Goal: Task Accomplishment & Management: Complete application form

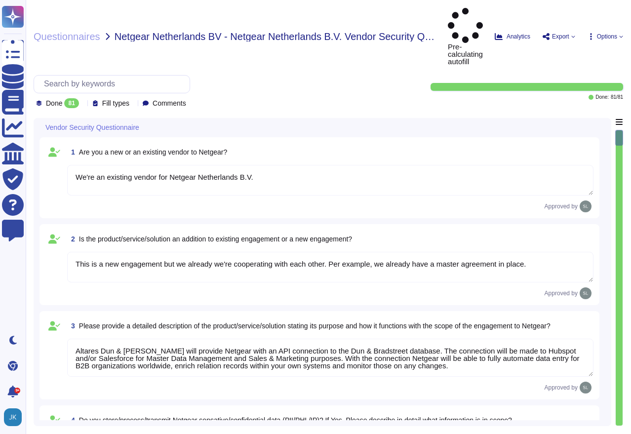
type textarea "We're an existing vendor for Netgear Netherlands B.V."
type textarea "This is a new engagement but we already we're cooperating with each other. Per …"
type textarea "Altares Dun & [PERSON_NAME] will provide Netgear with an API connection to the …"
type textarea "No, we don't store any customer data. The only information transmitted is the o…"
type textarea "No, we don't need any subcontractors beyond D&B USA that runs the service."
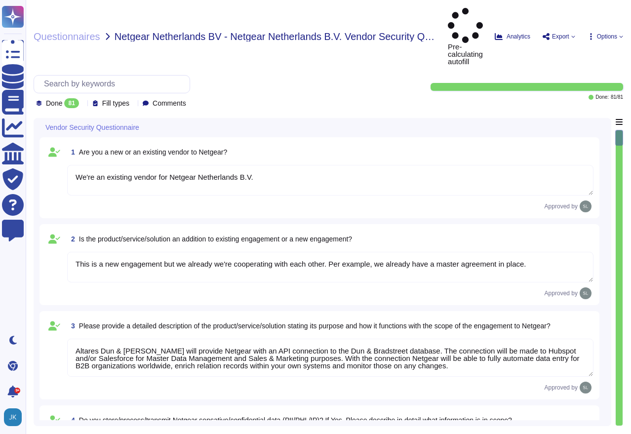
type textarea "yes, some servers are located in [GEOGRAPHIC_DATA], especially the Direct+ ones…"
type textarea "No, except if Netgear send those to the web service"
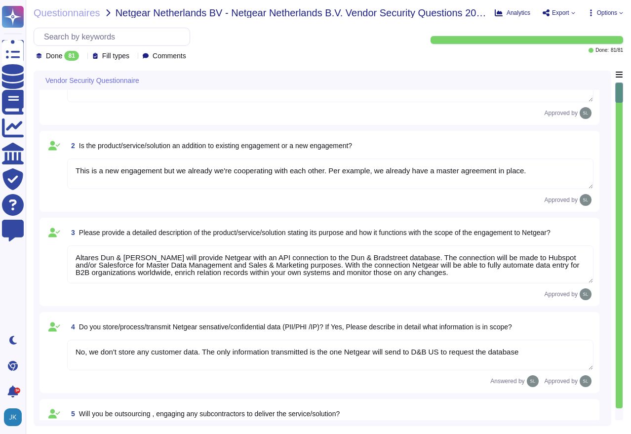
type textarea "Dun & [PERSON_NAME] USA implements the following industry standard frameworks: …"
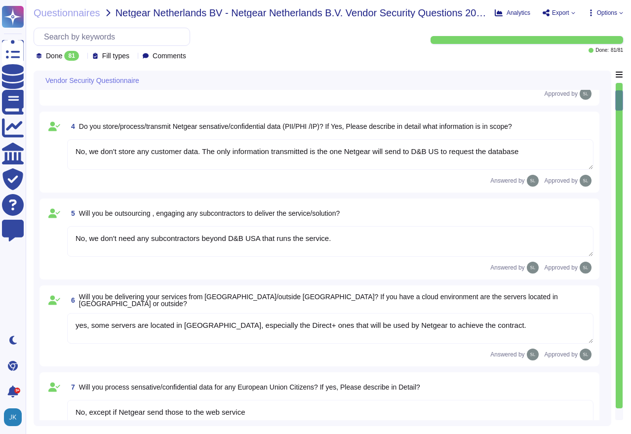
type textarea "Yes, identified privacy risks and associated mitigation plans are formally docu…"
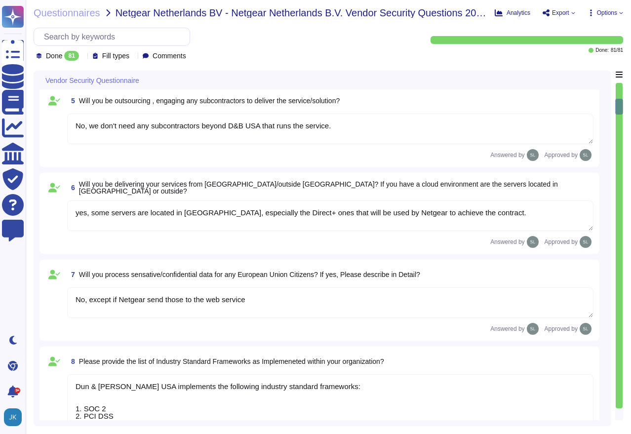
type textarea "D&B employs a comprehensive risk assessment process to identify and assess cybe…"
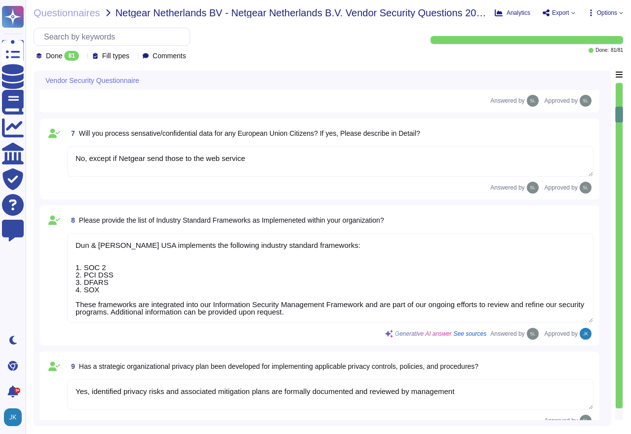
type textarea "Yes, D&B has a formally documented framework that includes policies, standards,…"
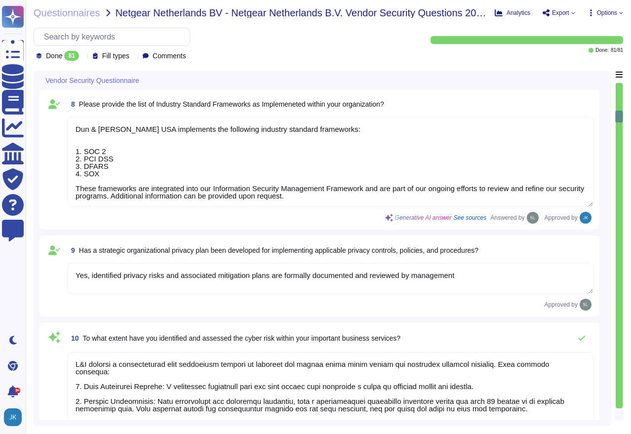
type textarea "Yes, Dun & [PERSON_NAME] has a dedicated Information Security team, which inclu…"
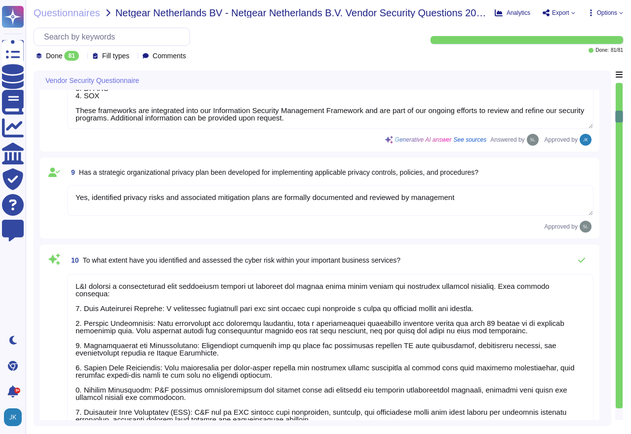
scroll to position [790, 0]
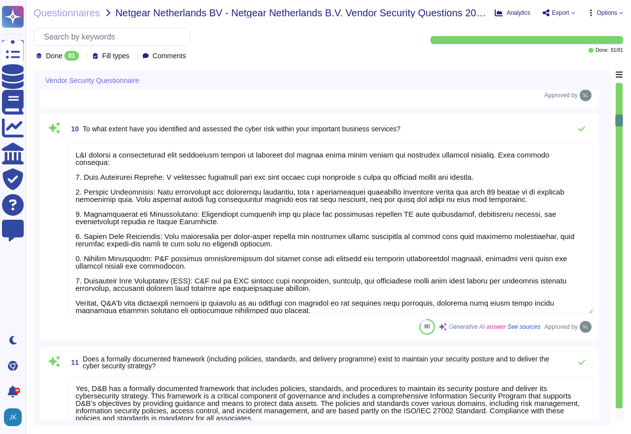
type textarea "Management assesses risks that inherently arise from the expansion of the busin…"
drag, startPoint x: 621, startPoint y: 122, endPoint x: 627, endPoint y: 284, distance: 161.7
click at [627, 284] on div "Questionnaires Netgear Netherlands BV - Netgear Netherlands B.V. Vendor Securit…" at bounding box center [329, 217] width 606 height 434
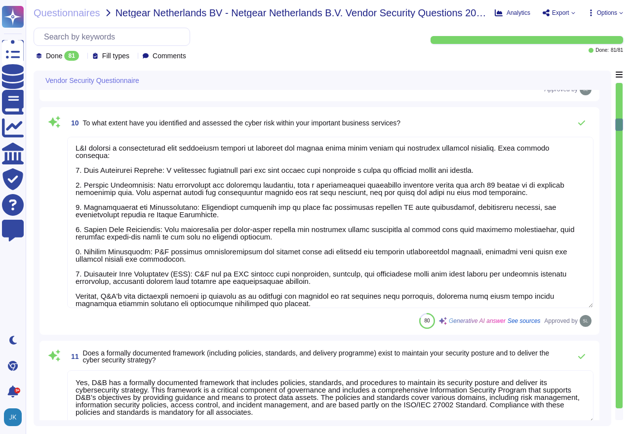
type textarea "Yes, there are mechanisms in place to identify and react to changes that can ha…"
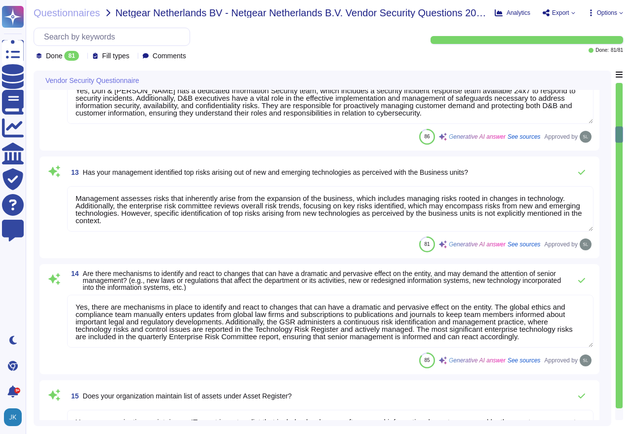
type textarea "Yes, our organization maintains an IT asset inventory list that includes hardwa…"
type textarea "Yes, our organization maintains a list of approved and non-approved software/ap…"
type textarea "Yes, our organization profiles IT assets, including both physical and logical a…"
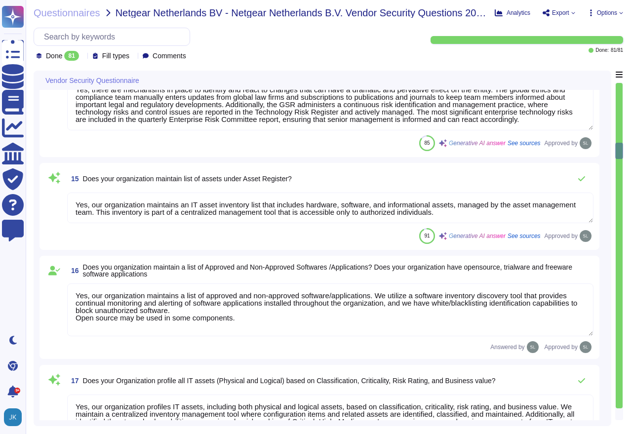
scroll to position [1581, 0]
type textarea "Yes, risk assessments are performed at least on an annual basis. Changes in sec…"
type textarea "Yes, D&B has a vulnerability management process that regularly identifies and p…"
type textarea "Yes, we conduct regular vulnerability assessments, including vulnerability scan…"
type textarea "Yes, D&B can detect the wireless rouge APs. The wireless controller sends an al…"
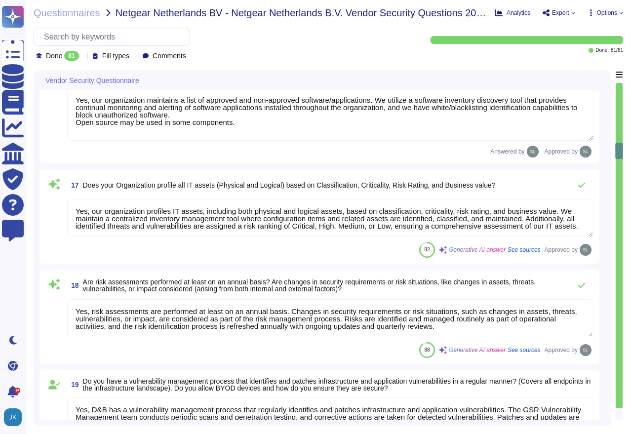
scroll to position [1, 0]
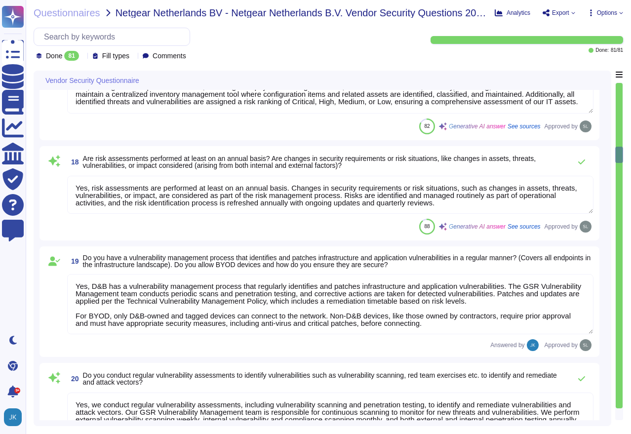
type textarea "Yes, our Security team as well as 3rd parties performs penetration testing for …"
type textarea "Yes, D&B has a documented Vulnerability Management process that consists of thr…"
type textarea "Yes, the Application Security team liaises with the development team to track t…"
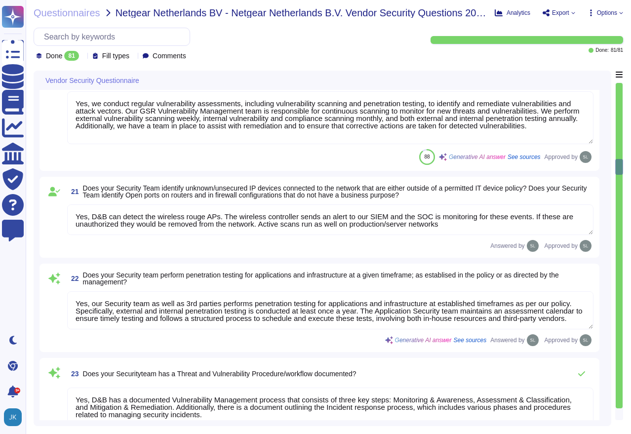
type textarea "Yes, hardware and software vulnerabilities are proactively identified and docum…"
type textarea "Pentests are at least annual. Information is not disclosed beyond data availabl…"
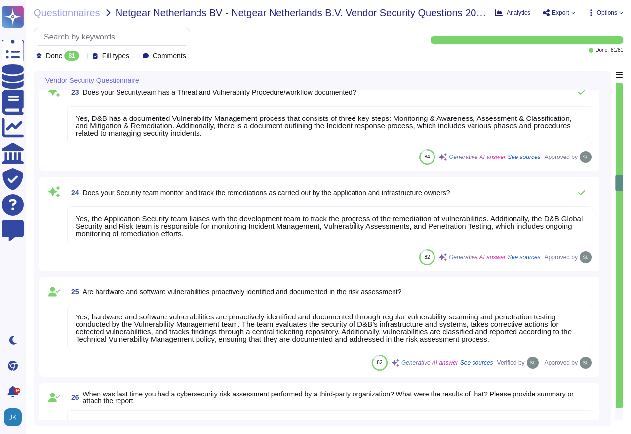
type textarea "As set forth in D&B’s Global Information Security Policies, access is granted o…"
type textarea "Yes, management provisions the authorization and restrictions for user access p…"
type textarea "Yes, all data, regardless of classification, stored on removable media such as …"
type textarea "Yes, timely deprovisioning and revocation of access to the organization's syste…"
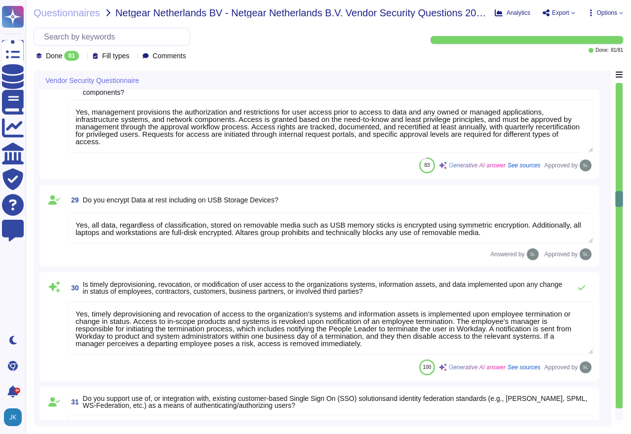
type textarea "Yes, our software may support SSO, depending on the products chosen. However, c…"
type textarea "Yes, the organization requires the use of Multi-Factor Authentication (MFA) for…"
type textarea "User access to data via information systems is reviewed through a structured pr…"
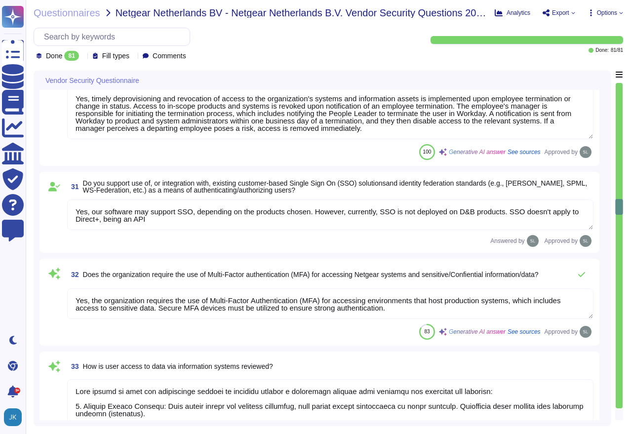
type textarea "Yes, privileged rights are understood, documented, and reviewed. D&B has an est…"
type textarea "We ensure that information assets are appropriately and proportionately protect…"
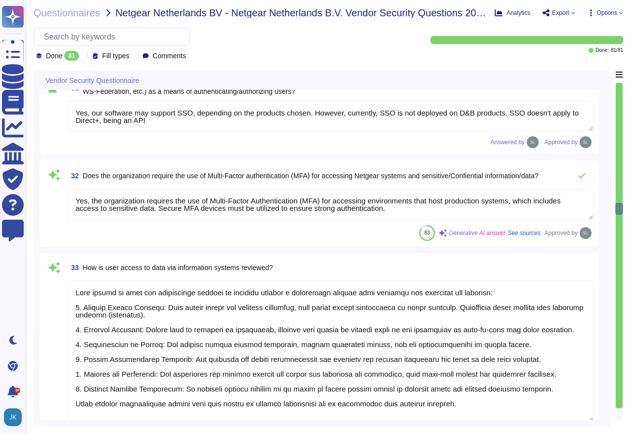
scroll to position [0, 0]
click at [99, 232] on div "83 Generative AI answer See sources Approved by" at bounding box center [330, 233] width 527 height 16
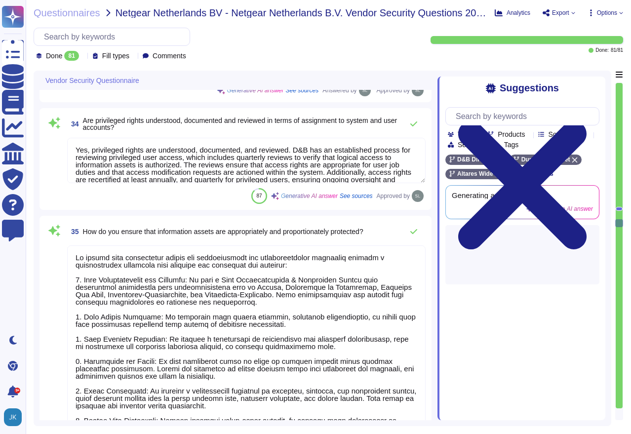
scroll to position [3557, 0]
type textarea "Altares Group protects access to organization's network through 802.1x/EAP-TLS.…"
type textarea "Yes, we encrypt data in transit using secure protocols like TLS 1.2+ with stron…"
type textarea "Yes, there is segregation of duties for granting access and approving access to…"
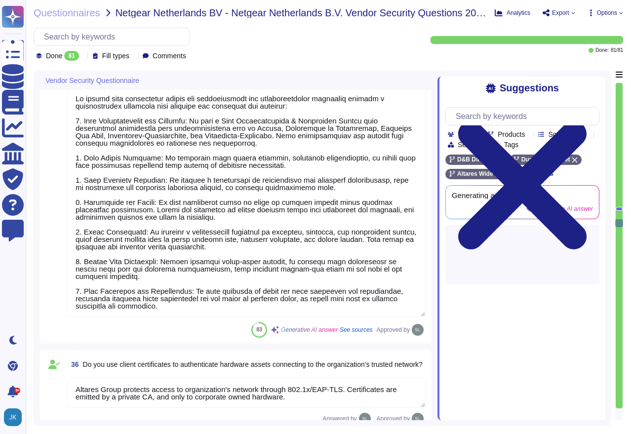
scroll to position [45, 0]
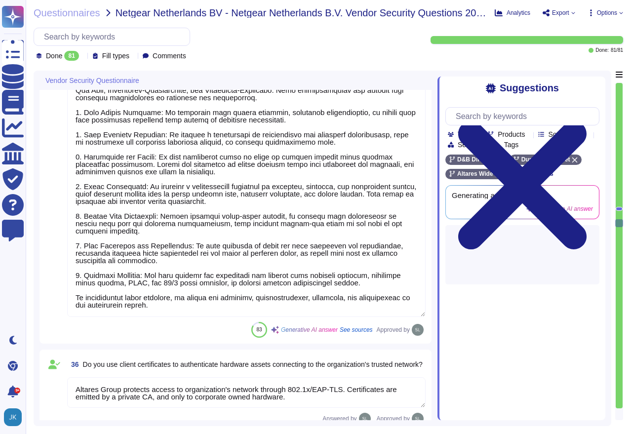
drag, startPoint x: 422, startPoint y: 241, endPoint x: 421, endPoint y: 287, distance: 46.0
click at [421, 287] on textarea at bounding box center [246, 201] width 359 height 231
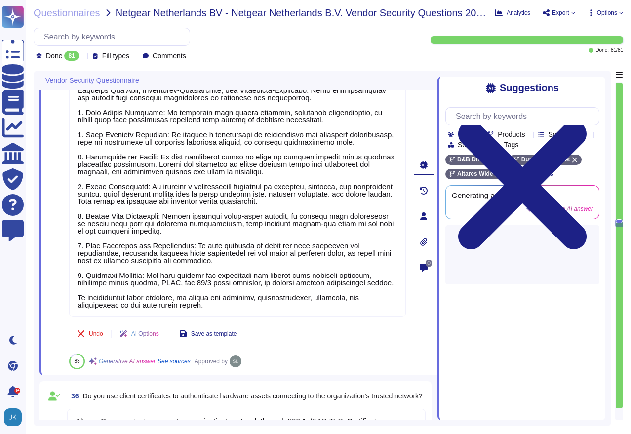
click at [619, 221] on div at bounding box center [619, 221] width 7 height 4
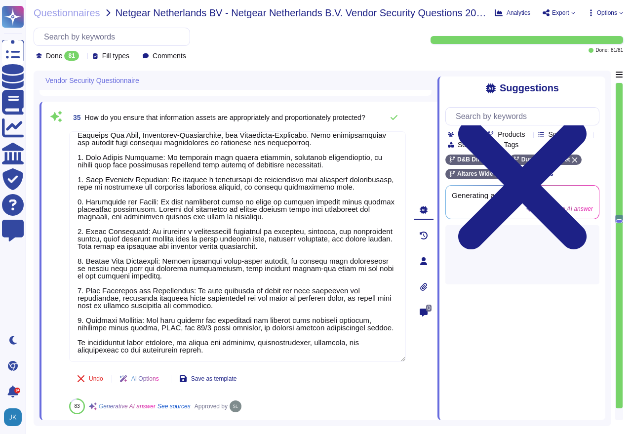
click at [618, 250] on div at bounding box center [619, 246] width 7 height 326
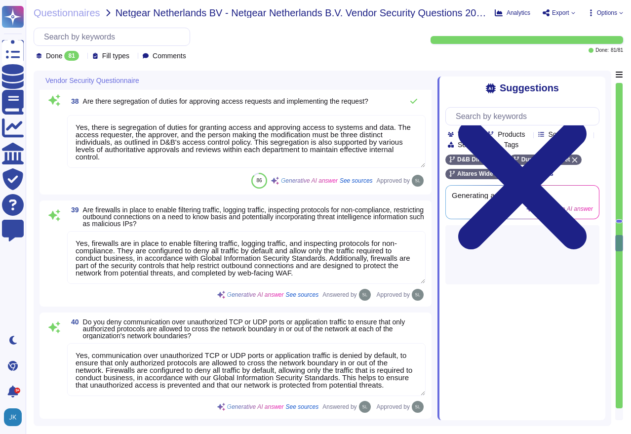
type textarea "Yes, firewalls are in place to enable filtering traffic, logging traffic, and i…"
type textarea "Yes, communication over unauthorized TCP or UDP ports or application traffic is…"
type textarea "Yes, we have deployed network-based Intrusion Prevention Systems (IPS) as part …"
type textarea "Remote access to our corporate network is managed through secure central capabi…"
type textarea "Loremipsu dol sitametcons ad E&S doe temporin ut laboreet dolore, magnaaliq, en…"
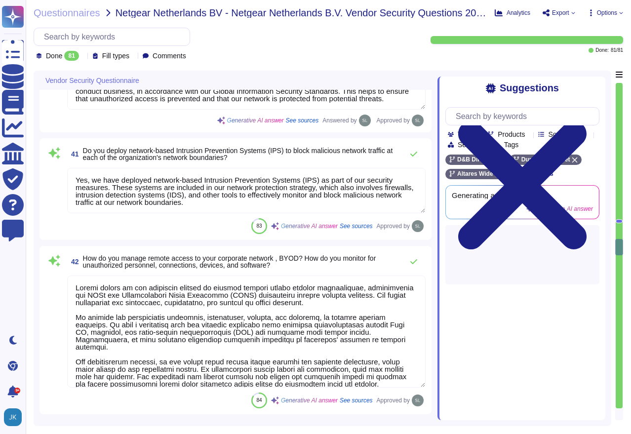
type textarea "Yes, our organization encrypts communication of sensitive information over less…"
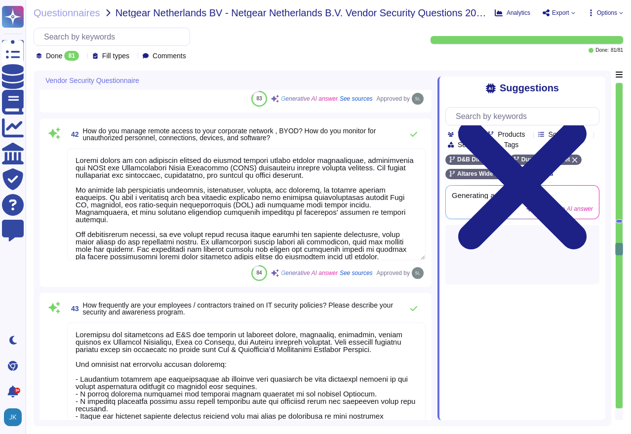
type textarea "Yes, we utilize approved encryption software to encrypt data on all fixed and r…"
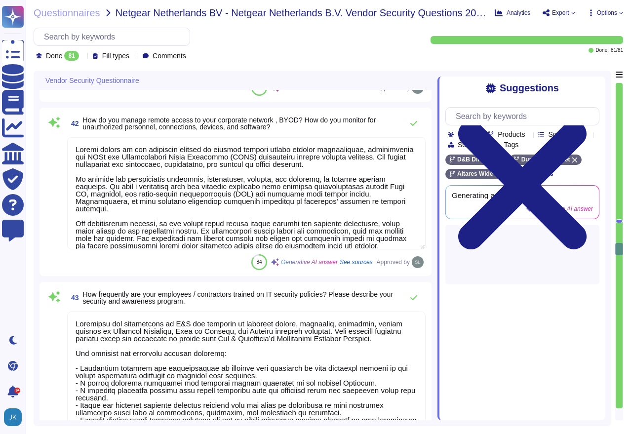
scroll to position [1, 0]
click at [619, 347] on div at bounding box center [619, 246] width 7 height 326
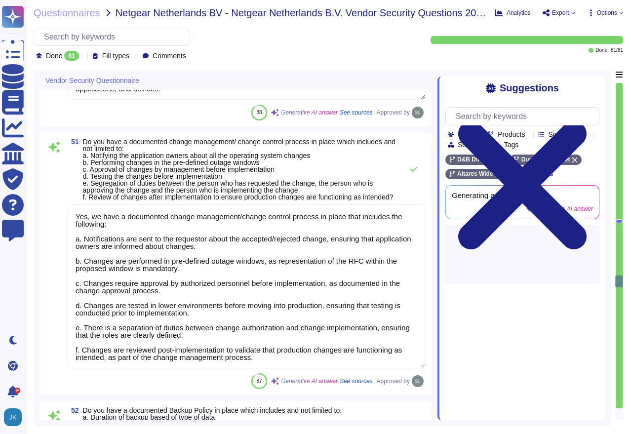
type textarea "Yes, baseline system security configuration standards and hardening procedures …"
type textarea "Yes, we have a documented change management/change control process in place tha…"
type textarea "Yes, we have a documented Backup Policy in place that includes the following: a…"
type textarea "Yes, our organization has defined, documented, and communicated policies for se…"
click at [619, 347] on div at bounding box center [619, 246] width 7 height 326
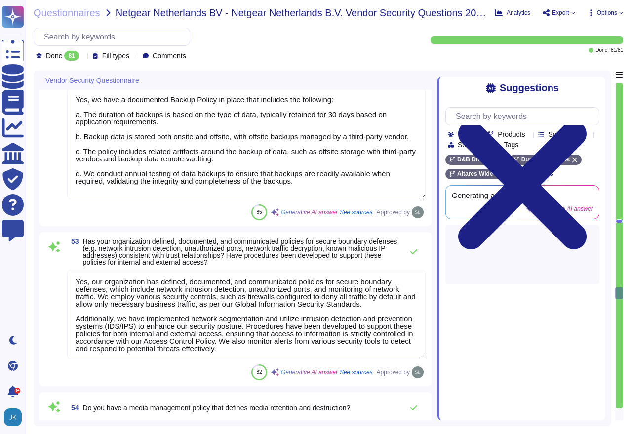
type textarea "Yes, we have a media management policy that includes a Records Retention Policy…"
type textarea "Yes, Dun & [PERSON_NAME] has implemented and documented a Business Continuity P…"
type textarea "The Disaster Recovery Plan includes step-by-step instructions for recovery to n…"
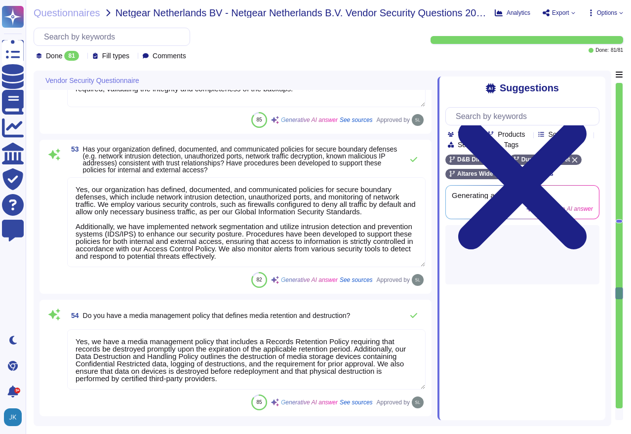
click at [619, 347] on div at bounding box center [619, 246] width 7 height 326
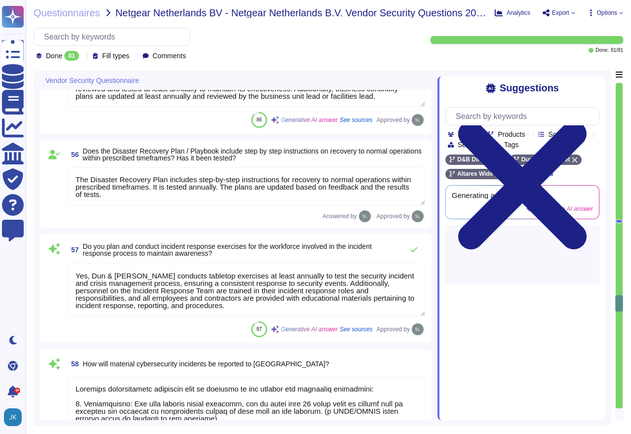
type textarea "Yes, Dun & [PERSON_NAME] conducts tabletop exercises at least annually to test …"
type textarea "Material cybersecurity incidents will be reported to you through the following …"
type textarea "Yes, we have a policy that defines the use of removable media in our environmen…"
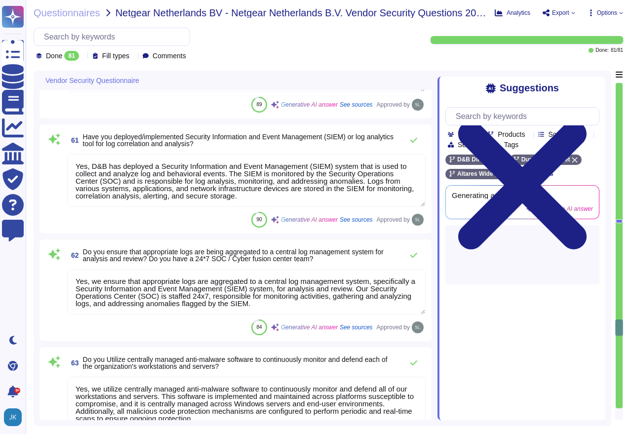
type textarea "DUN & [PERSON_NAME] employs secure protocols like TLS 1.3 for data in transit, …"
type textarea "Yes, D&B has deployed a Security Information and Event Management (SIEM) system…"
type textarea "Yes, we ensure that appropriate logs are aggregated to a central log management…"
type textarea "Yes, we utilize centrally managed anti-malware software to continuously monitor…"
type textarea "Yes, the organization's anti-malware software updates its scanning engine and s…"
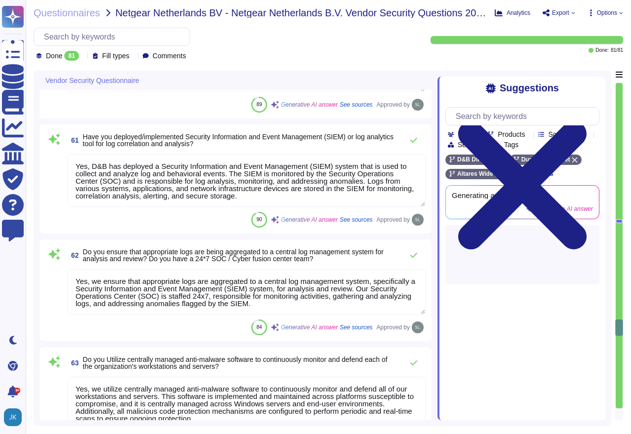
type textarea "Yes, we have deployed malicious code protection mechanisms at information syste…"
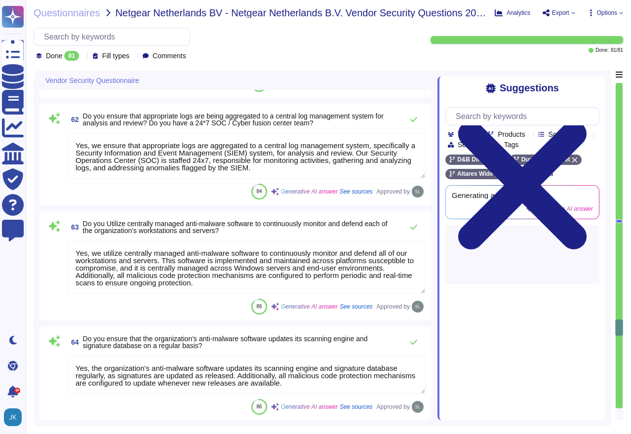
click at [619, 347] on div at bounding box center [619, 246] width 7 height 326
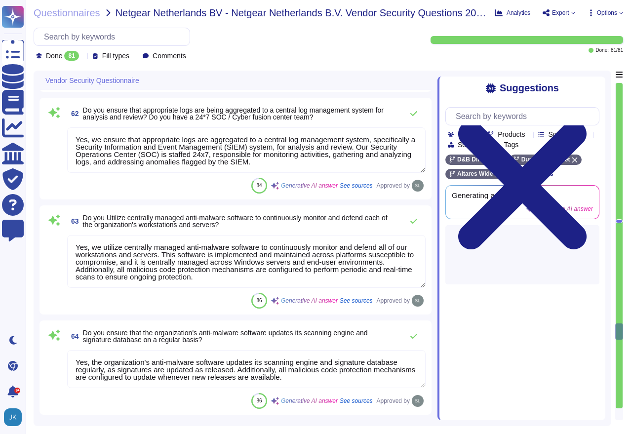
type textarea "Yes, D&B actively monitors all external connections by vendors supporting IT ap…"
type textarea "Yes, access to confidential data is tracked based on the principle of least pri…"
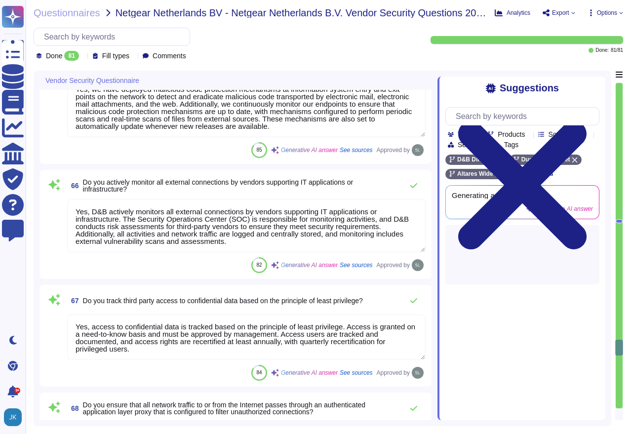
type textarea "Network protection is provided via border routers, and Internet and Extranet fi…"
type textarea "Yes, D&B can detect the wireless rouge APs. The wireless controller sends an al…"
type textarea "Yes, we perform scans for vulnerabilities in the information system and hosted …"
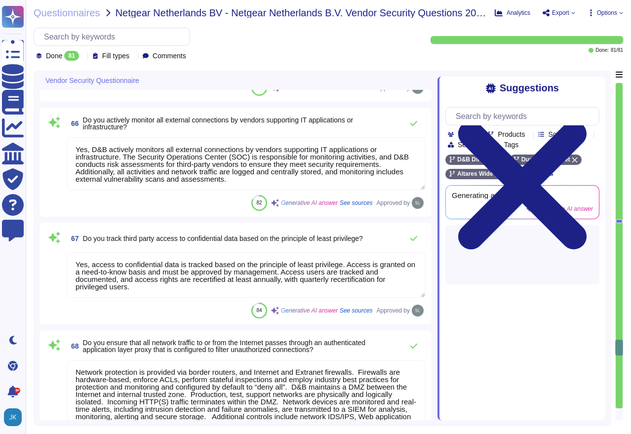
click at [620, 374] on div at bounding box center [619, 246] width 7 height 326
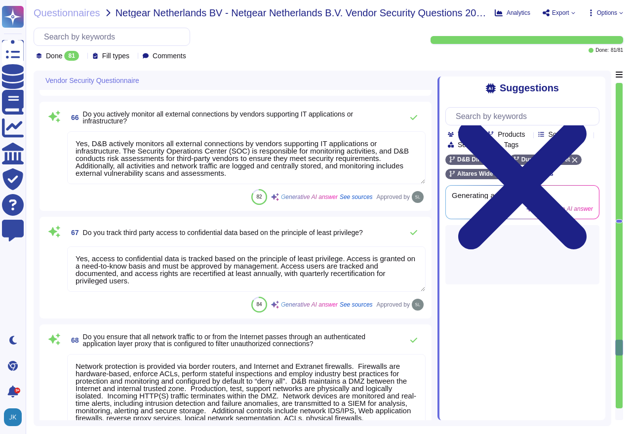
type textarea "Yes, Dun & [PERSON_NAME] conducts tabletop exercises at least annually to test …"
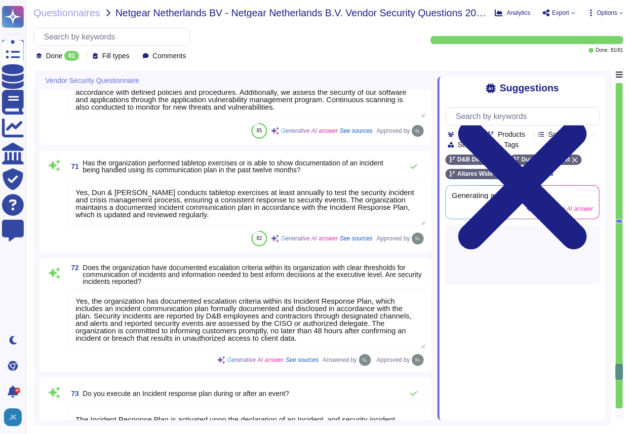
type textarea "Yes, the organization has documented escalation criteria within its Incident Re…"
type textarea "The Incident Response Plan is activated upon the declaration of an Incident, an…"
type textarea "D&B proactively engages with critical third parties and ecosystem partners thro…"
type textarea "Yes, material cyber incidents are notified to clients in a timely manner. D&B w…"
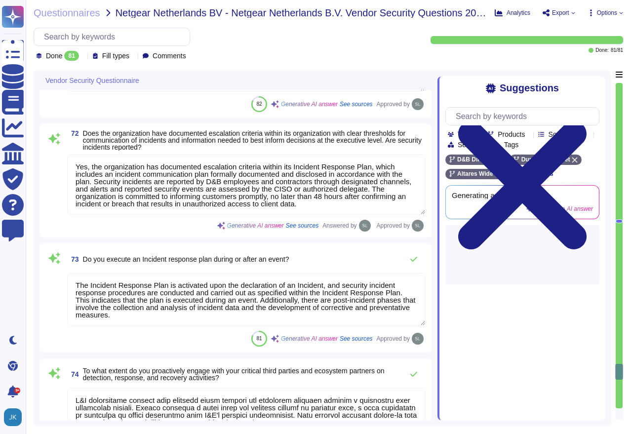
click at [625, 393] on div "Questionnaires Netgear Netherlands BV - Netgear Netherlands B.V. Vendor Securit…" at bounding box center [329, 217] width 606 height 434
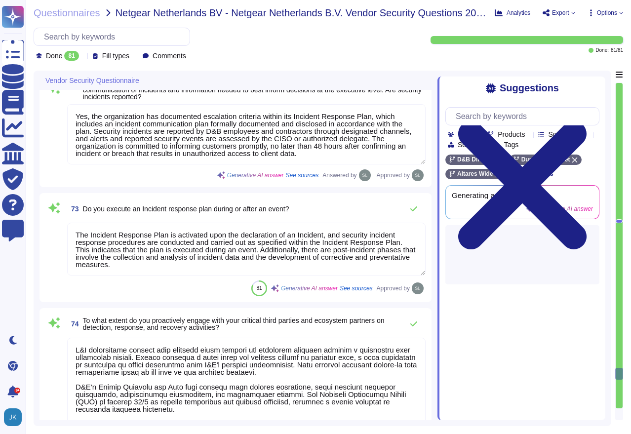
type textarea "Yes, we have established criteria for escalating cyber security incidents to th…"
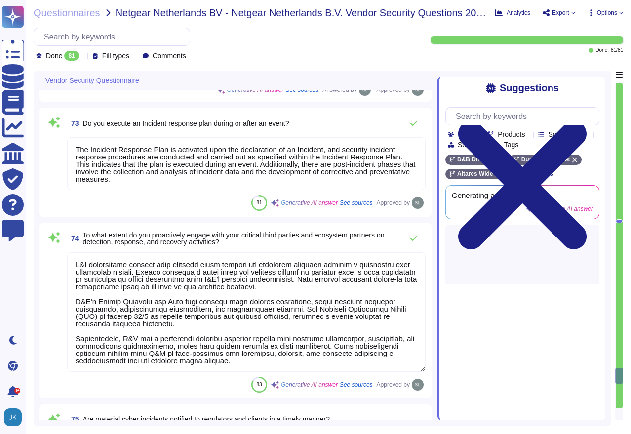
click at [620, 398] on div at bounding box center [619, 246] width 7 height 326
type textarea "Yes, we have appropriate forensic procedures in place as outlined in our Incide…"
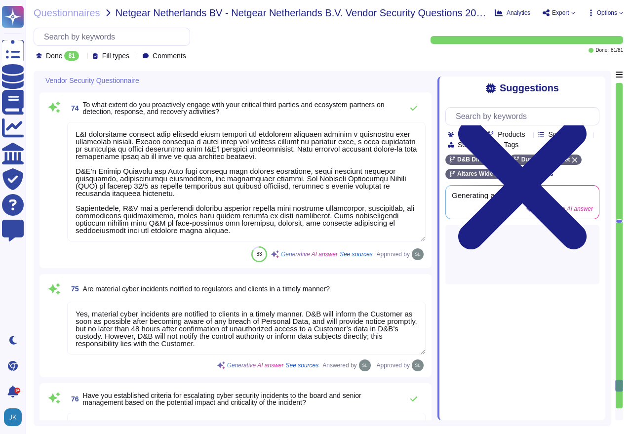
type textarea "Yes, D&B has a comprehensive process to mitigate identified vulnerabilities. Th…"
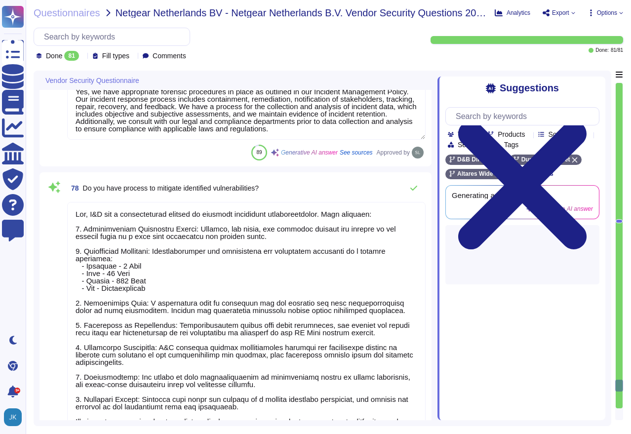
click at [619, 401] on div at bounding box center [619, 246] width 7 height 326
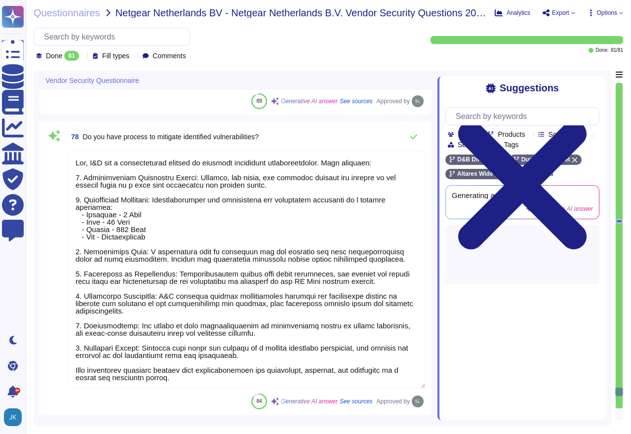
type textarea "Yes, lessons learned activities are documented and used to update the Incident …"
type textarea "Yes, as part of risk management framework, threat modelling is achieved and rec…"
type textarea "No significant breach happened in the last 3 years."
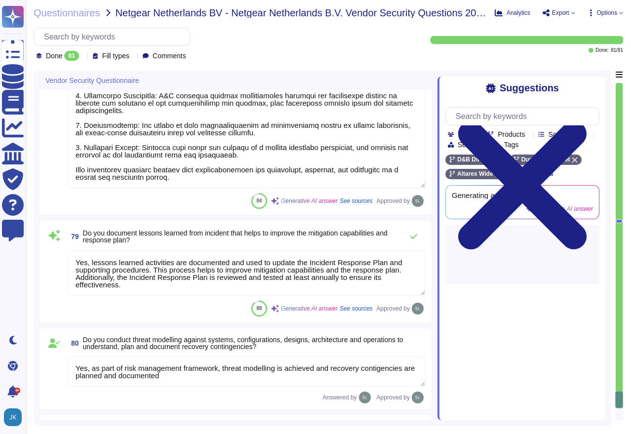
scroll to position [9434, 0]
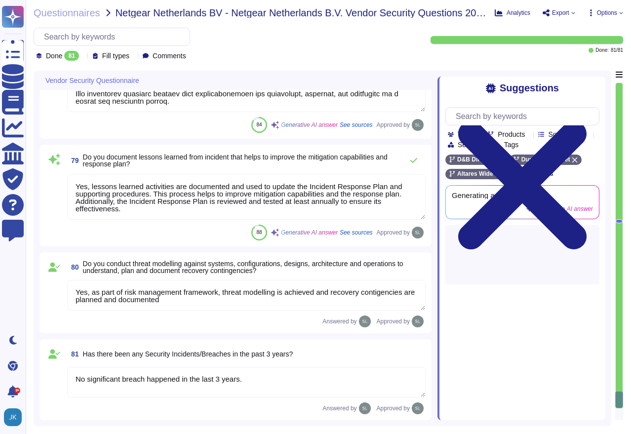
click at [619, 406] on div at bounding box center [620, 251] width 8 height 338
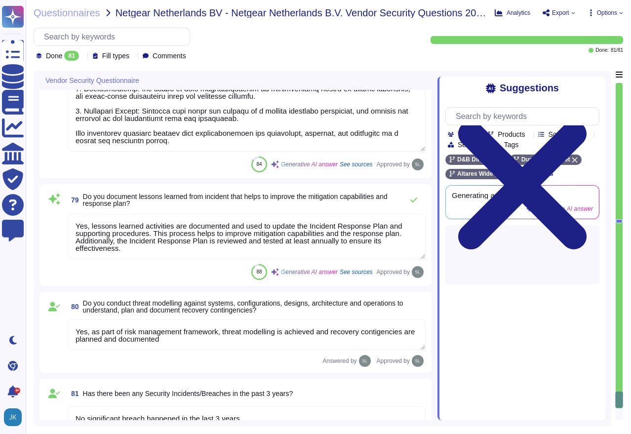
type textarea "Yes, we have appropriate forensic procedures in place as outlined in our Incide…"
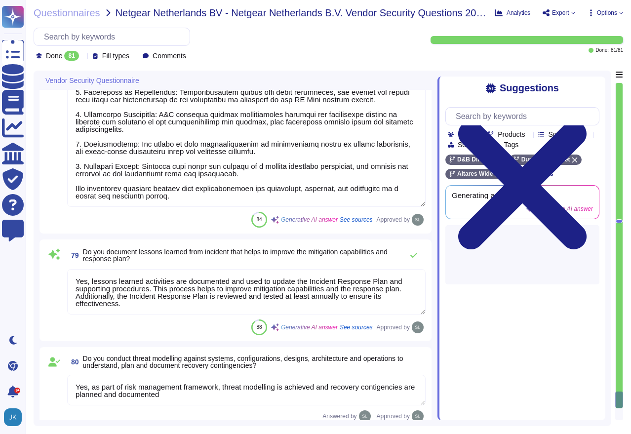
scroll to position [9336, 0]
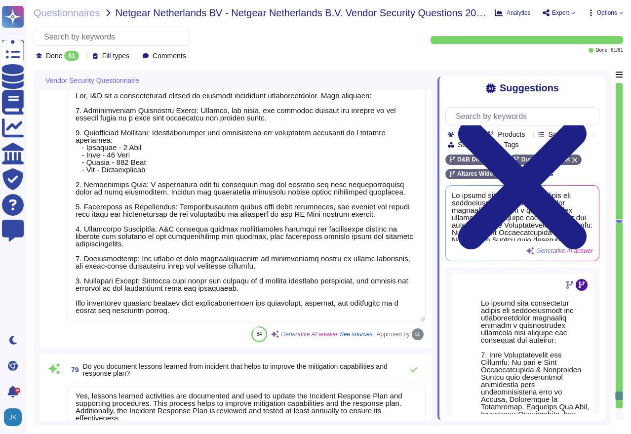
type textarea "Yes, we have established criteria for escalating cyber security incidents to th…"
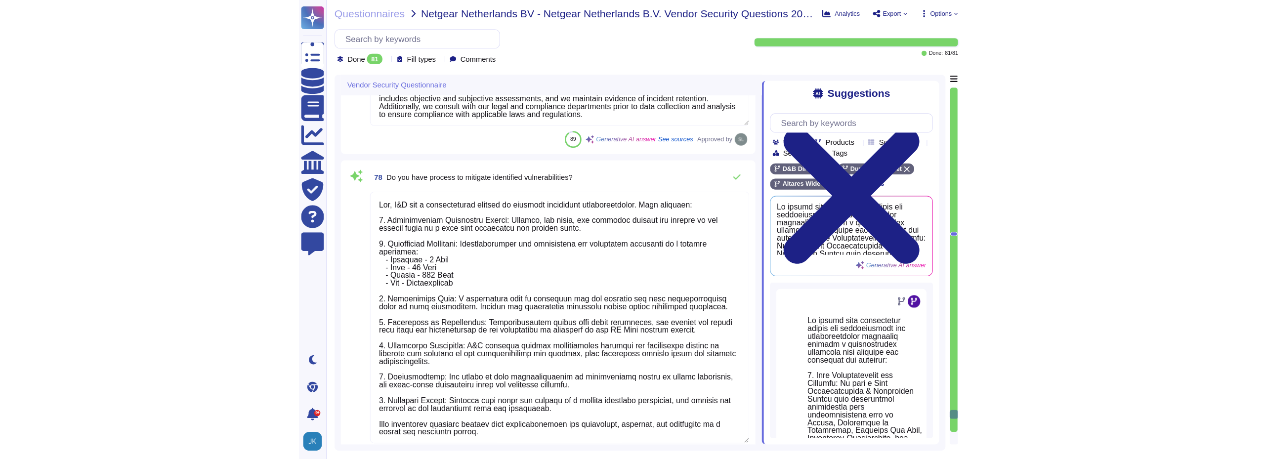
scroll to position [9138, 0]
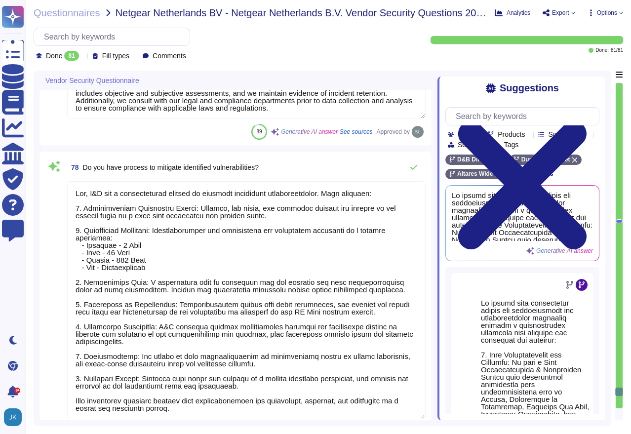
type textarea "Yes, material cyber incidents are notified to clients in a timely manner. D&B w…"
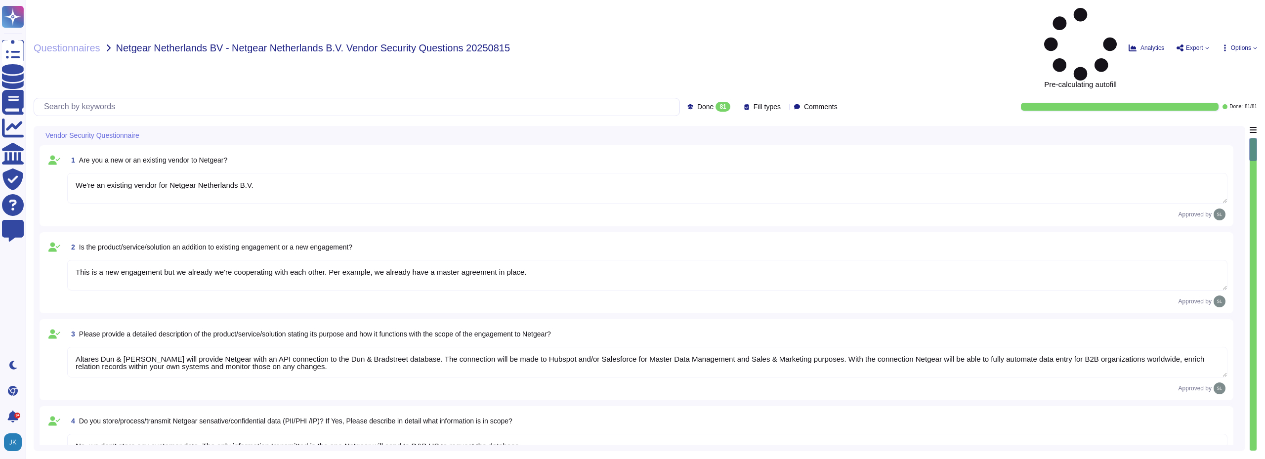
type textarea "We're an existing vendor for Netgear Netherlands B.V."
type textarea "This is a new engagement but we already we're cooperating with each other. Per …"
type textarea "Altares Dun & [PERSON_NAME] will provide Netgear with an API connection to the …"
type textarea "No, we don't store any customer data. The only information transmitted is the o…"
type textarea "No, we don't need any subcontractors beyond D&B USA that runs the service."
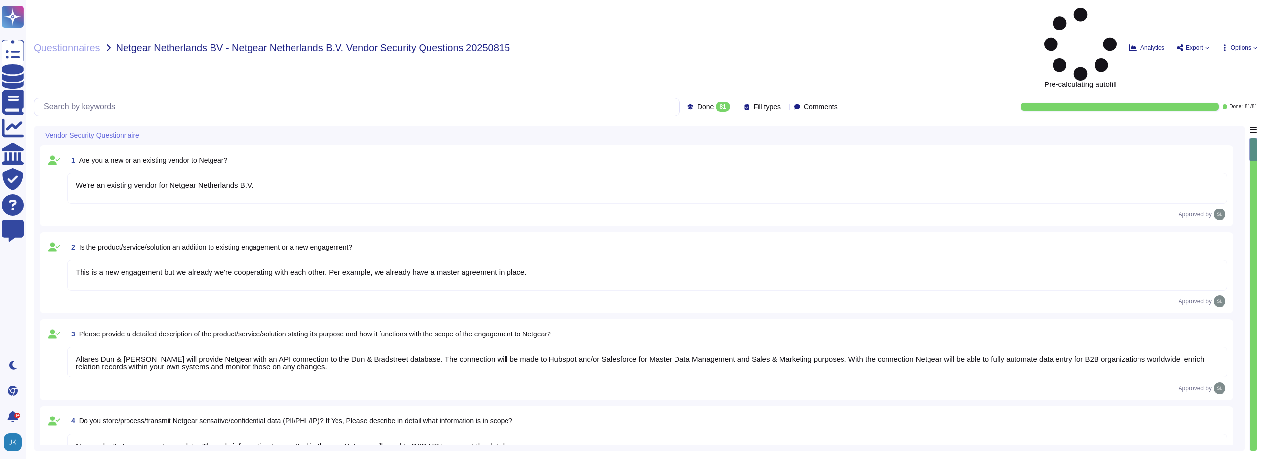
type textarea "yes, some servers are located in [GEOGRAPHIC_DATA], especially the Direct+ ones…"
type textarea "No, except if Netgear send those to the web service"
type textarea "Dun & [PERSON_NAME] USA implements the following industry standard frameworks: …"
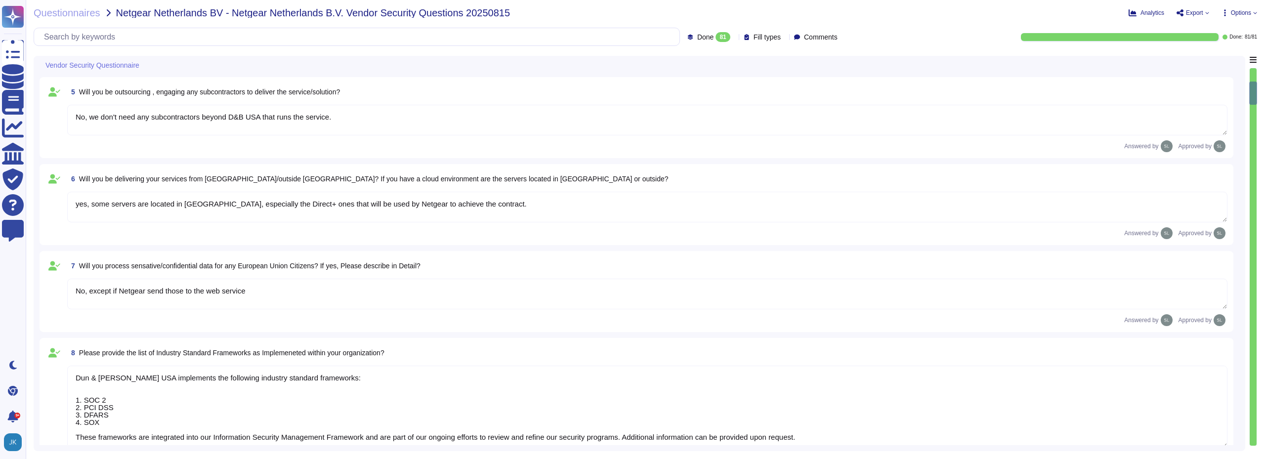
type textarea "Yes, identified privacy risks and associated mitigation plans are formally docu…"
type textarea "D&B employs a comprehensive risk assessment process to identify and assess cybe…"
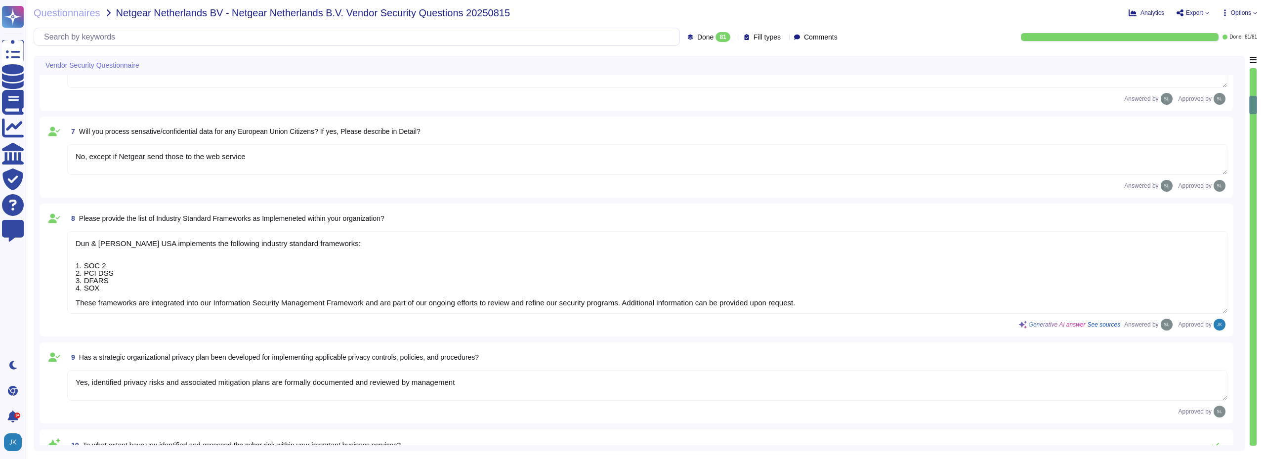
type textarea "Yes, D&B has a formally documented framework that includes policies, standards,…"
type textarea "Yes, Dun & [PERSON_NAME] has a dedicated Information Security team, which inclu…"
type textarea "Management assesses risks that inherently arise from the expansion of the busin…"
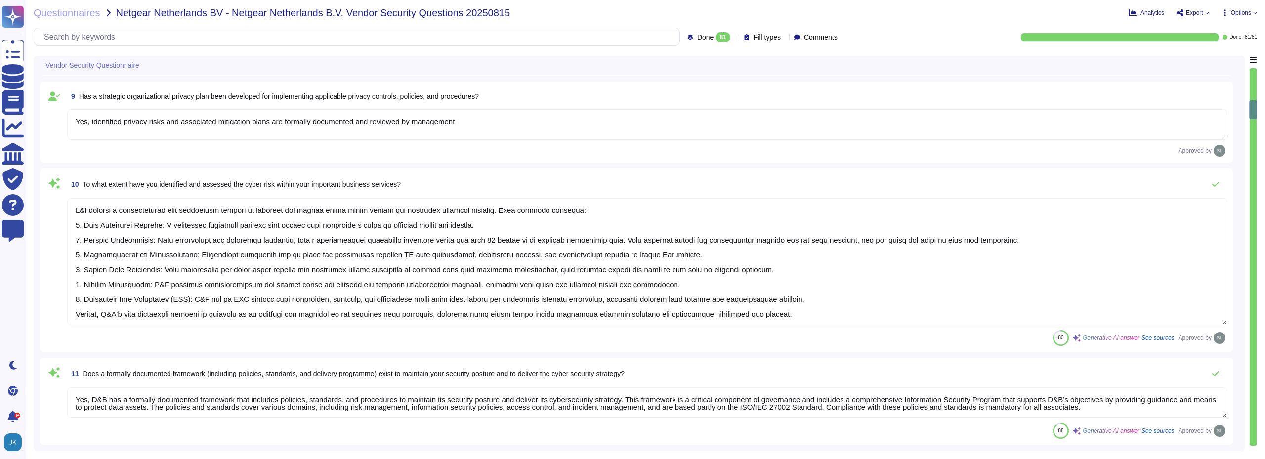
type textarea "Yes, there are mechanisms in place to identify and react to changes that can ha…"
type textarea "Yes, our organization maintains an IT asset inventory list that includes hardwa…"
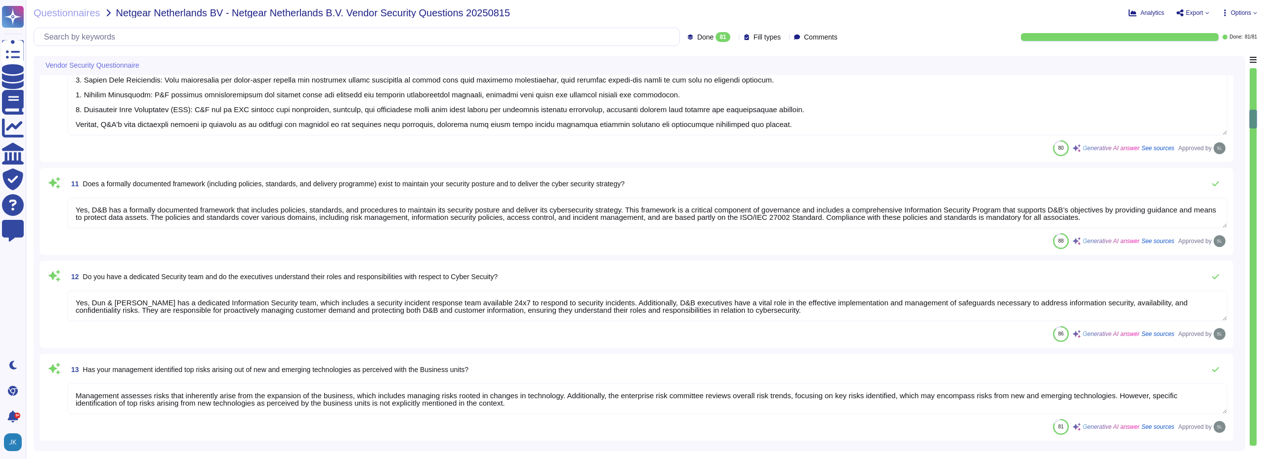
type textarea "Yes, our organization maintains a list of approved and non-approved software/ap…"
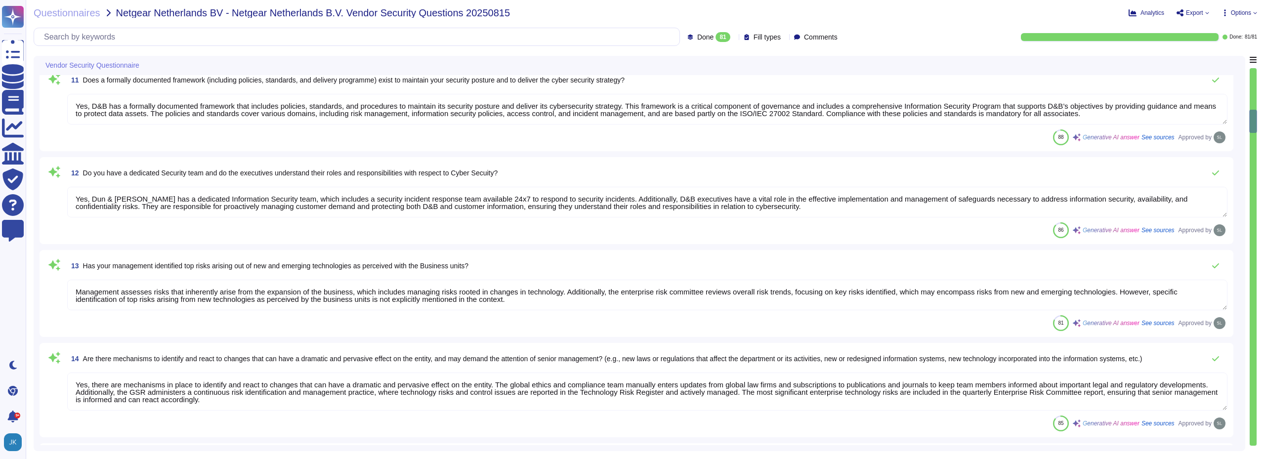
type textarea "Yes, our organization profiles IT assets, including both physical and logical a…"
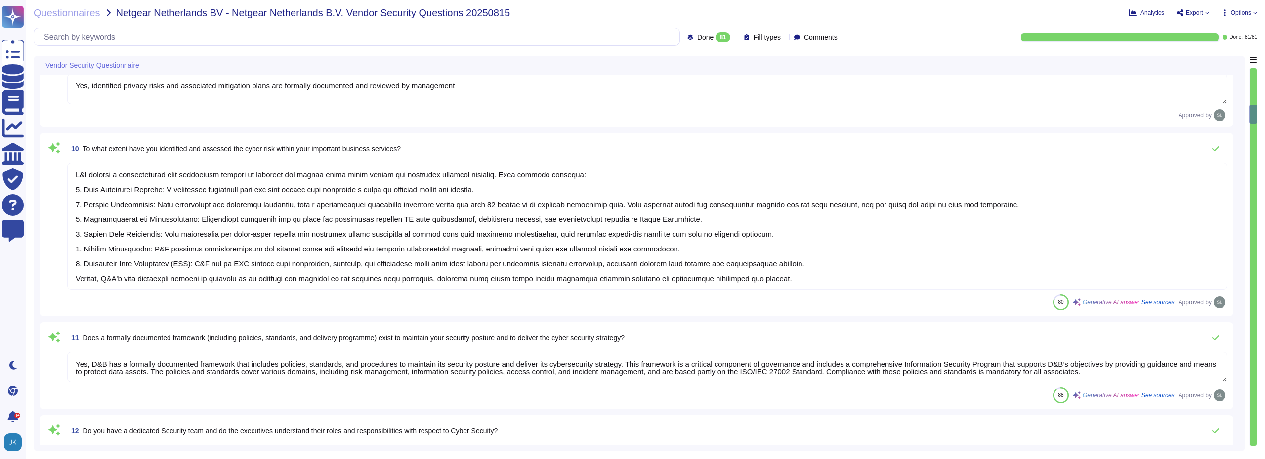
type textarea "No, except if Netgear send those to the web service"
type textarea "Dun & [PERSON_NAME] USA implements the following industry standard frameworks: …"
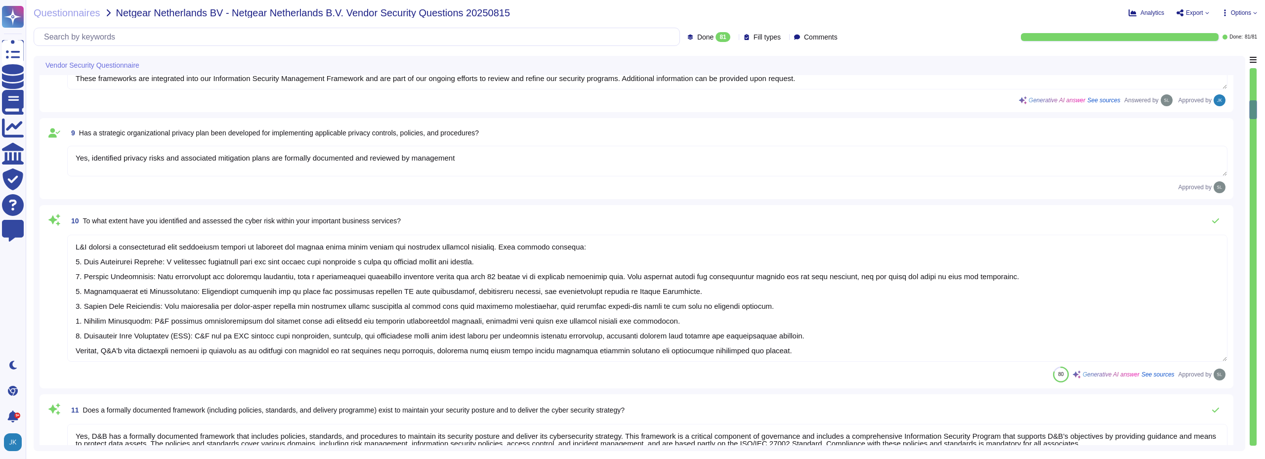
type textarea "yes, some servers are located in [GEOGRAPHIC_DATA], especially the Direct+ ones…"
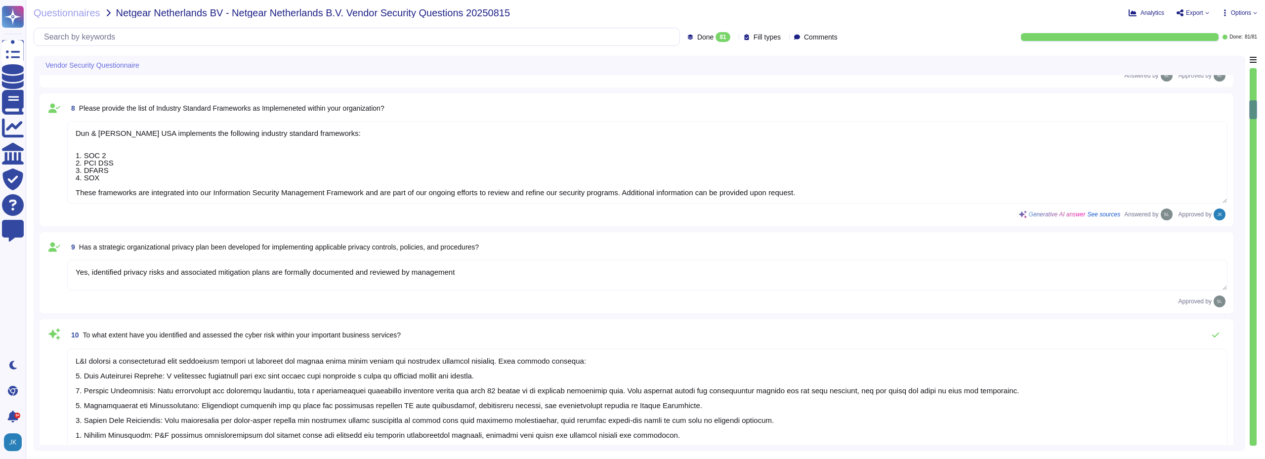
scroll to position [543, 0]
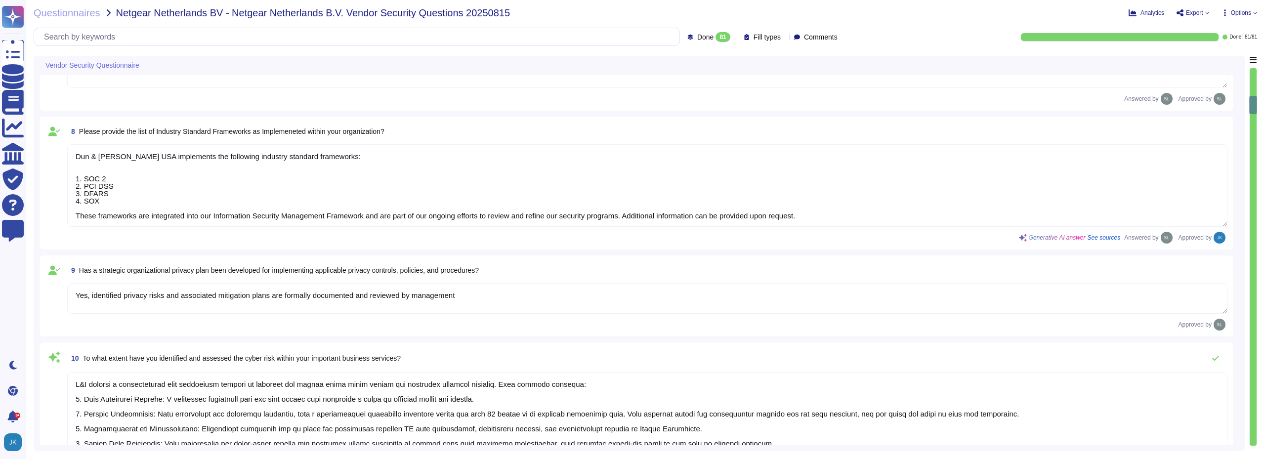
type textarea "No, we don't need any subcontractors beyond D&B USA that runs the service."
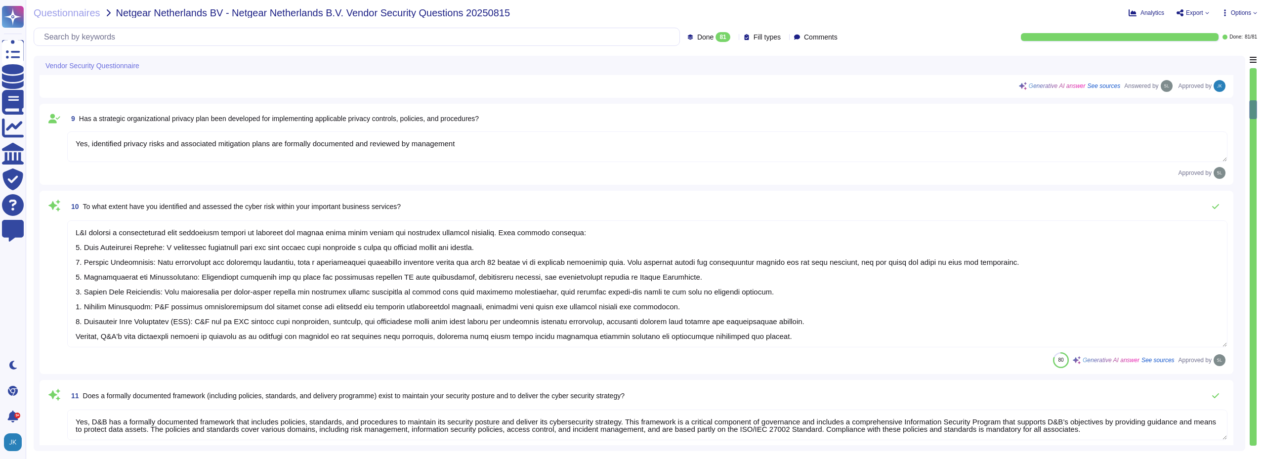
type textarea "Yes, there are mechanisms in place to identify and react to changes that can ha…"
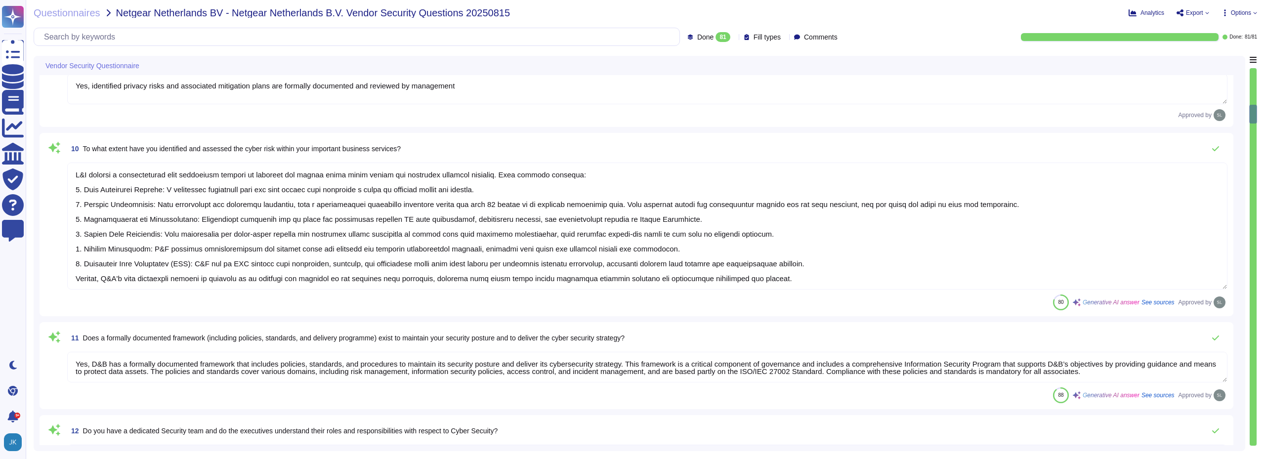
type textarea "Yes, our organization maintains an IT asset inventory list that includes hardwa…"
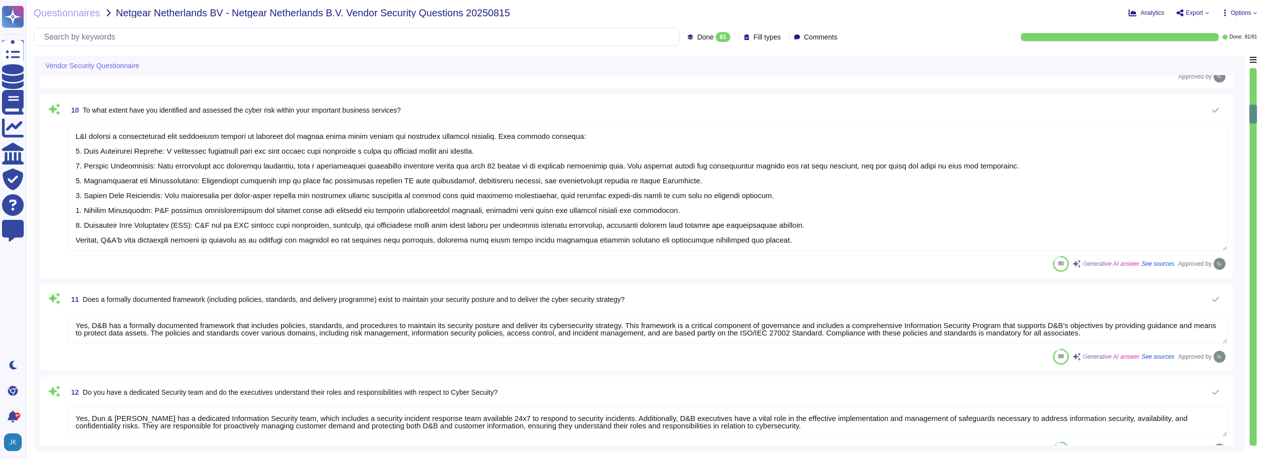
scroll to position [790, 0]
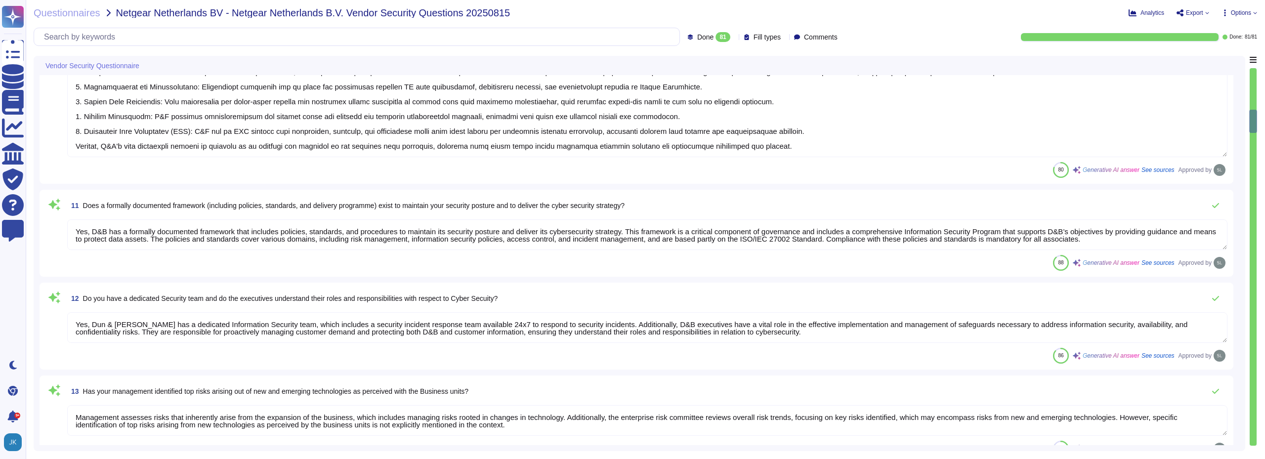
type textarea "Yes, our organization maintains a list of approved and non-approved software/ap…"
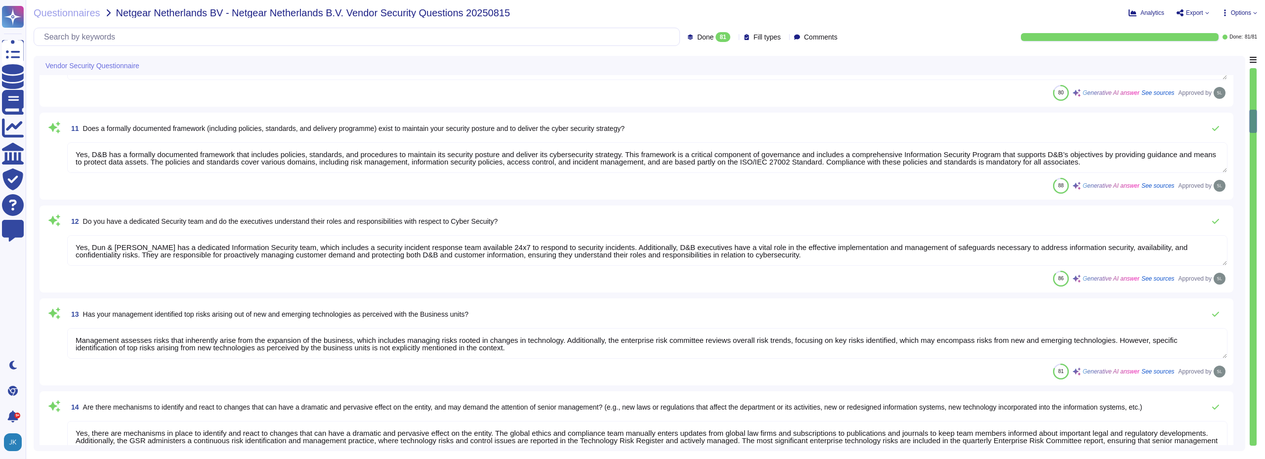
type textarea "Yes, our organization profiles IT assets, including both physical and logical a…"
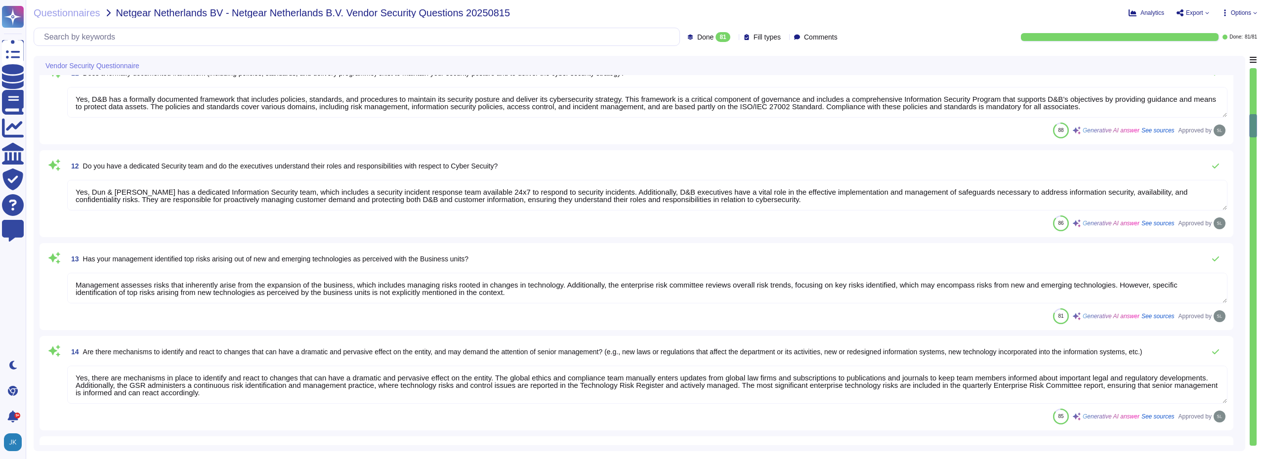
type textarea "Yes, risk assessments are performed at least on an annual basis. Changes in sec…"
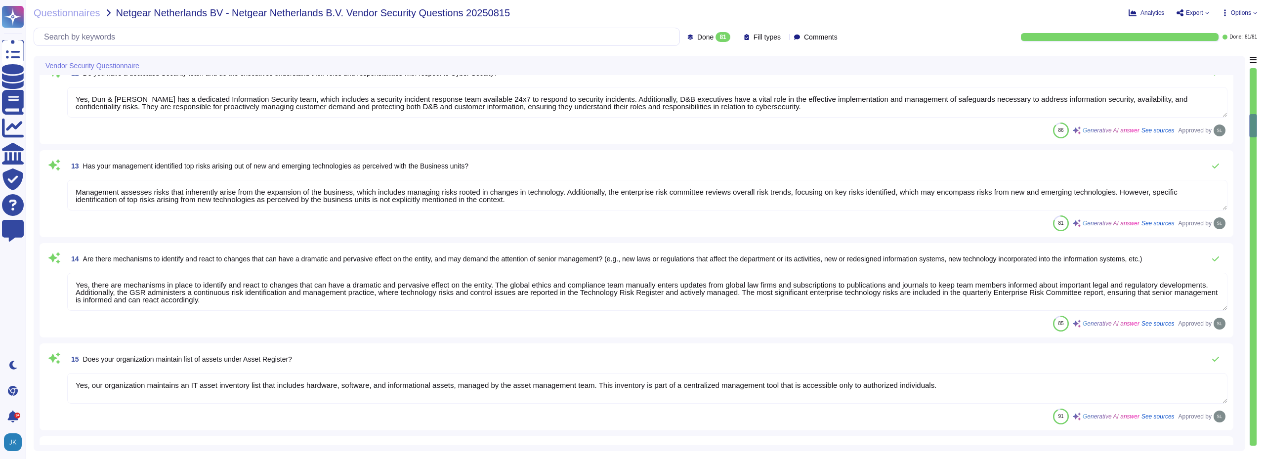
scroll to position [1087, 0]
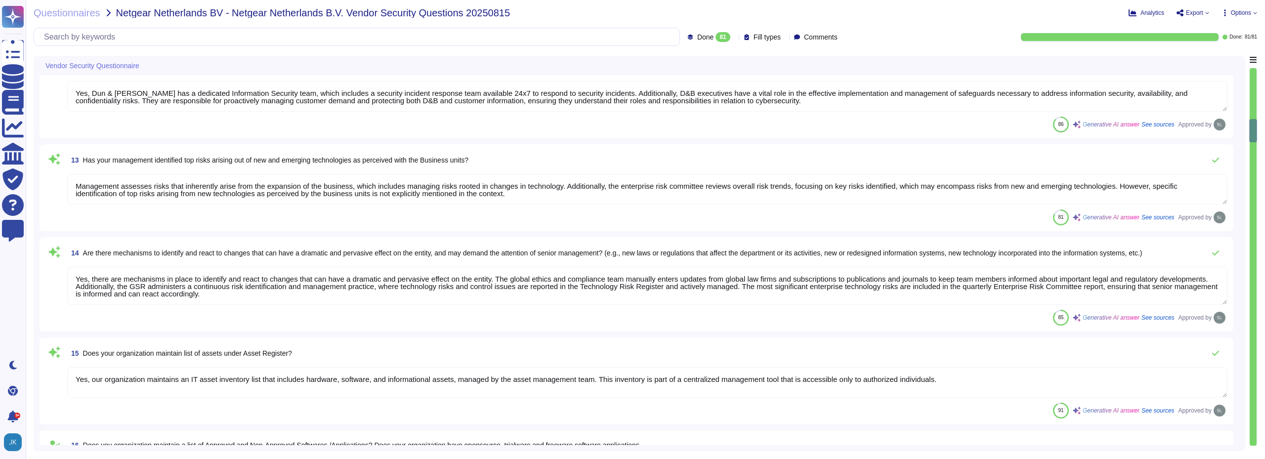
drag, startPoint x: 1253, startPoint y: 126, endPoint x: 1253, endPoint y: 91, distance: 35.1
click at [1253, 91] on div at bounding box center [1253, 257] width 8 height 378
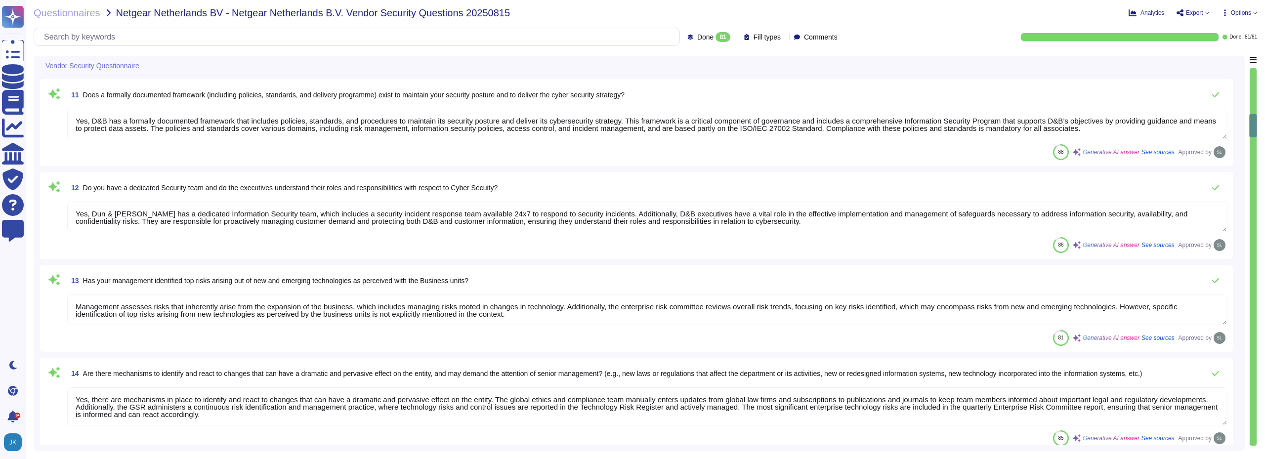
type textarea "Yes, identified privacy risks and associated mitigation plans are formally docu…"
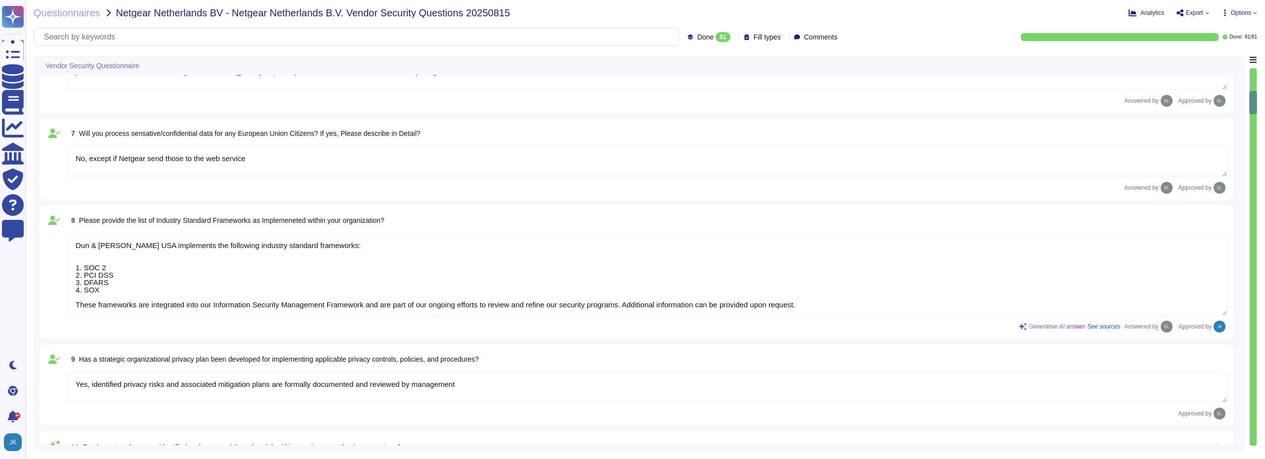
type textarea "No, we don't store any customer data. The only information transmitted is the o…"
type textarea "No, we don't need any subcontractors beyond D&B USA that runs the service."
type textarea "yes, some servers are located in [GEOGRAPHIC_DATA], especially the Direct+ ones…"
type textarea "No, except if Netgear send those to the web service"
type textarea "Dun & [PERSON_NAME] USA implements the following industry standard frameworks: …"
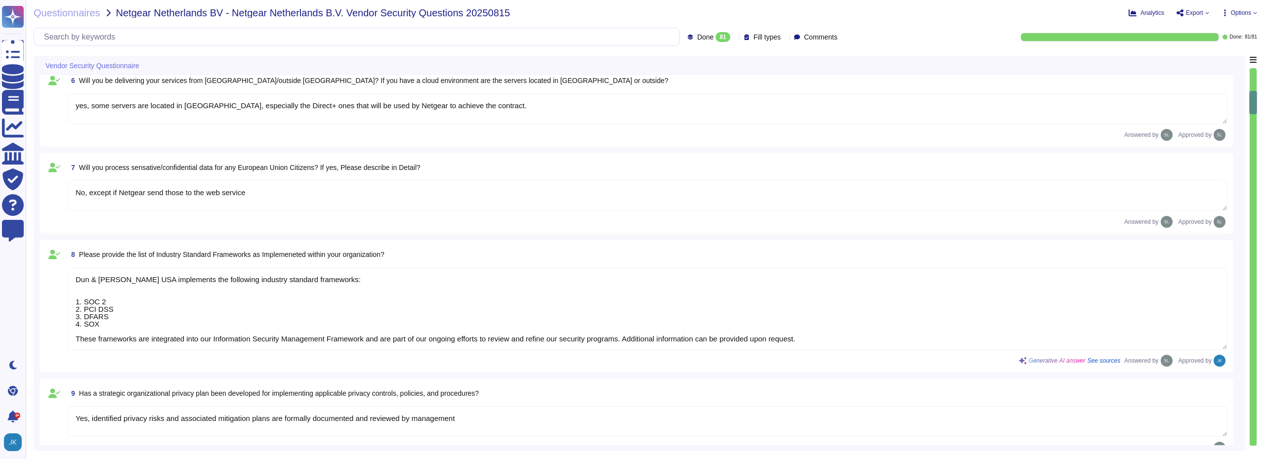
scroll to position [405, 0]
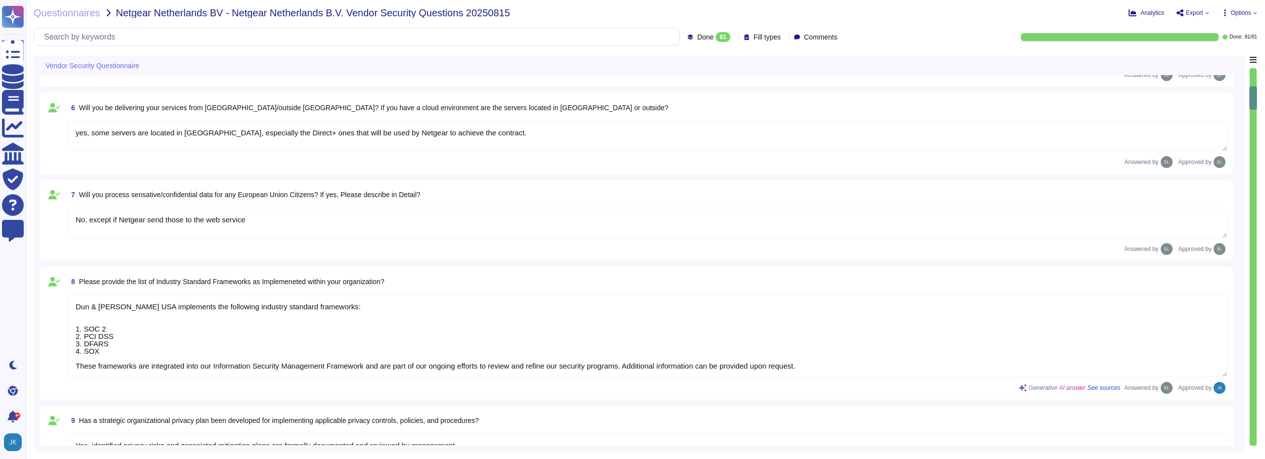
type textarea "Altares Dun & [PERSON_NAME] will provide Netgear with an API connection to the …"
click at [1254, 75] on div at bounding box center [1252, 256] width 7 height 377
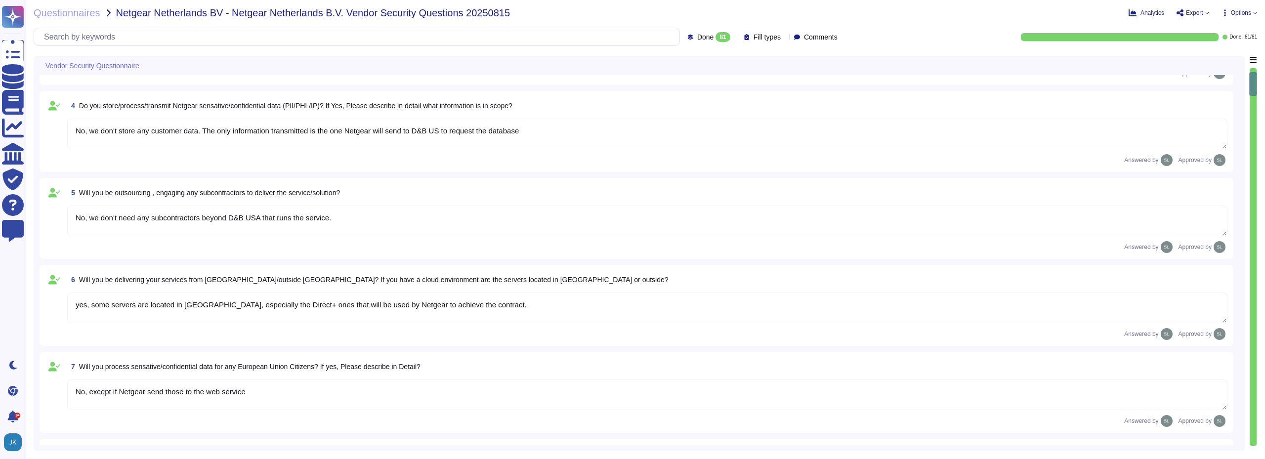
type textarea "We're an existing vendor for Netgear Netherlands B.V."
type textarea "This is a new engagement but we already we're cooperating with each other. Per …"
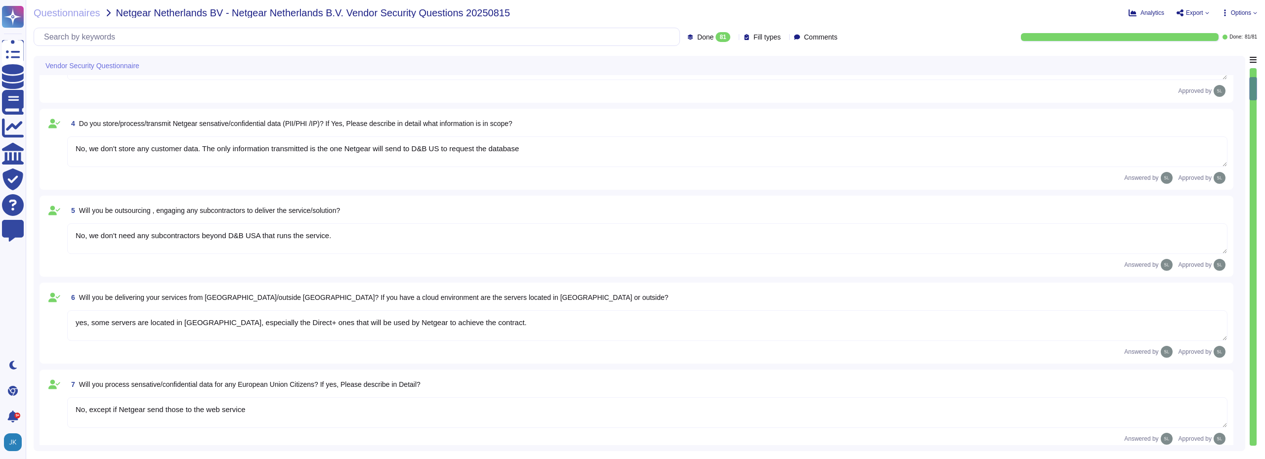
scroll to position [229, 0]
type textarea "Yes, identified privacy risks and associated mitigation plans are formally docu…"
type textarea "D&B employs a comprehensive risk assessment process to identify and assess cybe…"
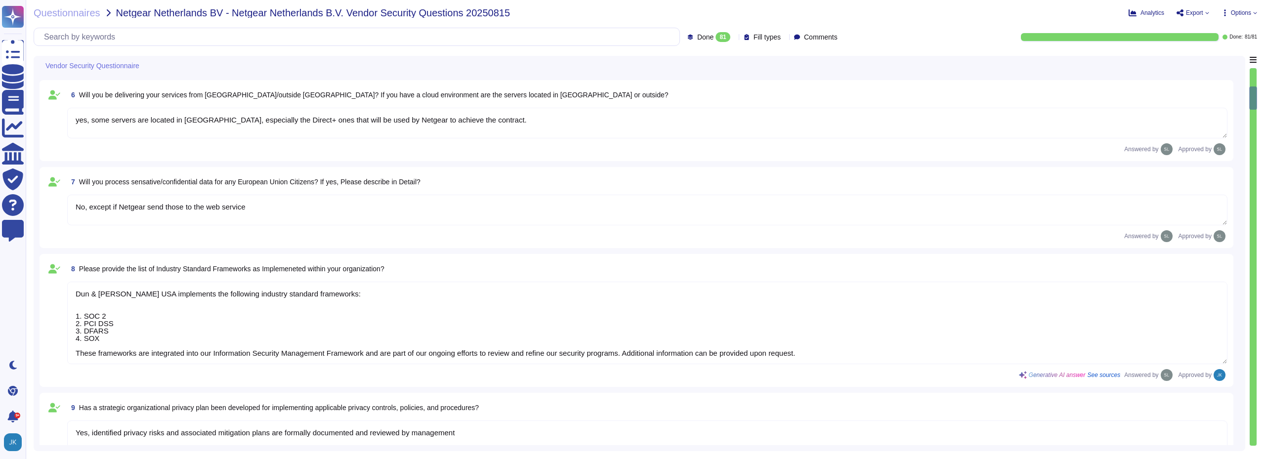
type textarea "Yes, D&B has a formally documented framework that includes policies, standards,…"
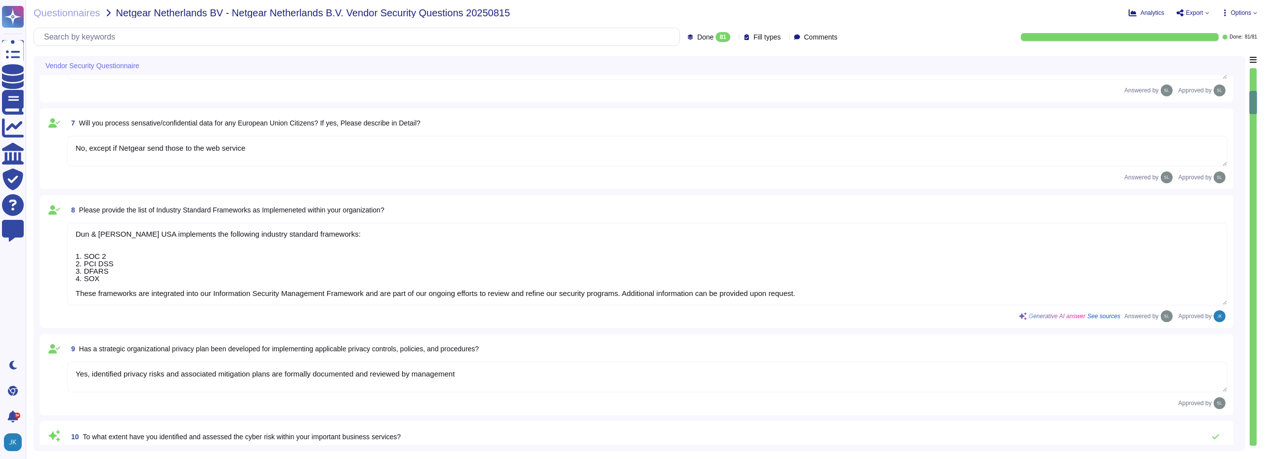
scroll to position [526, 0]
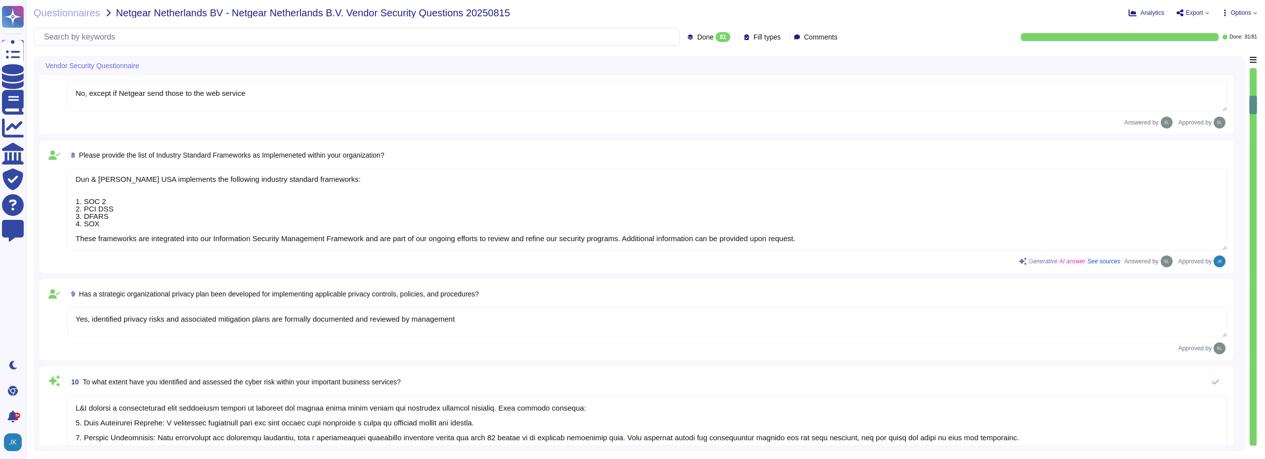
type textarea "Yes, Dun & [PERSON_NAME] has a dedicated Information Security team, which inclu…"
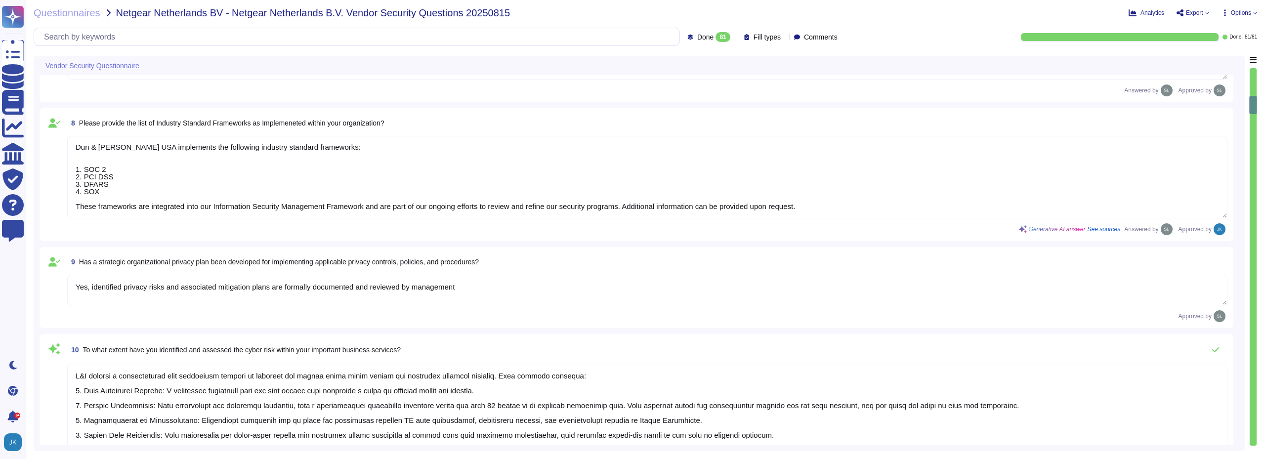
scroll to position [575, 0]
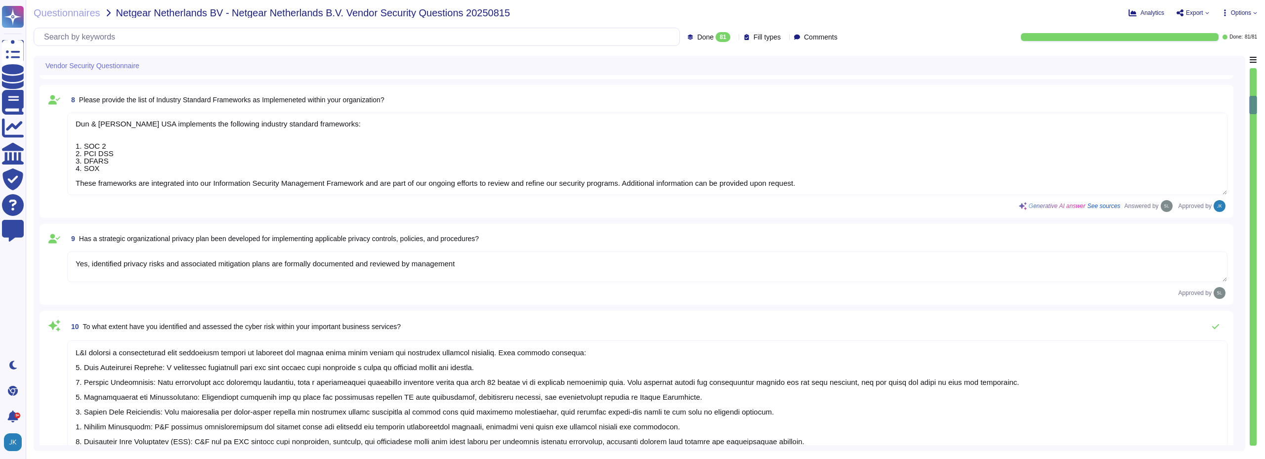
type textarea "Management assesses risks that inherently arise from the expansion of the busin…"
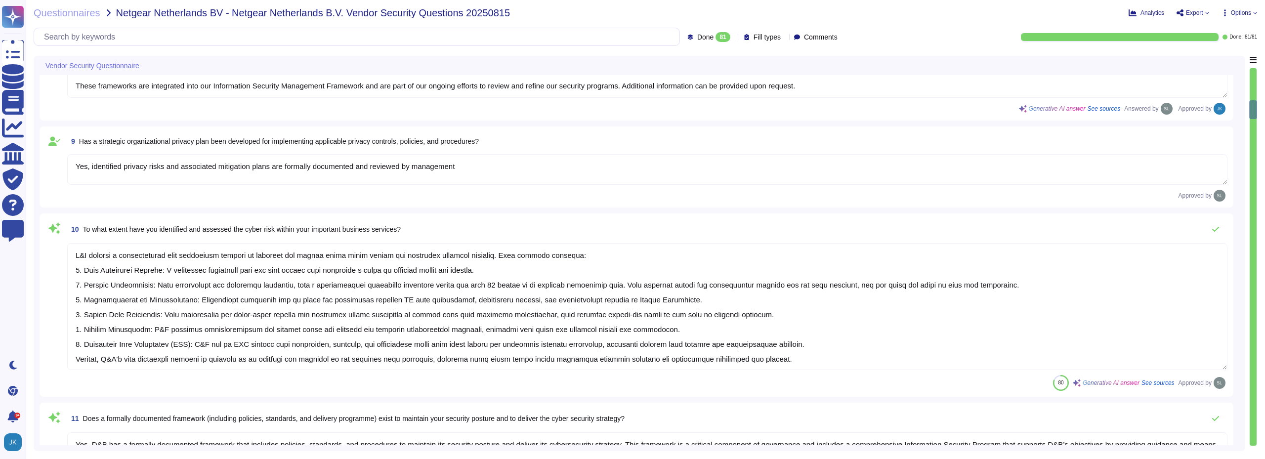
type textarea "Yes, there are mechanisms in place to identify and react to changes that can ha…"
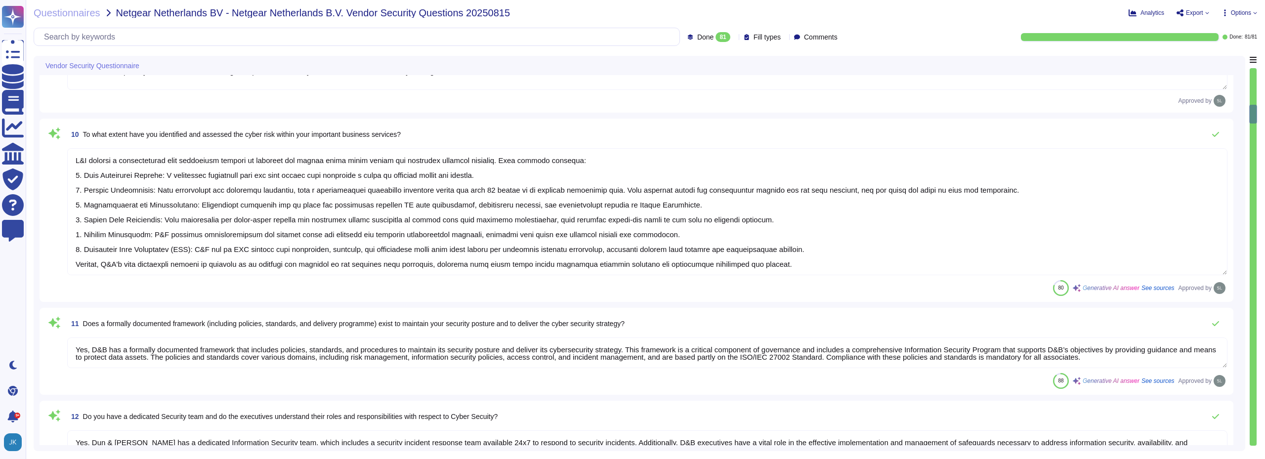
type textarea "Yes, our organization maintains an IT asset inventory list that includes hardwa…"
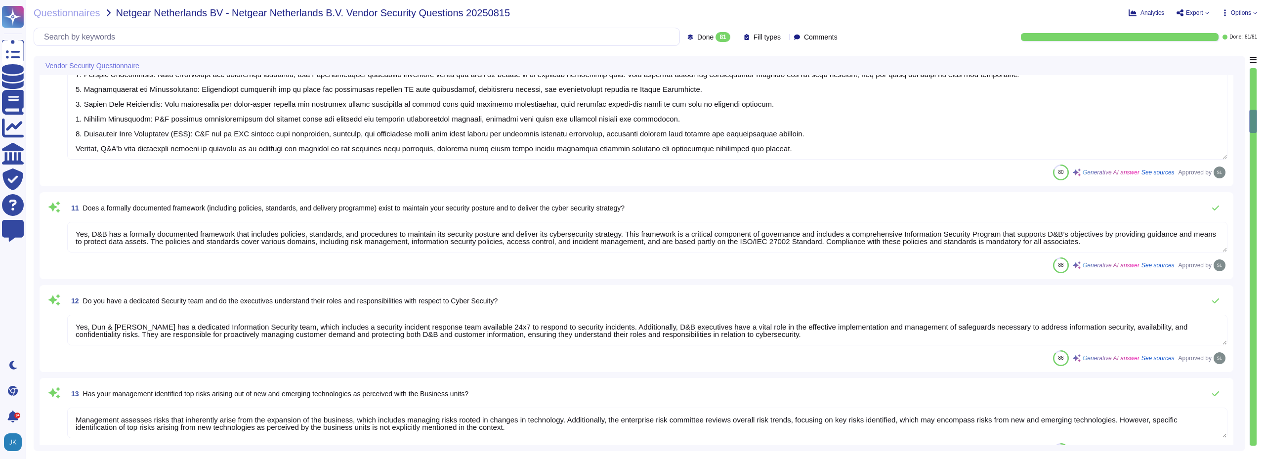
type textarea "Yes, our organization maintains a list of approved and non-approved software/ap…"
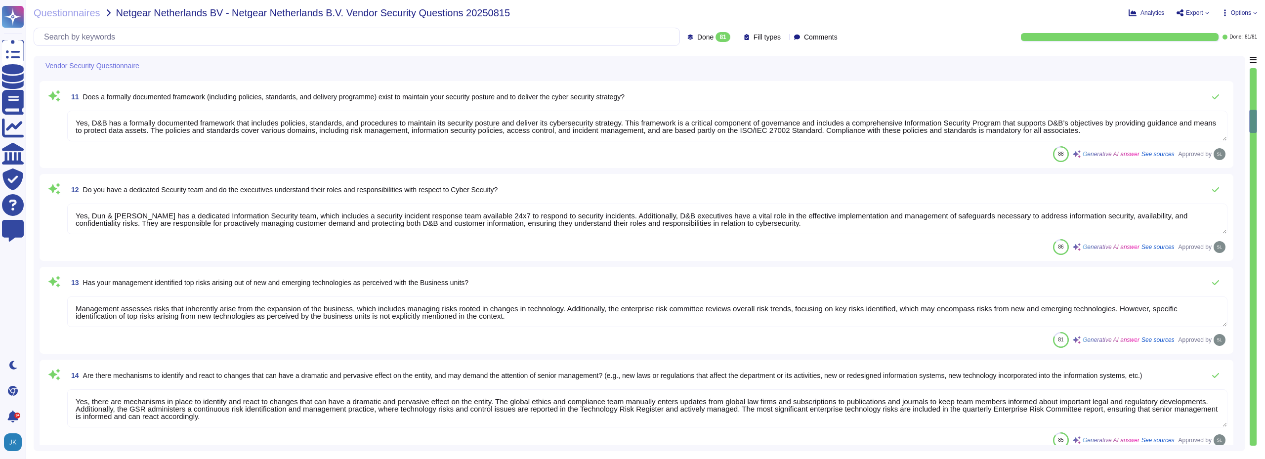
type textarea "Yes, our organization profiles IT assets, including both physical and logical a…"
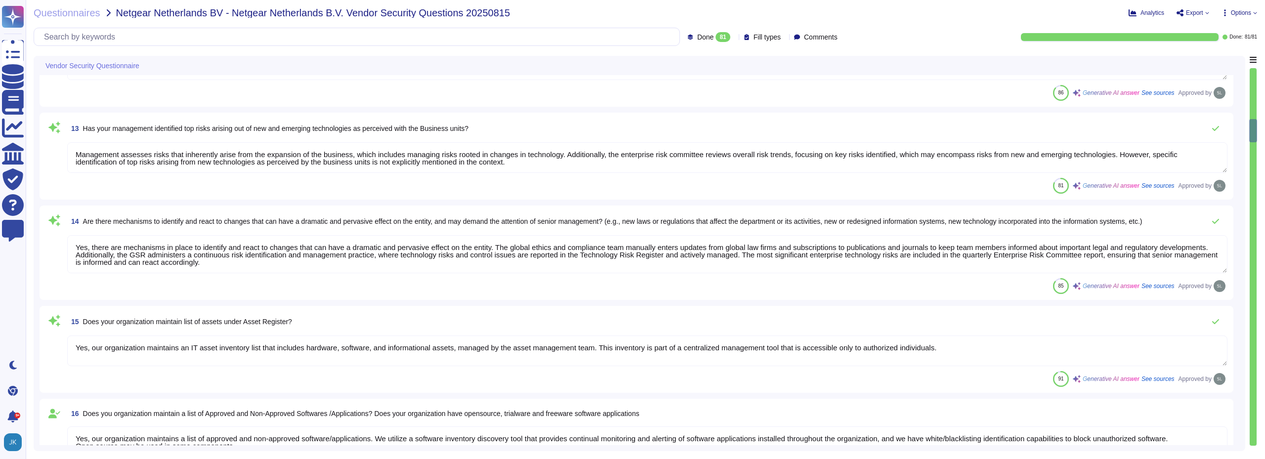
type textarea "Yes, risk assessments are performed at least on an annual basis. Changes in sec…"
type textarea "Yes, D&B has a vulnerability management process that regularly identifies and p…"
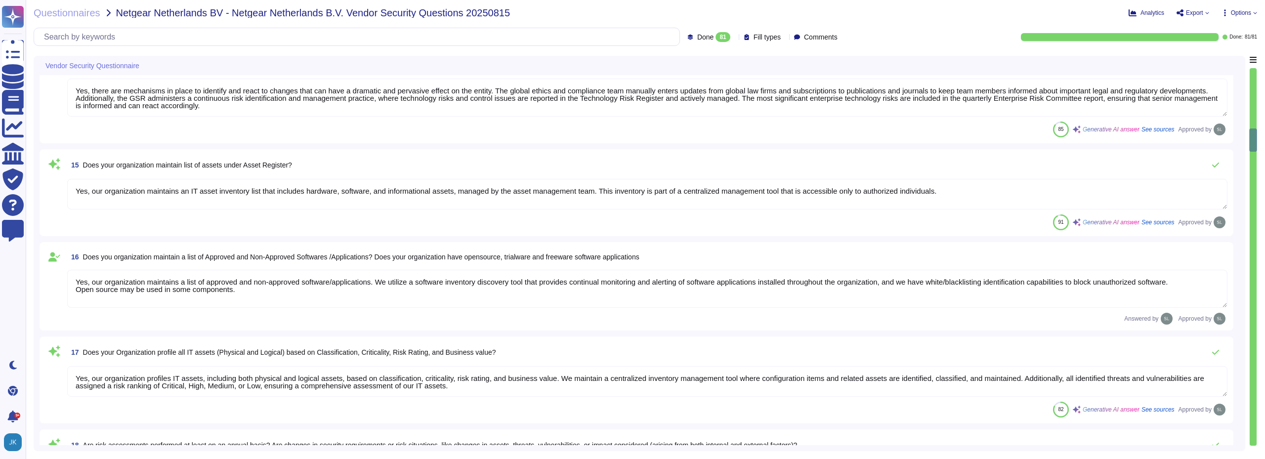
type textarea "Yes, we conduct regular vulnerability assessments, including vulnerability scan…"
type textarea "Yes, D&B can detect the wireless rouge APs. The wireless controller sends an al…"
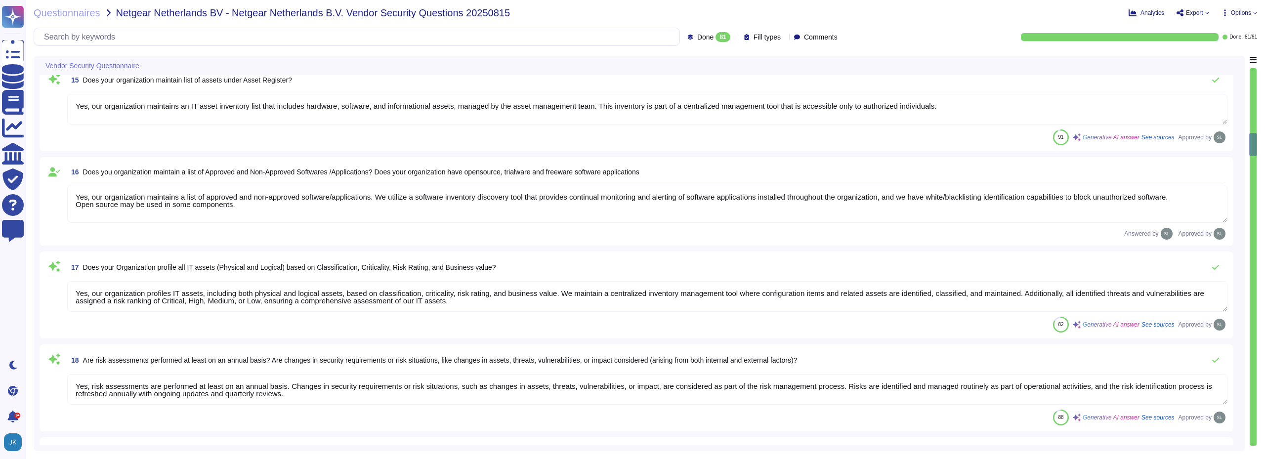
type textarea "Yes, our Security team as well as 3rd parties performs penetration testing for …"
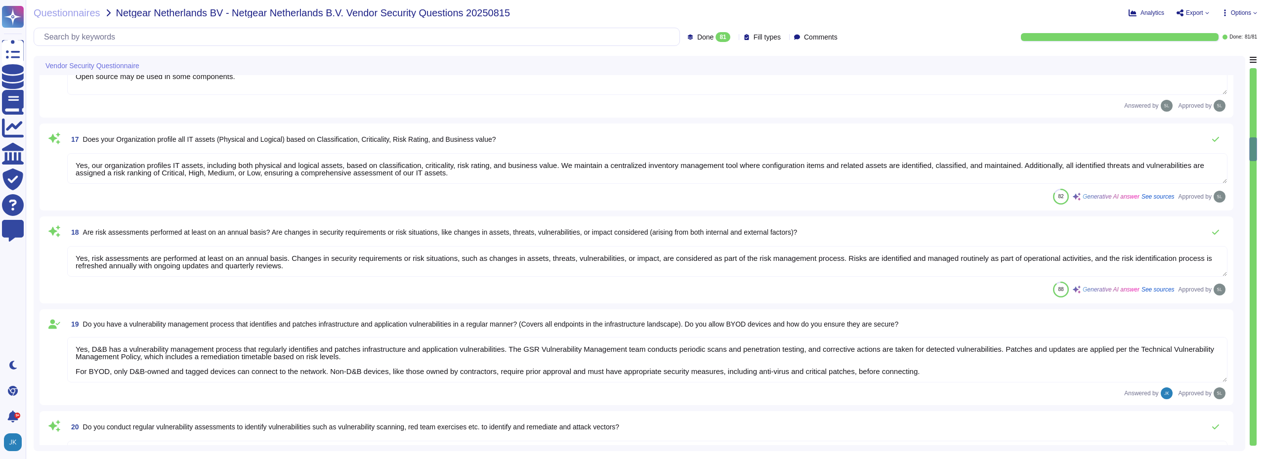
type textarea "Yes, D&B has a documented Vulnerability Management process that consists of thr…"
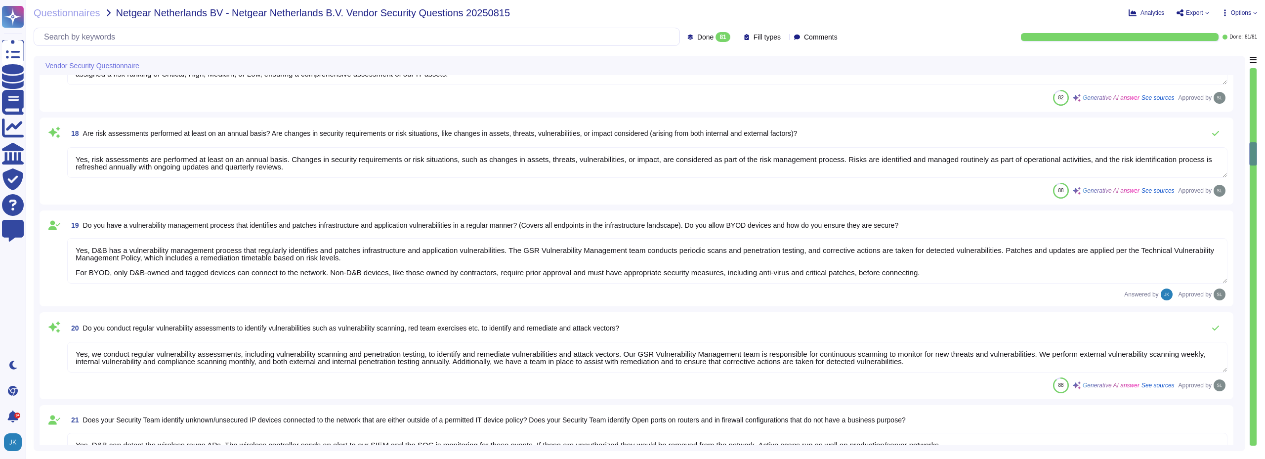
type textarea "Yes, the Application Security team liaises with the development team to track t…"
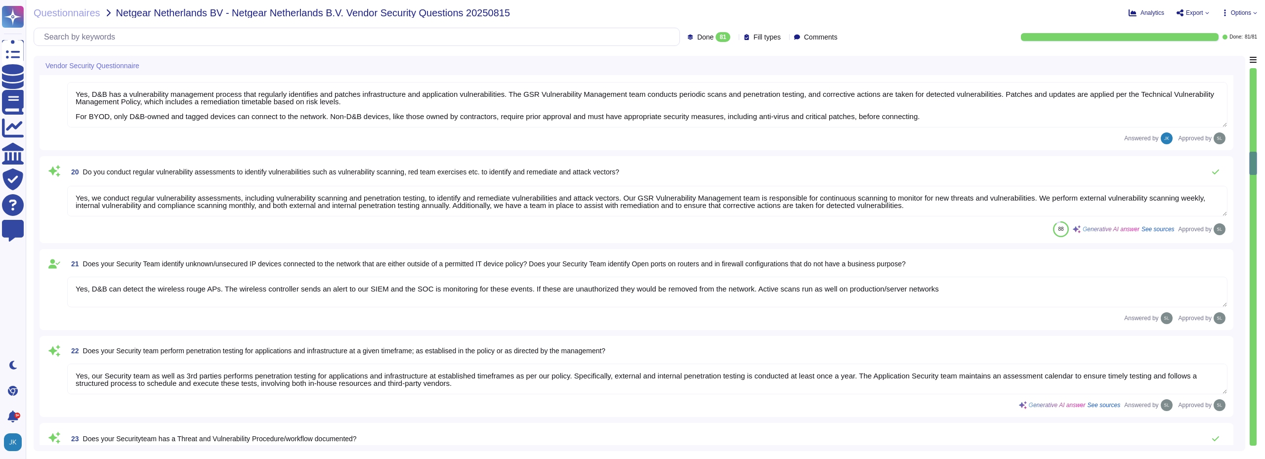
type textarea "Yes, hardware and software vulnerabilities are proactively identified and docum…"
type textarea "Pentests are at least annual. Information is not disclosed beyond data availabl…"
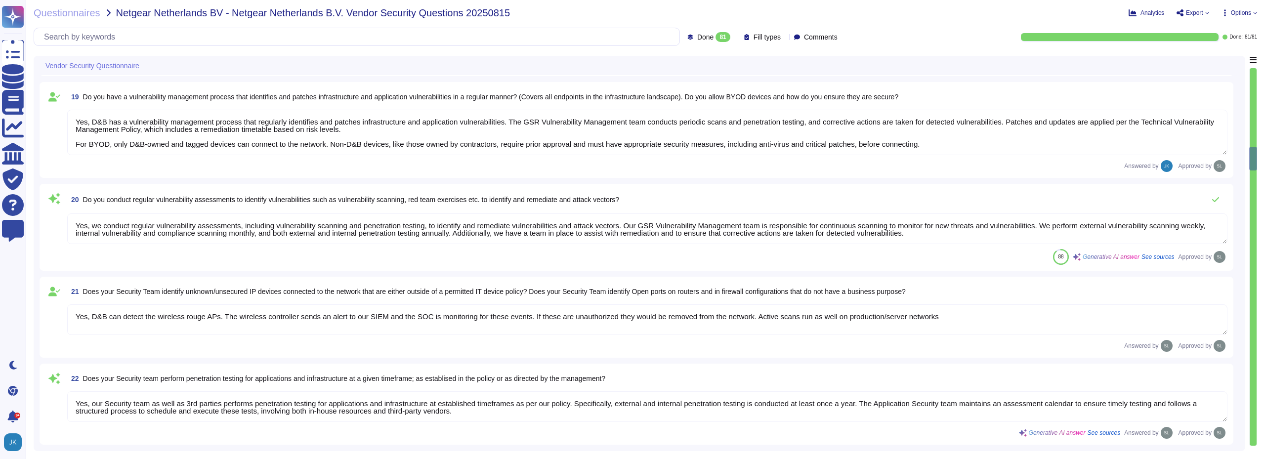
scroll to position [1662, 0]
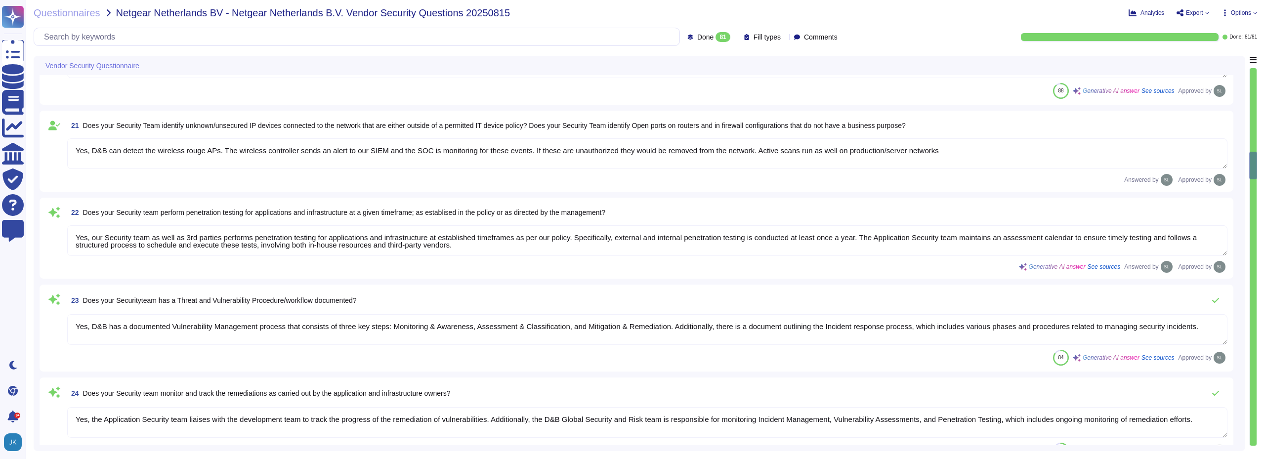
type textarea "As set forth in D&B’s Global Information Security Policies, access is granted o…"
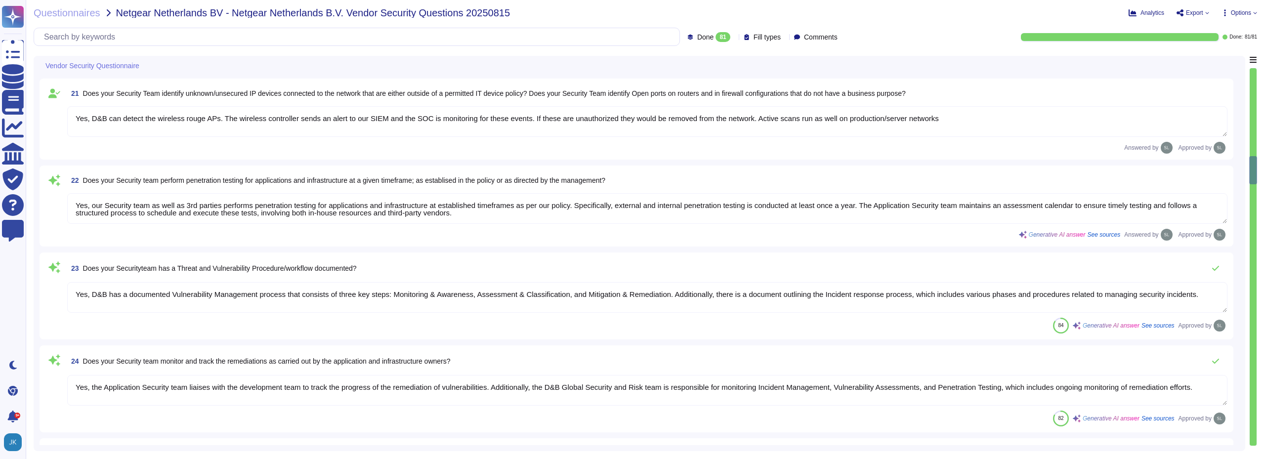
type textarea "Yes, management provisions the authorization and restrictions for user access p…"
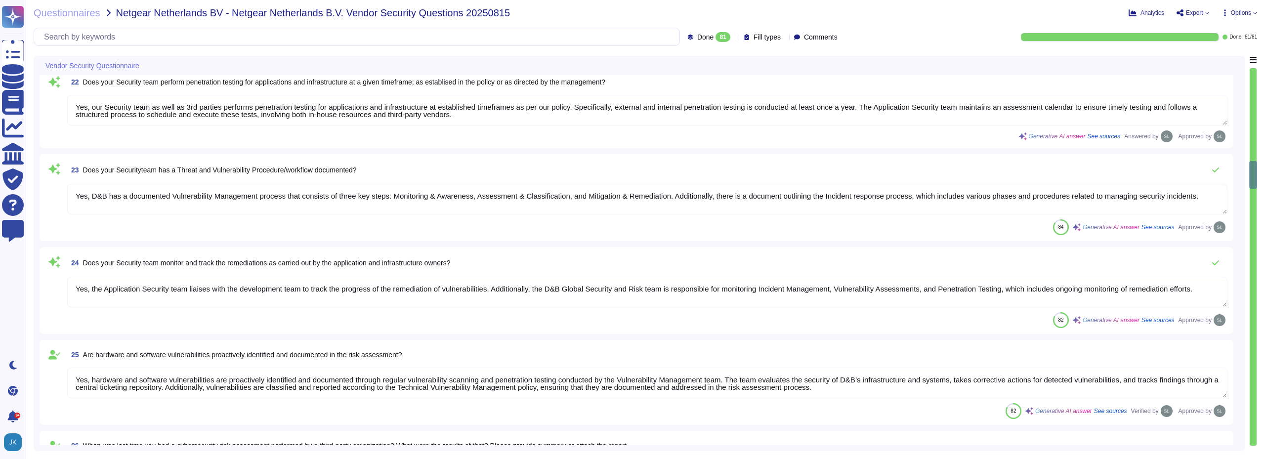
type textarea "Yes, all data, regardless of classification, stored on removable media such as …"
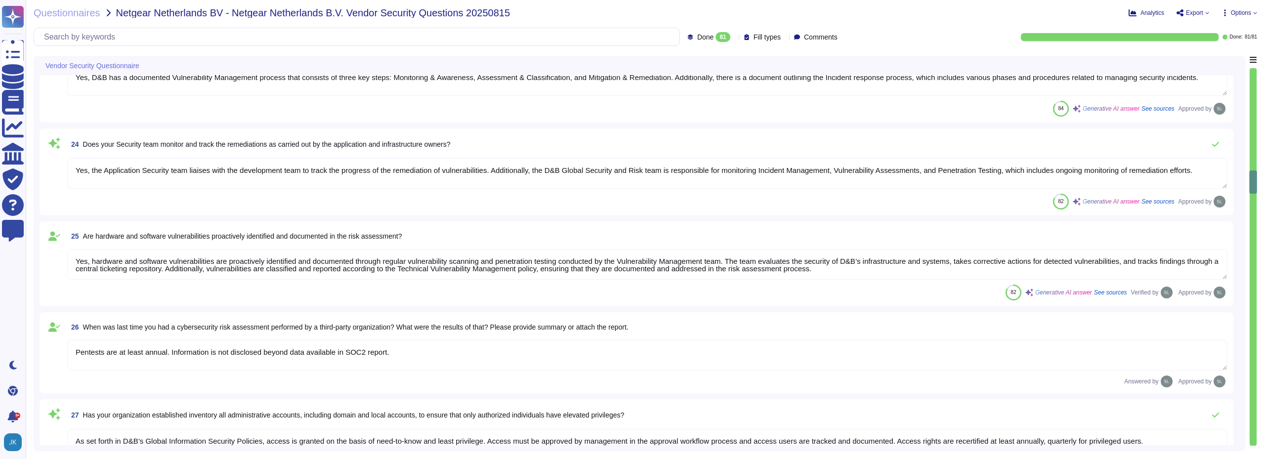
type textarea "Yes, timely deprovisioning and revocation of access to the organization's syste…"
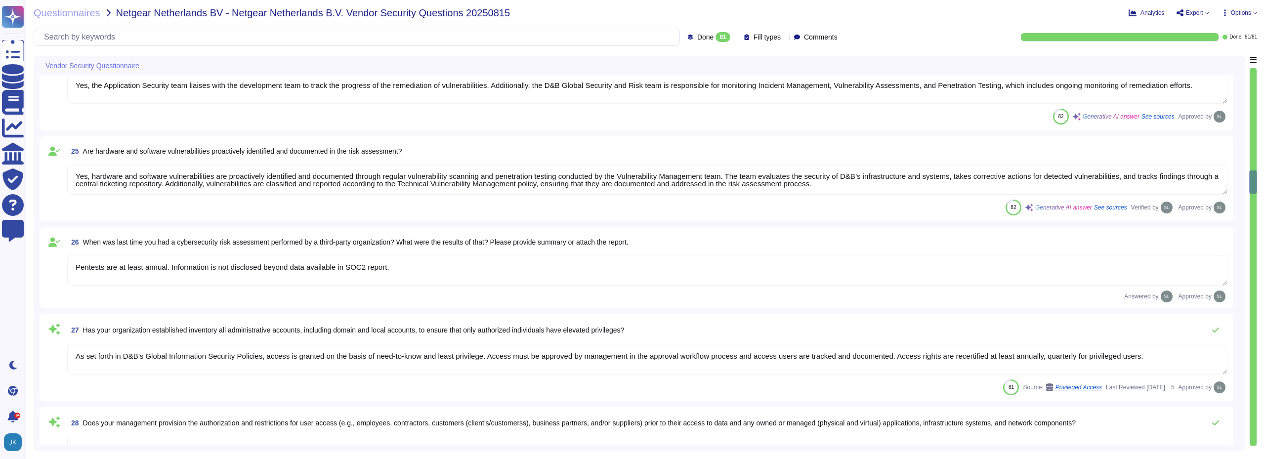
scroll to position [2205, 0]
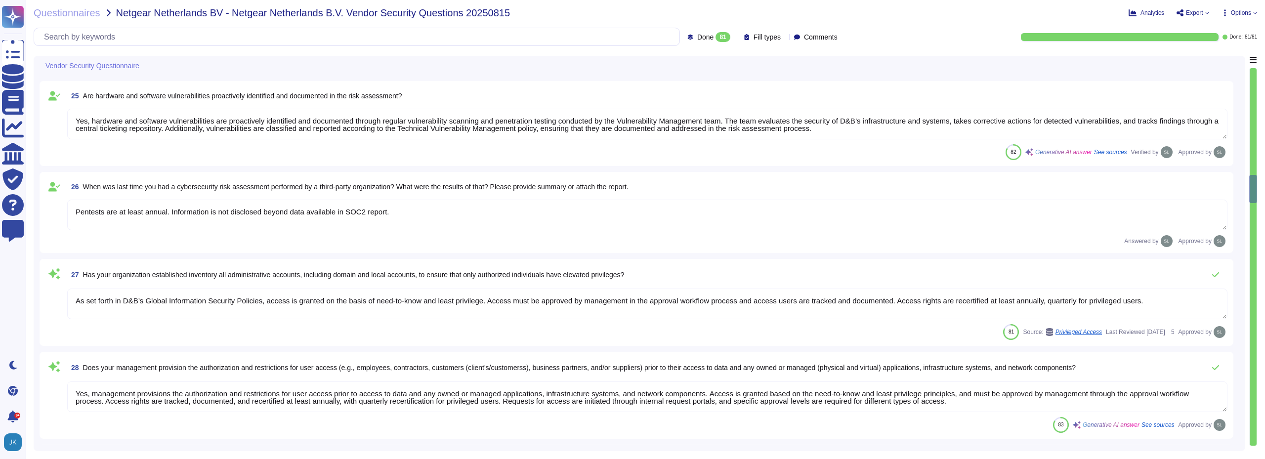
type textarea "Yes, our software may support SSO, depending on the products chosen. However, c…"
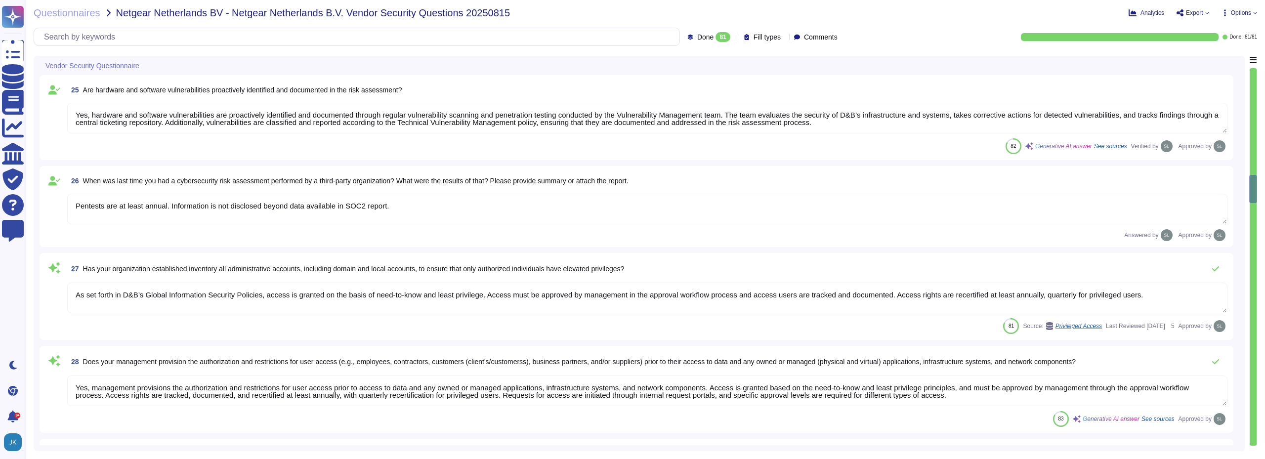
type textarea "Yes, the organization requires the use of Multi-Factor Authentication (MFA) for…"
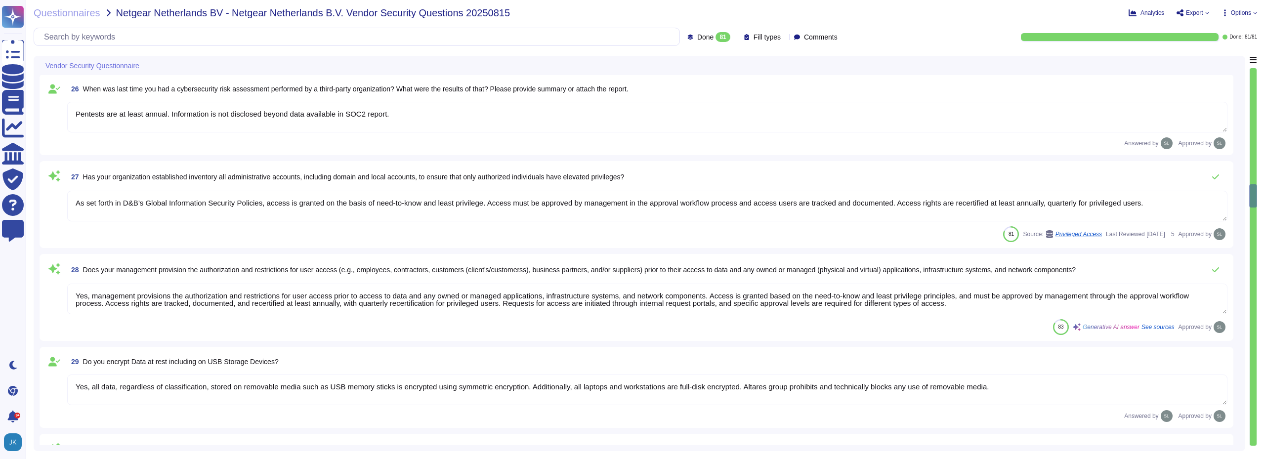
type textarea "User access to data via information systems is reviewed through a structured pr…"
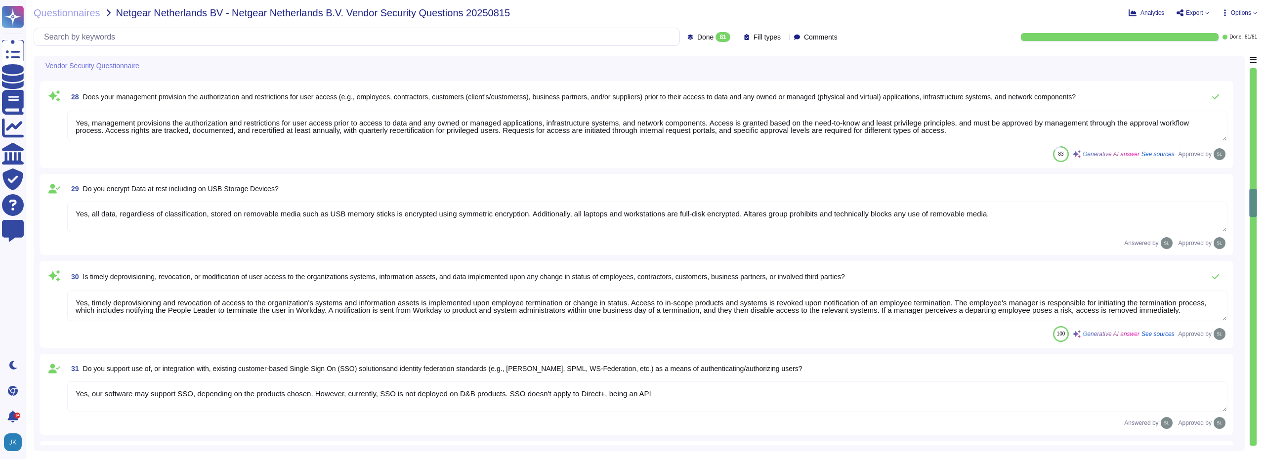
type textarea "Yes, privileged rights are understood, documented, and reviewed. D&B has an est…"
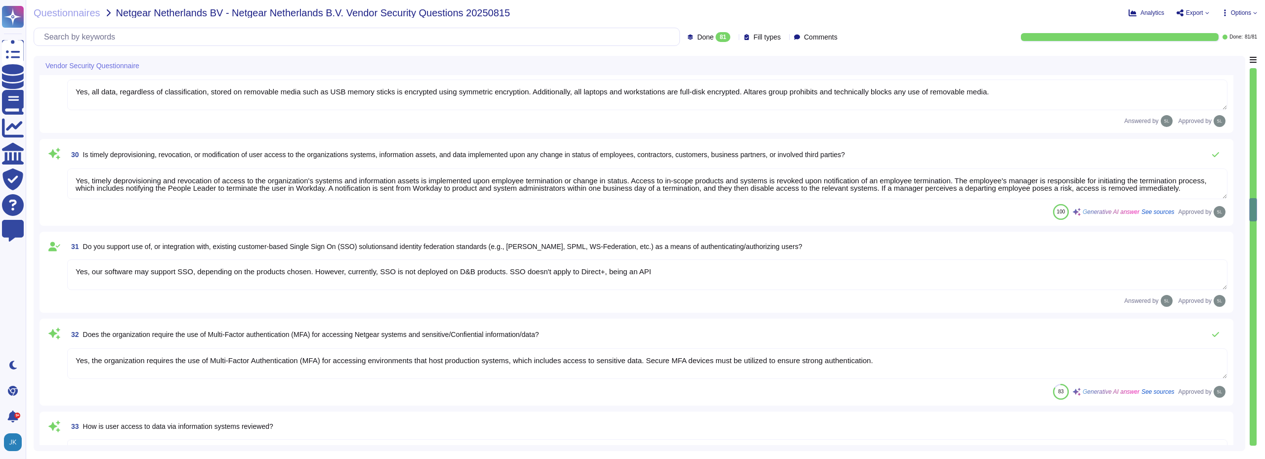
type textarea "We ensure that information assets are appropriately and proportionately protect…"
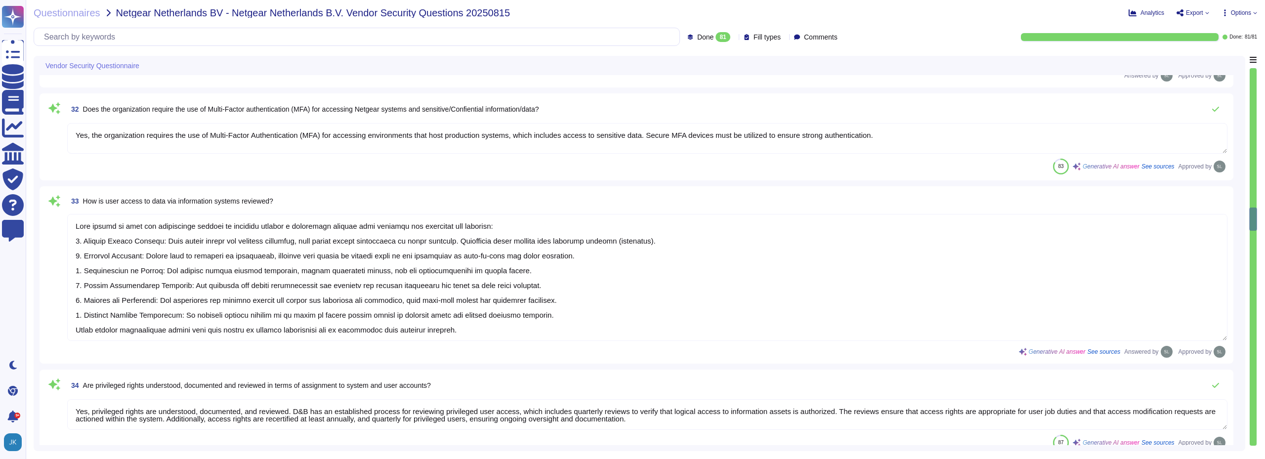
scroll to position [2798, 0]
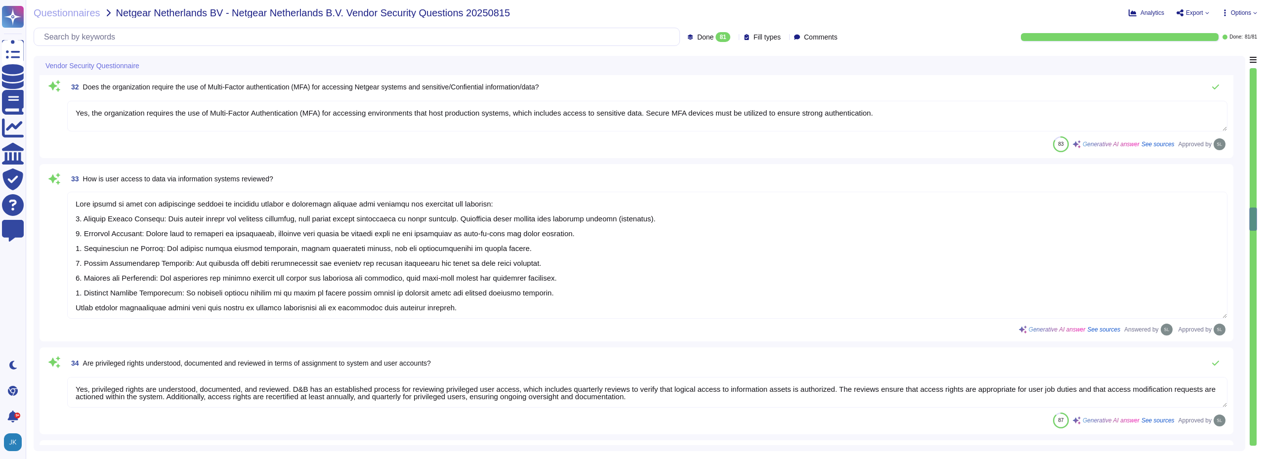
type textarea "Altares Group protects access to organization's network through 802.1x/EAP-TLS.…"
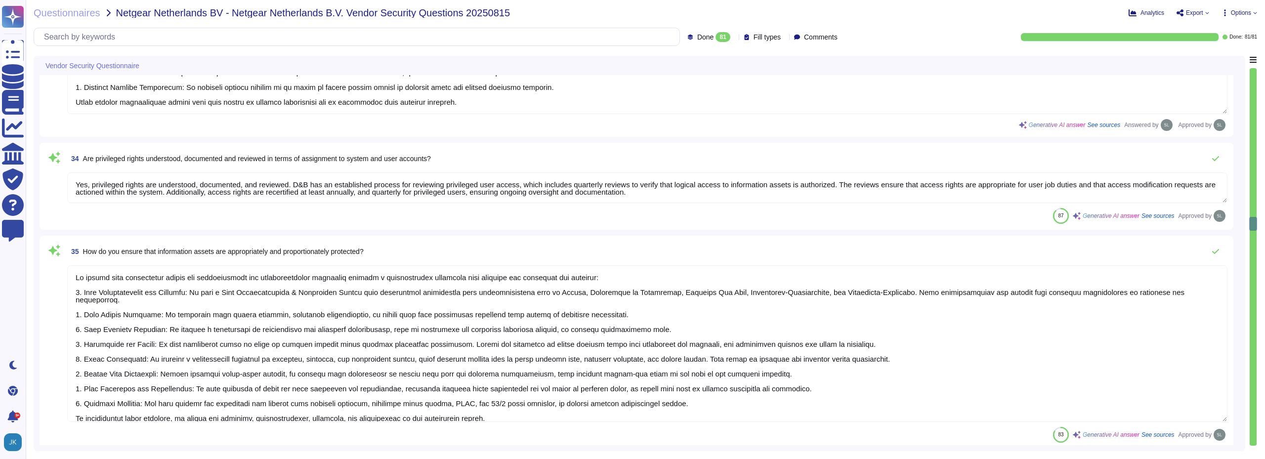
scroll to position [2996, 0]
type textarea "Yes, we encrypt data in transit using secure protocols like TLS 1.2+ with stron…"
type textarea "Yes, there is segregation of duties for granting access and approving access to…"
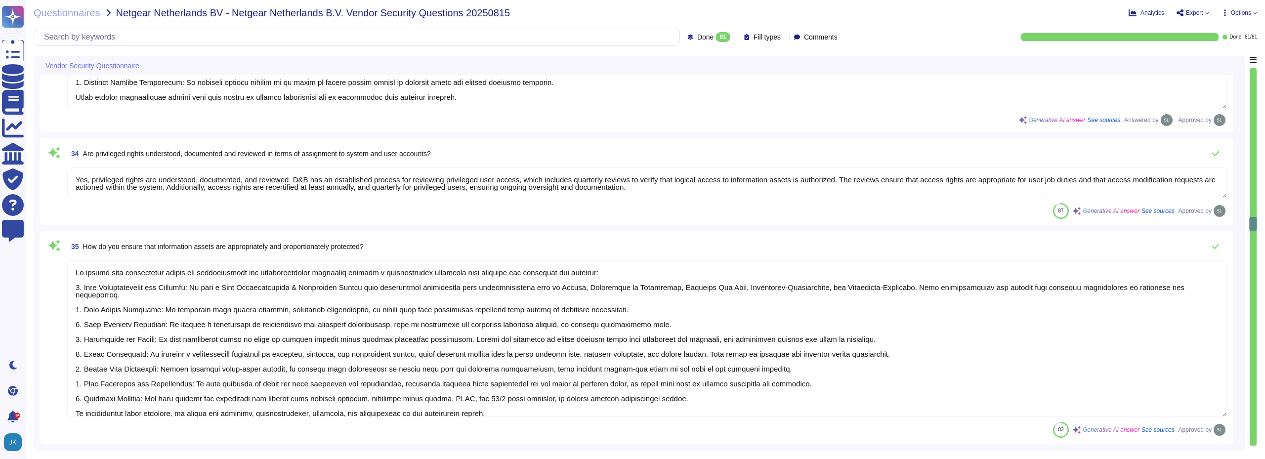
scroll to position [1, 0]
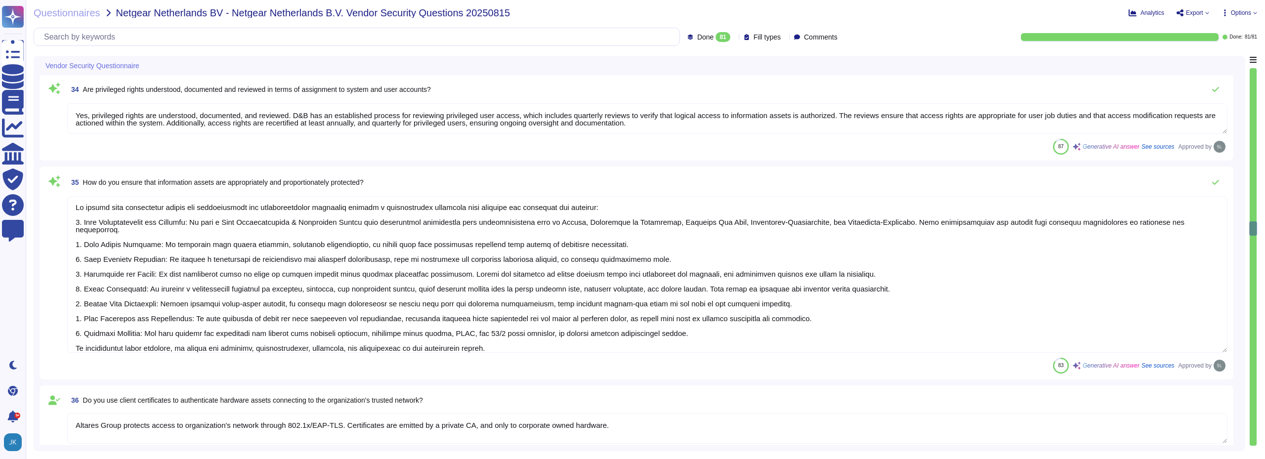
type textarea "Yes, firewalls are in place to enable filtering traffic, logging traffic, and i…"
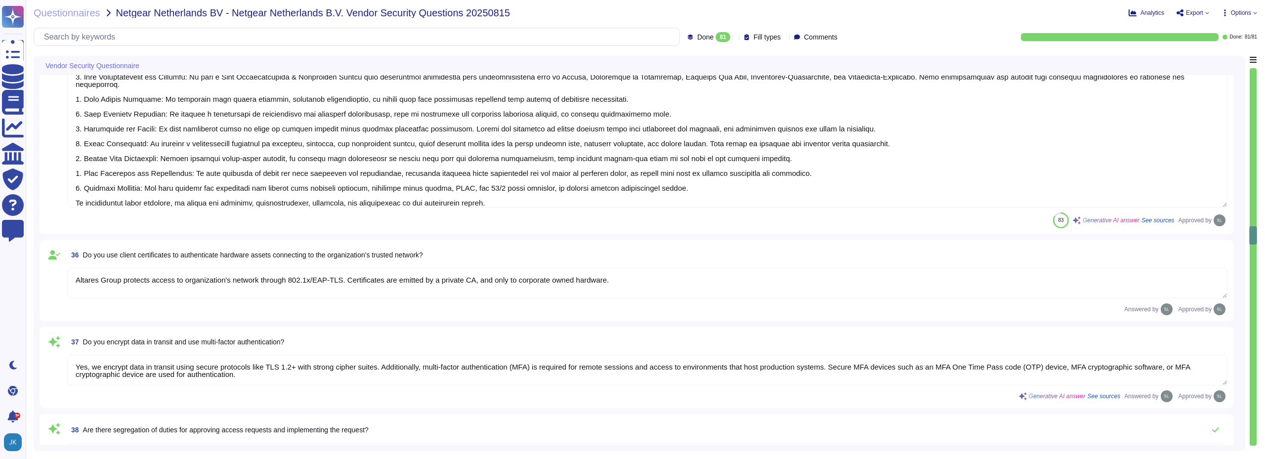
type textarea "Yes, communication over unauthorized TCP or UDP ports or application traffic is…"
type textarea "Yes, we have deployed network-based Intrusion Prevention Systems (IPS) as part …"
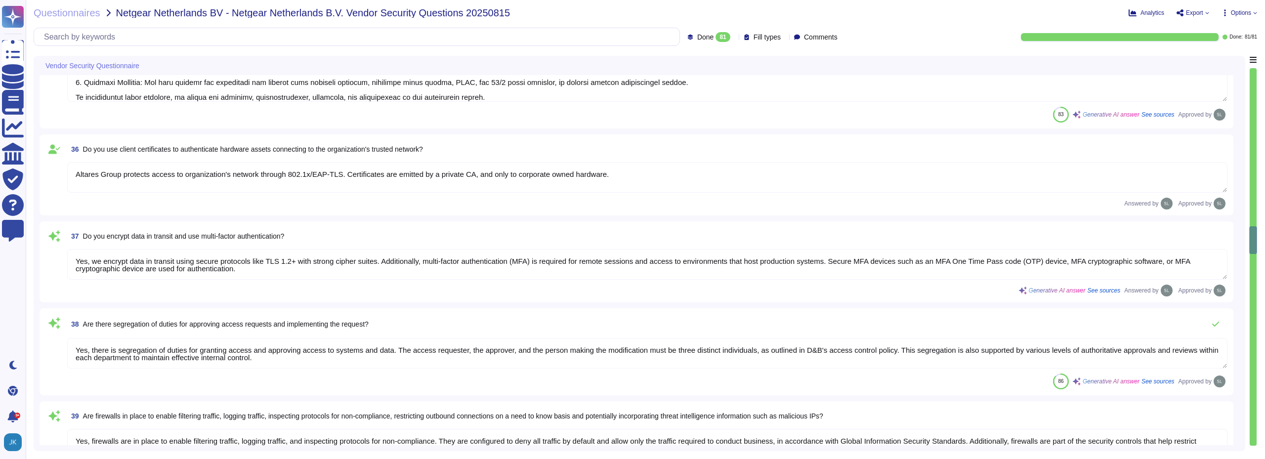
type textarea "Remote access to our corporate network is managed through secure central capabi…"
type textarea "Loremipsu dol sitametcons ad E&S doe temporin ut laboreet dolore, magnaaliq, en…"
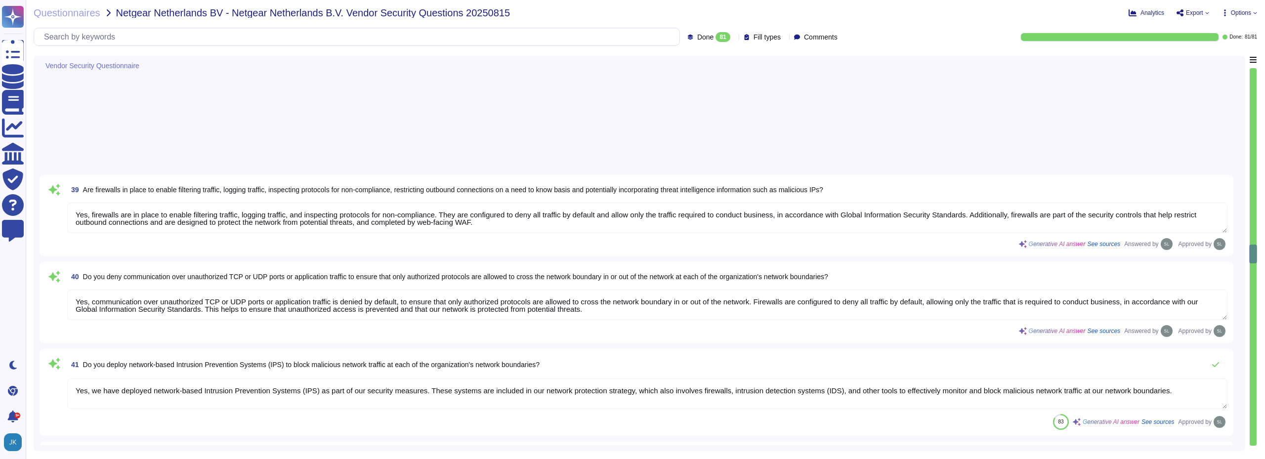
type textarea "Yes, our organization encrypts communication of sensitive information over less…"
type textarea "Yes, we utilize approved encryption software to encrypt data on all fixed and r…"
type textarea "Yes, D&B enforces detailed audit logging for access to sensitive data and chang…"
type textarea "Yes, data integrity on backup media is tested on a regular basis through annual…"
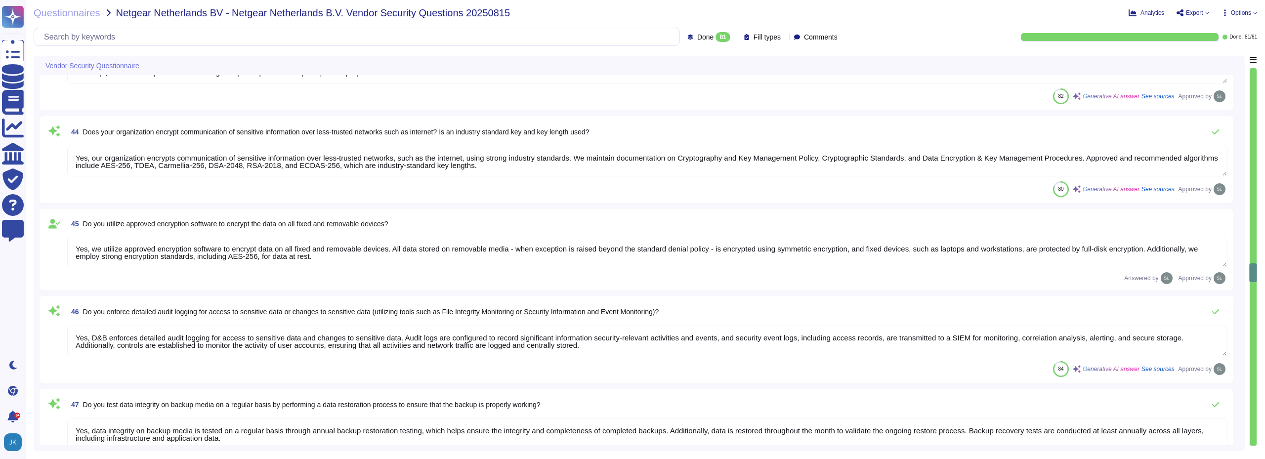
type textarea "Yes, our organization strictly maintains separate environments for production a…"
type textarea "To prevent the exfiltration of sensitive data, particularly sensitive customer …"
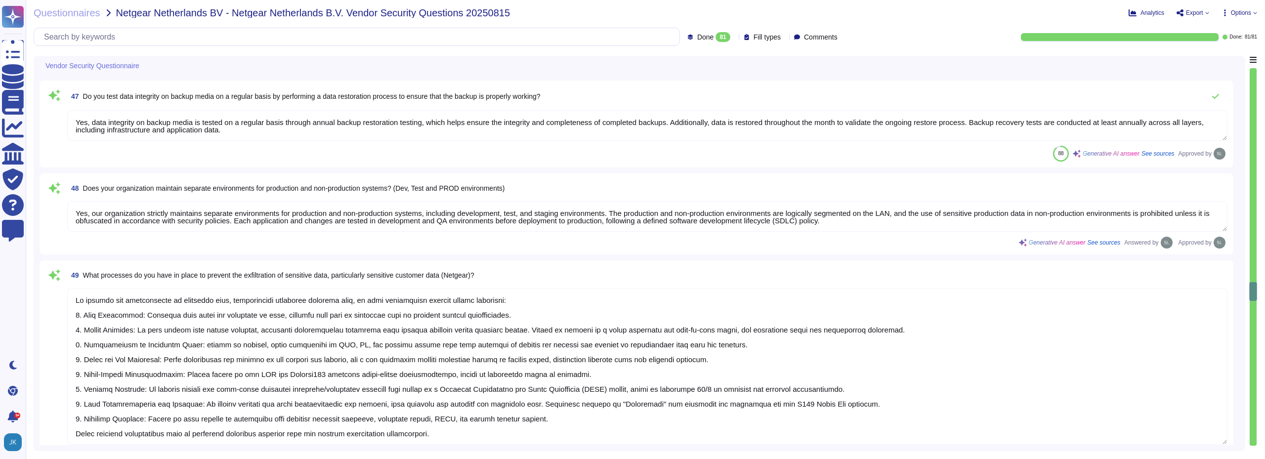
type textarea "Yes, baseline system security configuration standards and hardening procedures …"
type textarea "Yes, we have a documented change management/change control process in place tha…"
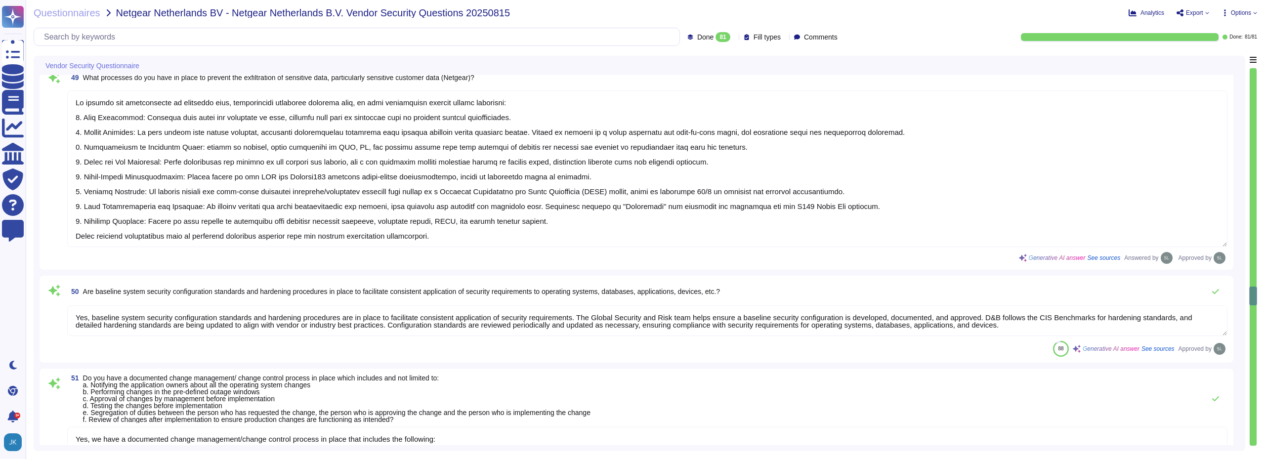
type textarea "Yes, we have a documented Backup Policy in place that includes the following: a…"
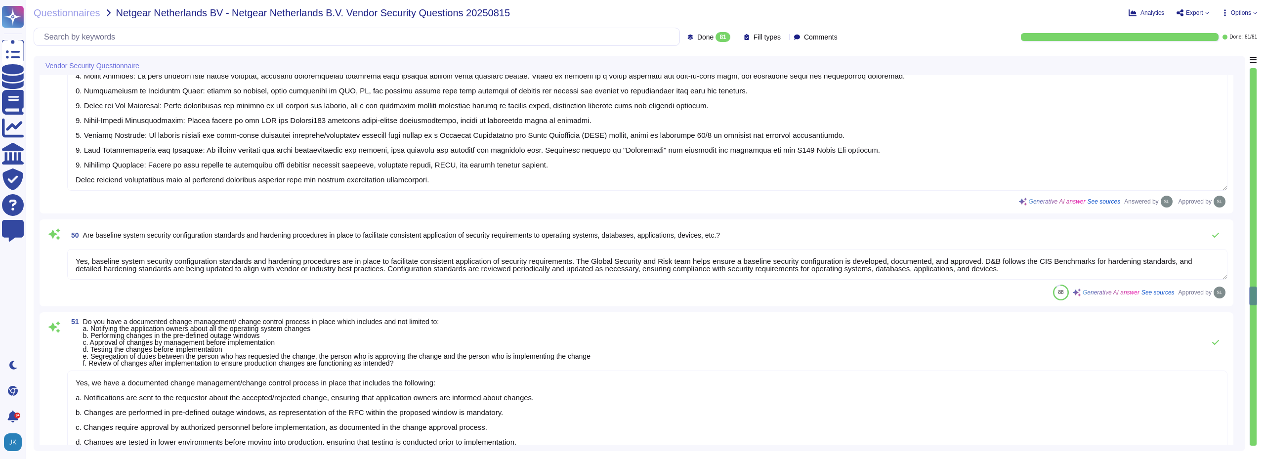
scroll to position [4675, 0]
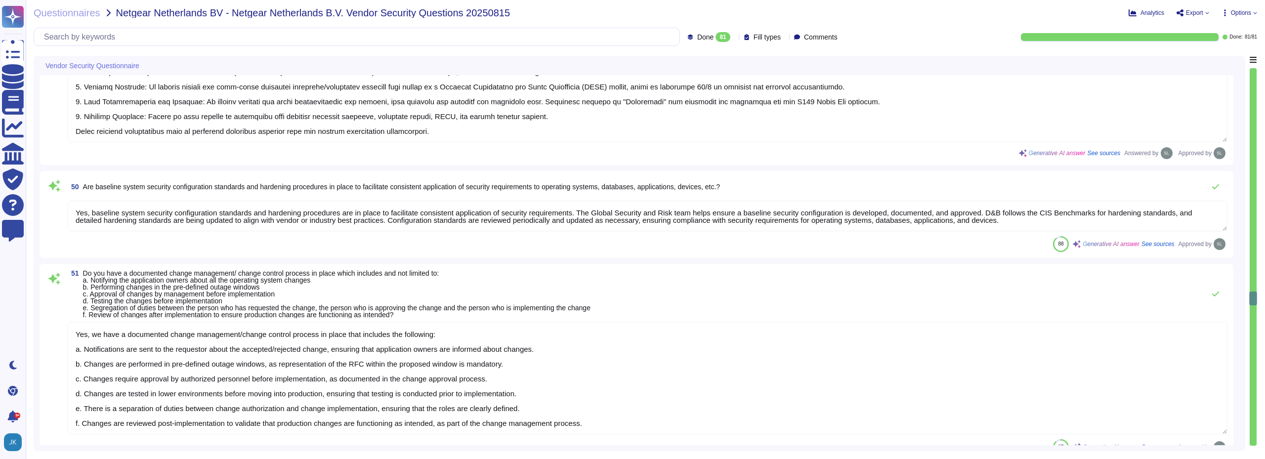
type textarea "Yes, our organization has defined, documented, and communicated policies for se…"
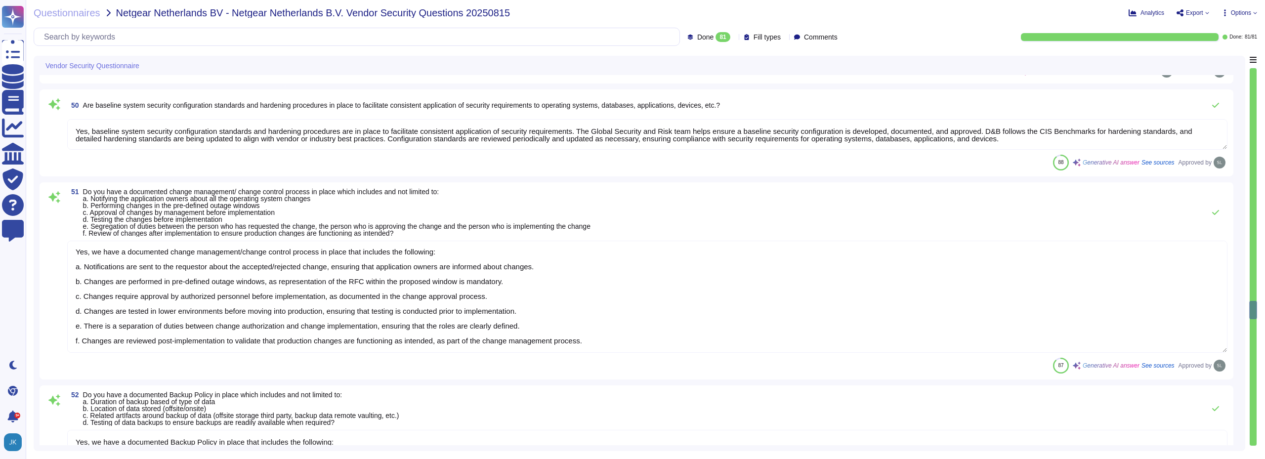
type textarea "Yes, we have a media management policy that includes a Records Retention Policy…"
type textarea "Yes, Dun & [PERSON_NAME] has implemented and documented a Business Continuity P…"
type textarea "The Disaster Recovery Plan includes step-by-step instructions for recovery to n…"
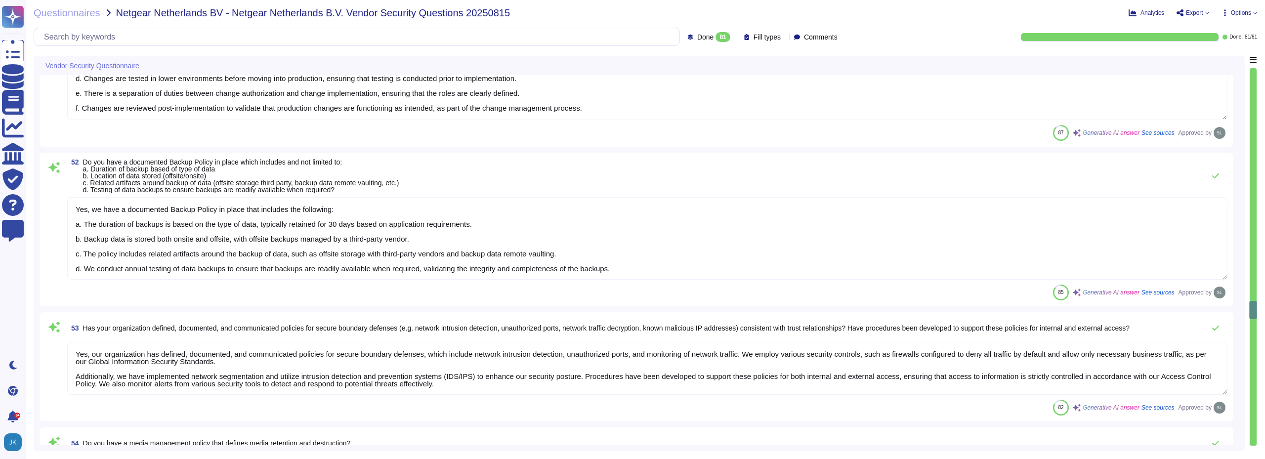
type textarea "Yes, Dun & [PERSON_NAME] conducts tabletop exercises at least annually to test …"
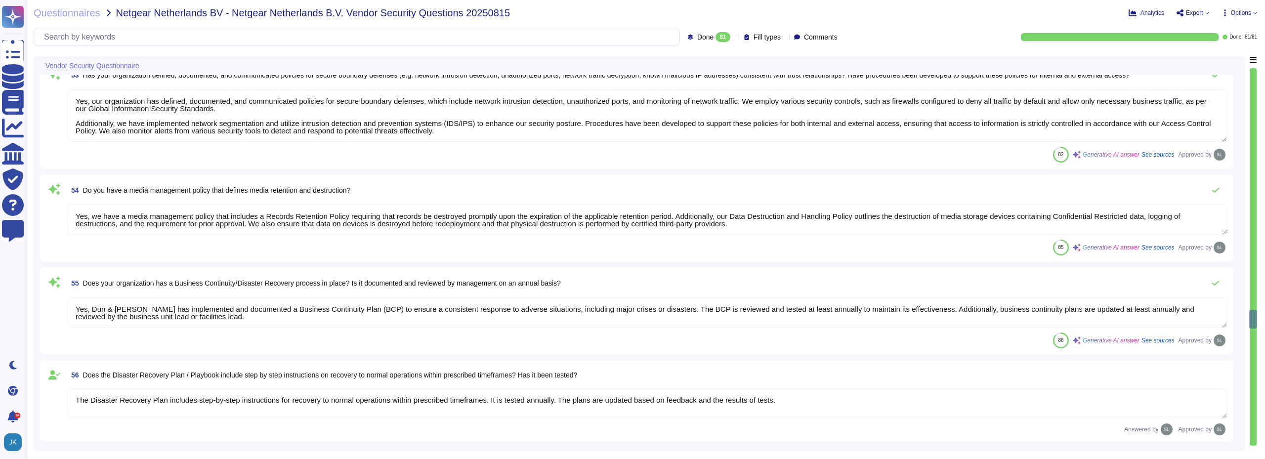
type textarea "Material cybersecurity incidents will be reported to you through the following …"
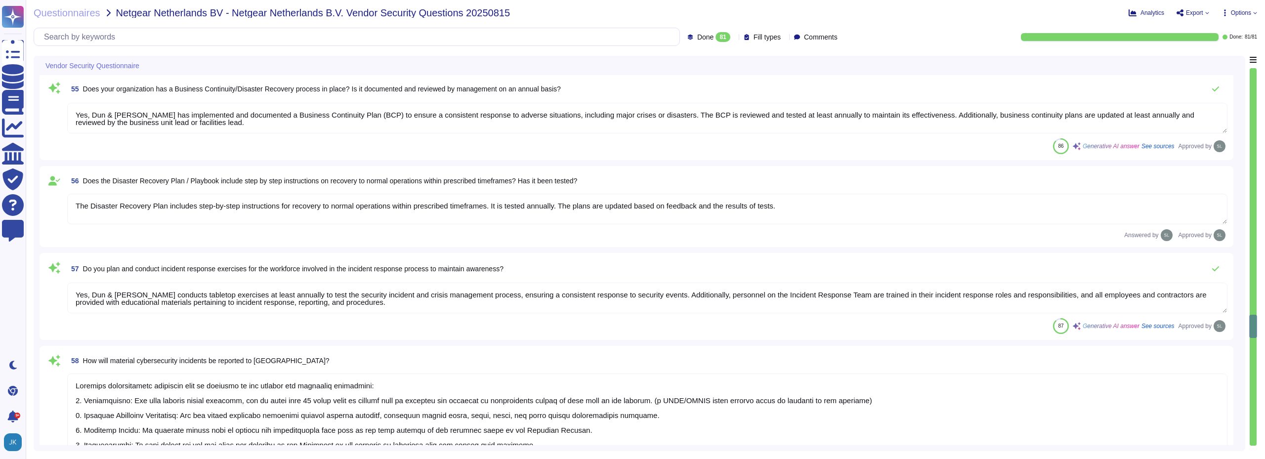
type textarea "Yes, we have a policy that defines the use of removable media in our environmen…"
type textarea "DUN & [PERSON_NAME] employs secure protocols like TLS 1.3 for data in transit, …"
type textarea "Yes, D&B has deployed a Security Information and Event Management (SIEM) system…"
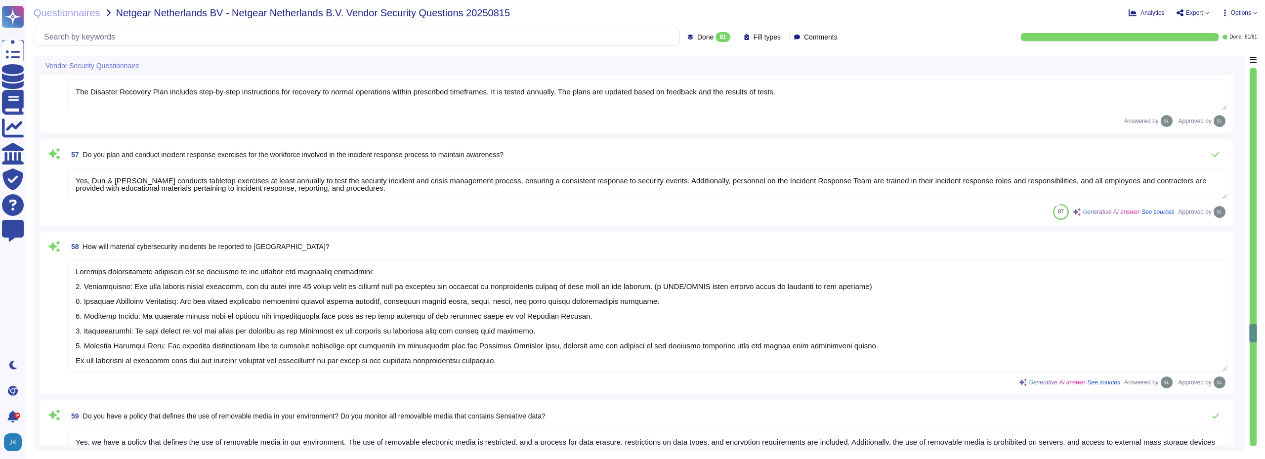
type textarea "Yes, we ensure that appropriate logs are aggregated to a central log management…"
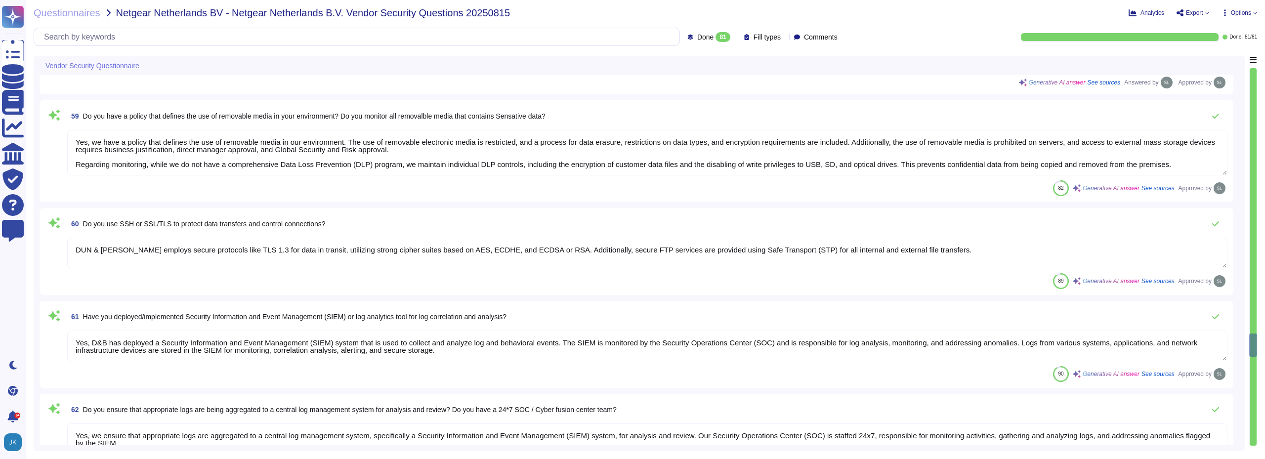
type textarea "Yes, we utilize centrally managed anti-malware software to continuously monitor…"
type textarea "Yes, the organization's anti-malware software updates its scanning engine and s…"
type textarea "Yes, we have deployed malicious code protection mechanisms at information syste…"
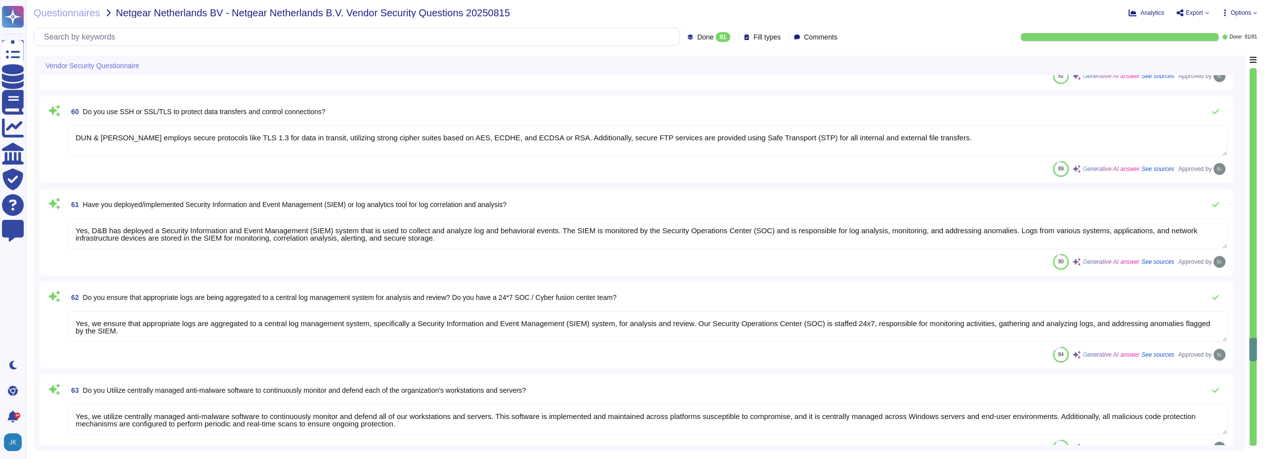
type textarea "Yes, D&B actively monitors all external connections by vendors supporting IT ap…"
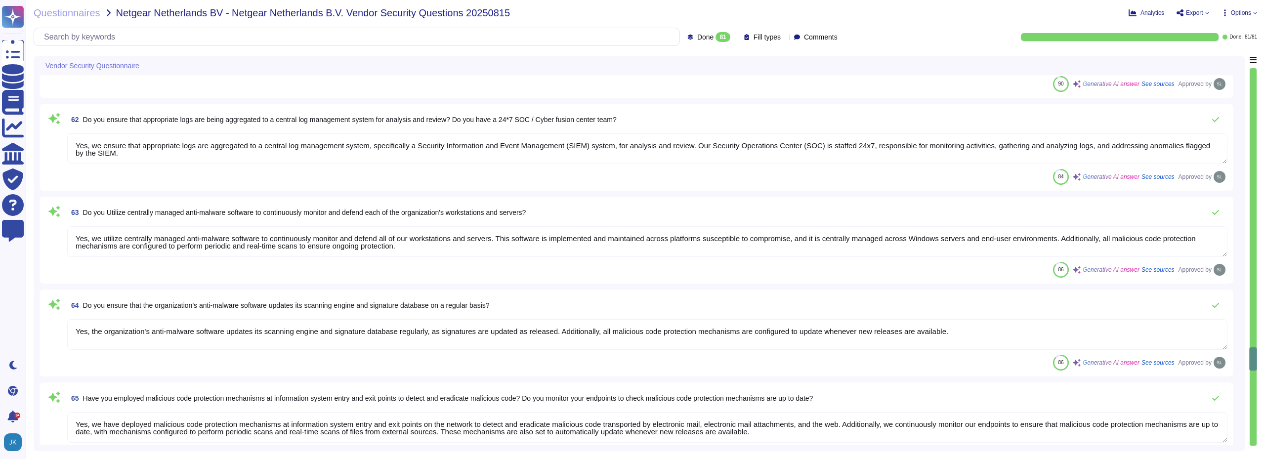
type textarea "Yes, access to confidential data is tracked based on the principle of least pri…"
type textarea "Network protection is provided via border routers, and Internet and Extranet fi…"
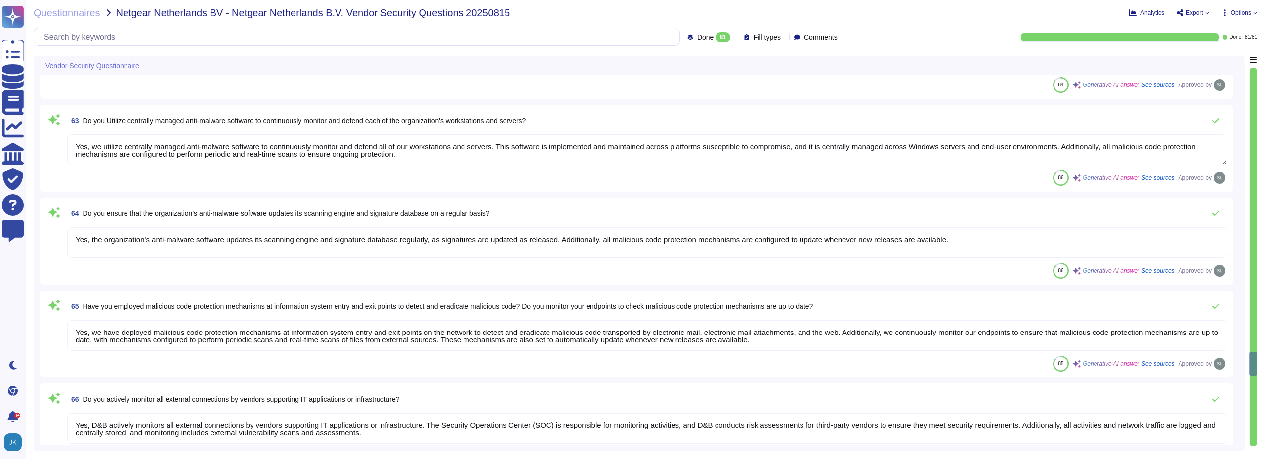
type textarea "Yes, D&B can detect the wireless rouge APs. The wireless controller sends an al…"
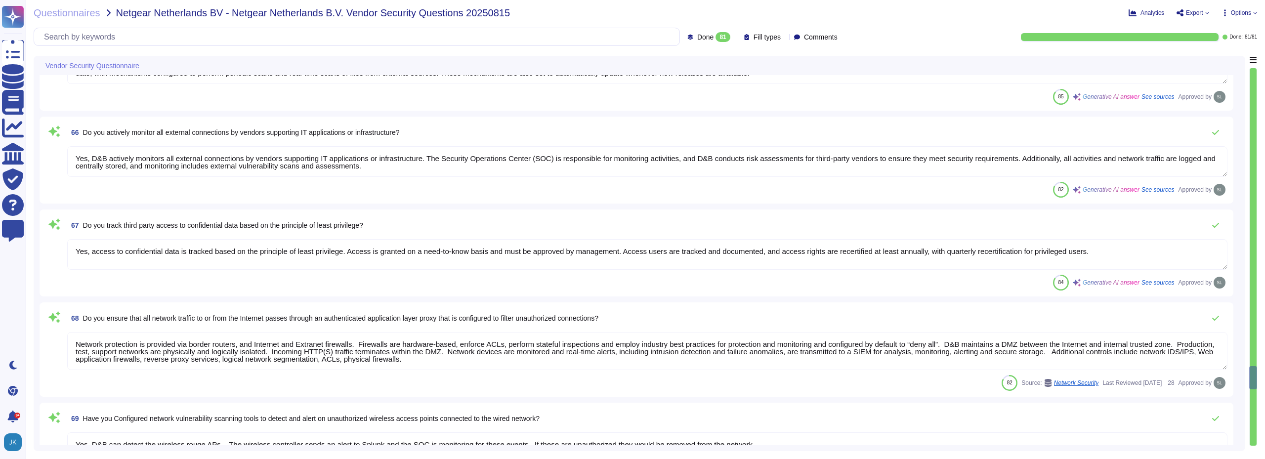
type textarea "Yes, we perform scans for vulnerabilities in the information system and hosted …"
type textarea "Yes, Dun & [PERSON_NAME] conducts tabletop exercises at least annually to test …"
type textarea "Yes, the organization has documented escalation criteria within its Incident Re…"
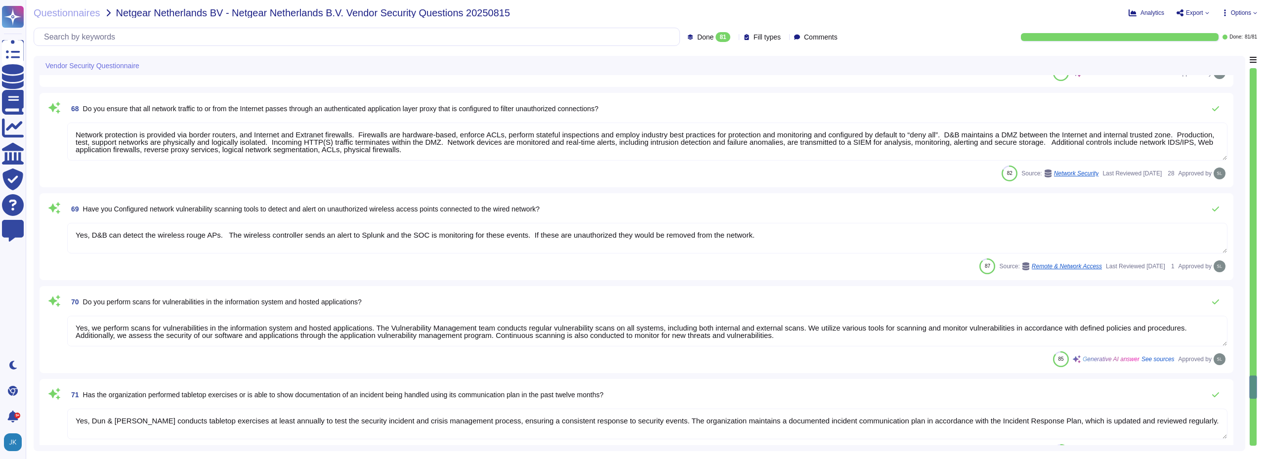
type textarea "The Incident Response Plan is activated upon the declaration of an Incident, an…"
type textarea "D&B proactively engages with critical third parties and ecosystem partners thro…"
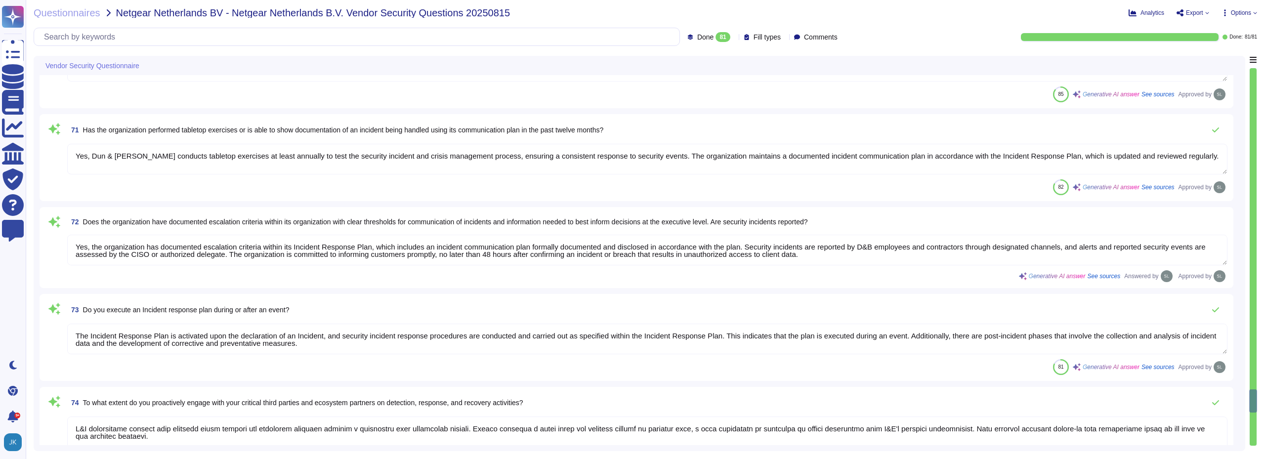
type textarea "Yes, material cyber incidents are notified to clients in a timely manner. D&B w…"
type textarea "Yes, we have established criteria for escalating cyber security incidents to th…"
type textarea "Yes, we have appropriate forensic procedures in place as outlined in our Incide…"
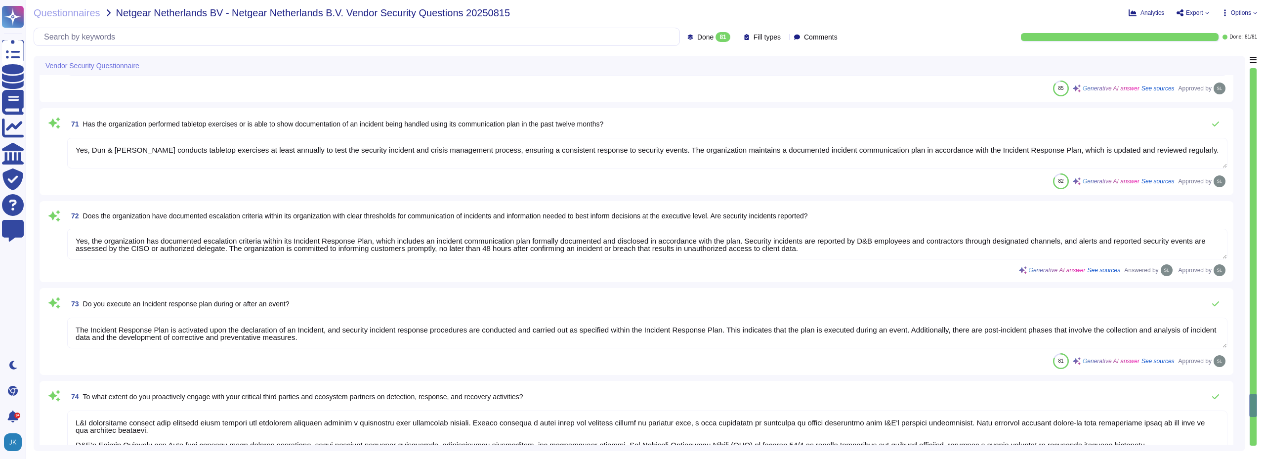
type textarea "Yes, D&B has a comprehensive process to mitigate identified vulnerabilities. Th…"
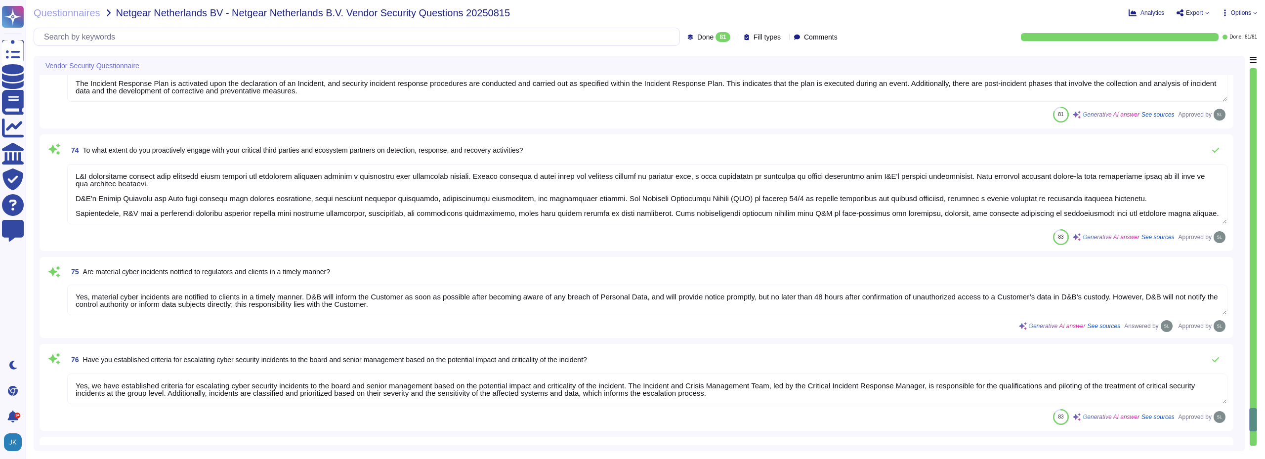
type textarea "Yes, lessons learned activities are documented and used to update the Incident …"
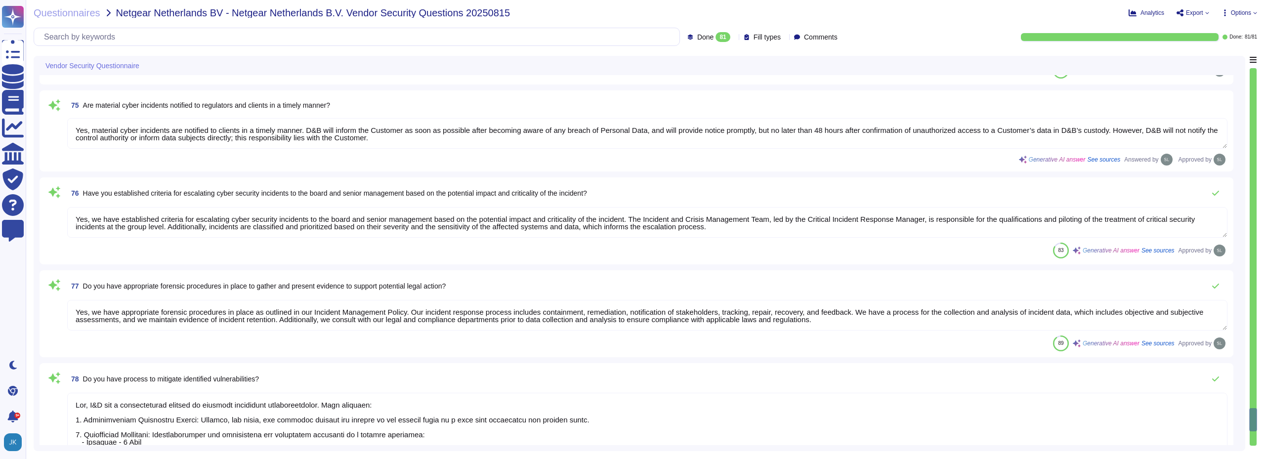
type textarea "Yes, as part of risk management framework, threat modelling is achieved and rec…"
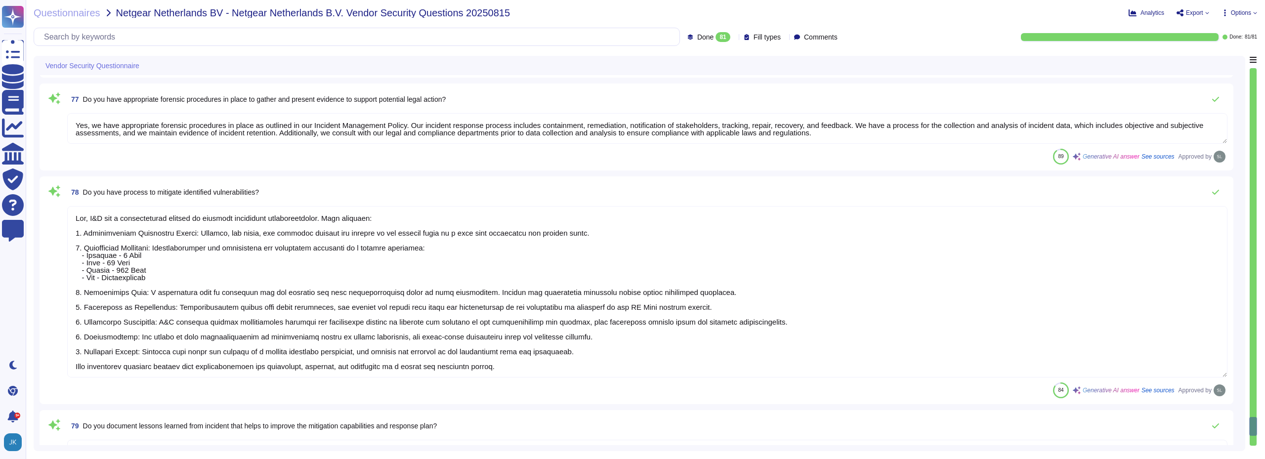
type textarea "No significant breach happened in the last 3 years."
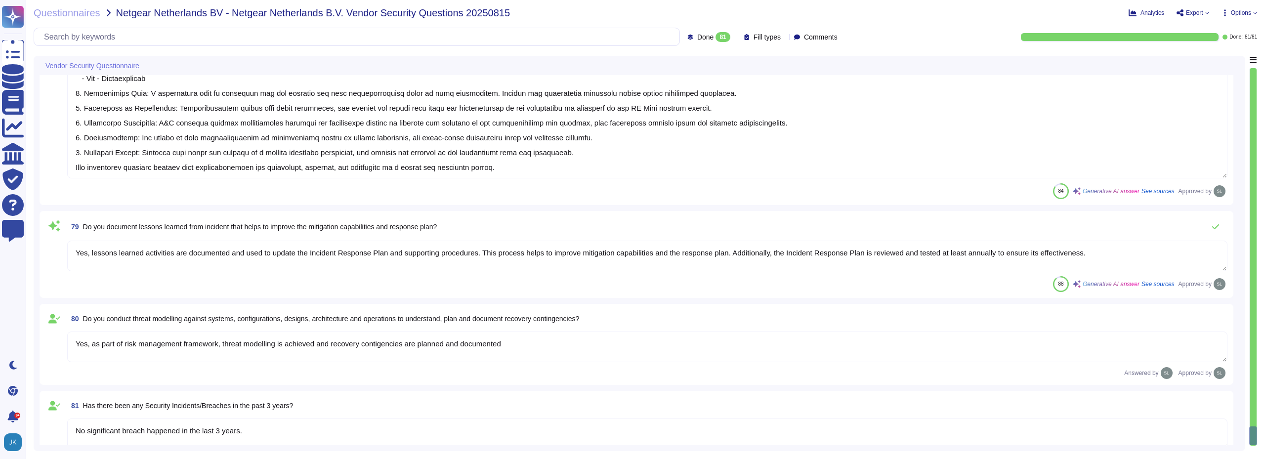
scroll to position [7627, 0]
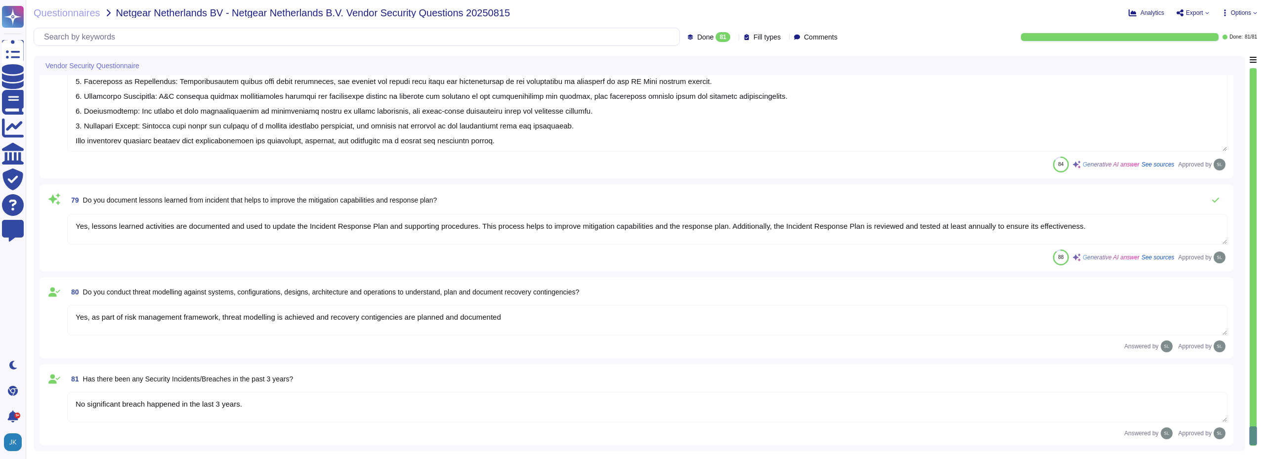
click at [750, 117] on icon at bounding box center [860, 180] width 221 height 126
click at [821, 34] on span "Comments" at bounding box center [821, 37] width 34 height 7
click at [798, 61] on div at bounding box center [800, 61] width 8 height 8
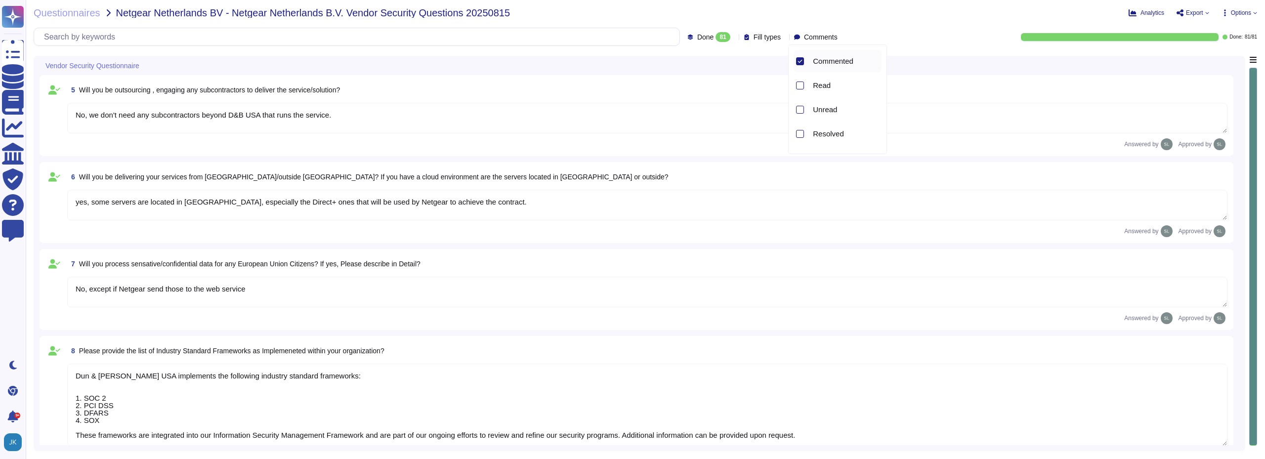
type textarea "No, we don't store any customer data. The only information transmitted is the o…"
type textarea "No, we don't need any subcontractors beyond D&B USA that runs the service."
type textarea "yes, some servers are located in [GEOGRAPHIC_DATA], especially the Direct+ ones…"
type textarea "No, except if Netgear send those to the web service"
type textarea "Dun & [PERSON_NAME] USA implements the following industry standard frameworks: …"
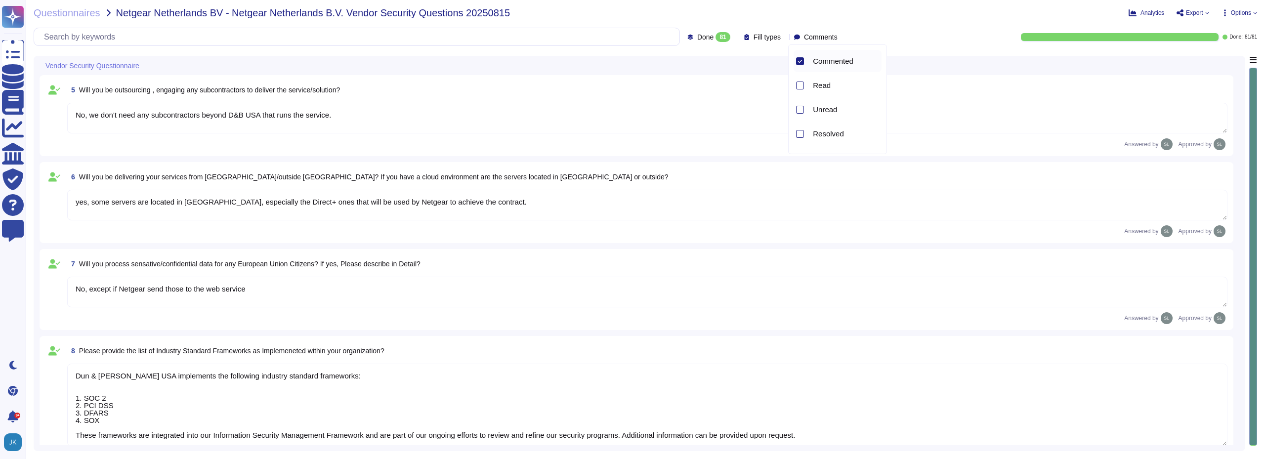
click at [803, 63] on div at bounding box center [800, 61] width 8 height 8
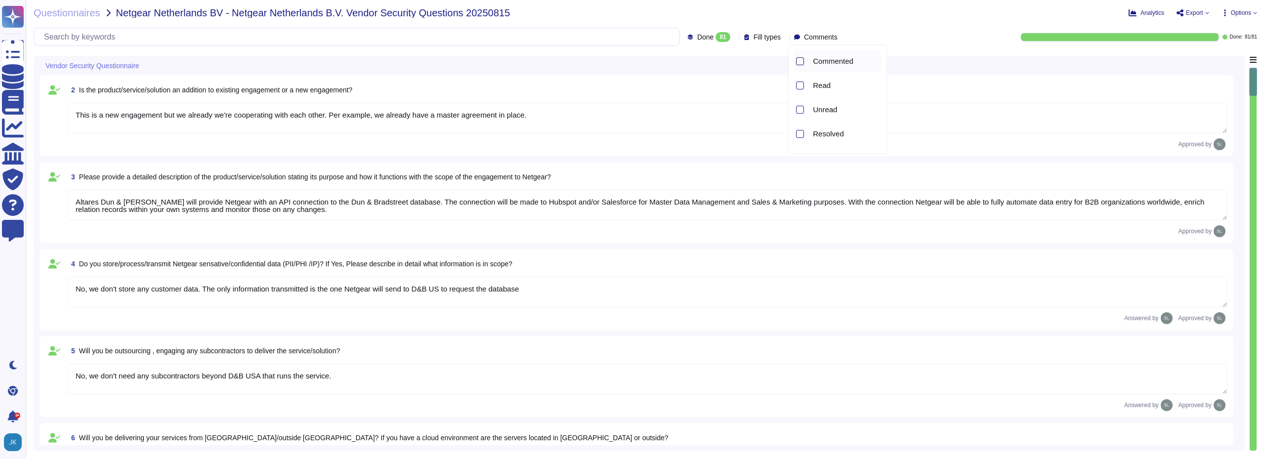
type textarea "yes, some servers are located in [GEOGRAPHIC_DATA], especially the Direct+ ones…"
type textarea "No, except if Netgear send those to the web service"
type textarea "Dun & [PERSON_NAME] USA implements the following industry standard frameworks: …"
type textarea "We're an existing vendor for Netgear Netherlands B.V."
type textarea "This is a new engagement but we already we're cooperating with each other. Per …"
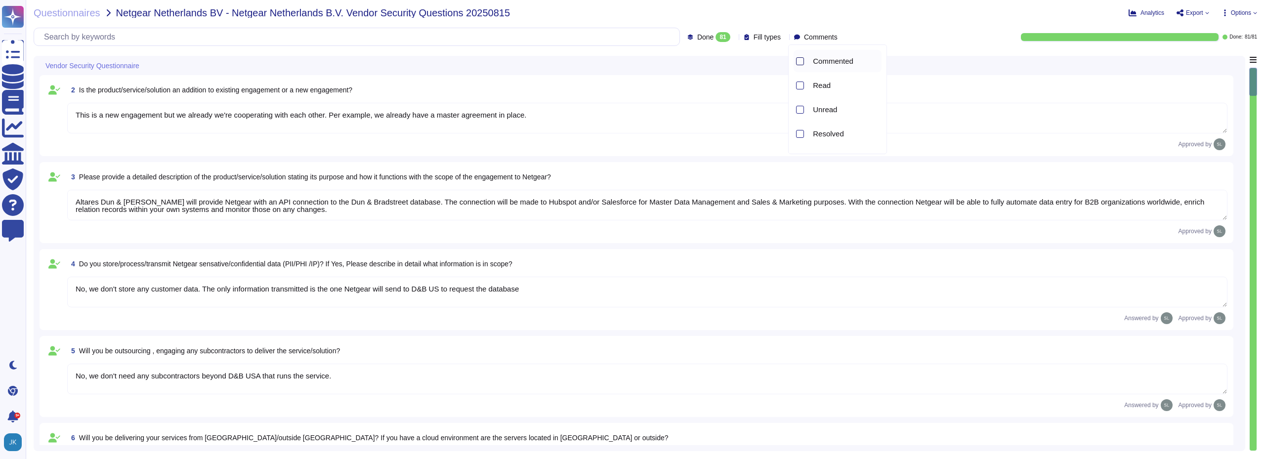
type textarea "Altares Dun & [PERSON_NAME] will provide Netgear with an API connection to the …"
type textarea "No, we don't store any customer data. The only information transmitted is the o…"
type textarea "No, we don't need any subcontractors beyond D&B USA that runs the service."
click at [797, 59] on div at bounding box center [800, 61] width 8 height 8
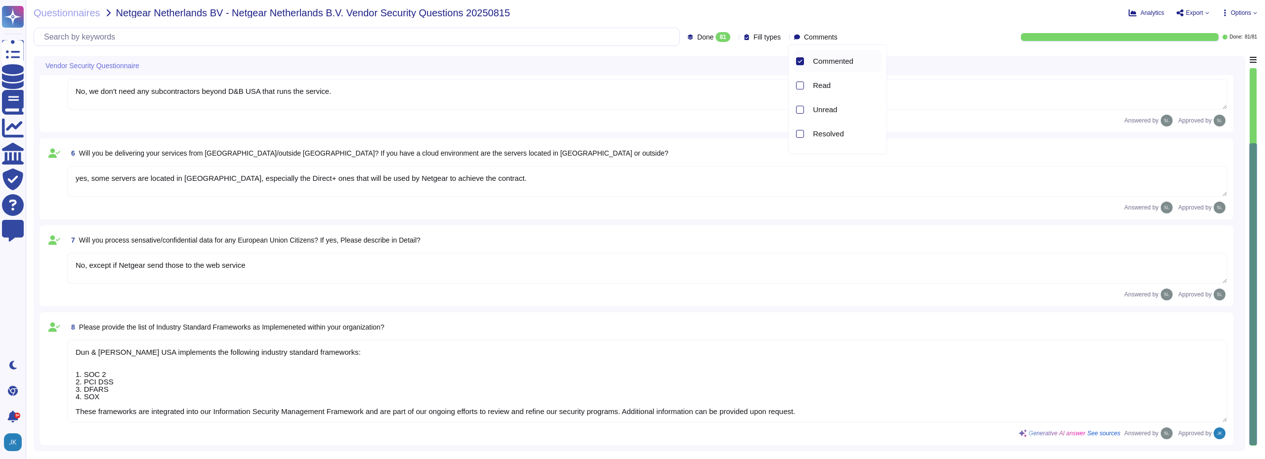
type textarea "No, we don't store any customer data. The only information transmitted is the o…"
type textarea "No, we don't need any subcontractors beyond D&B USA that runs the service."
type textarea "yes, some servers are located in [GEOGRAPHIC_DATA], especially the Direct+ ones…"
type textarea "No, except if Netgear send those to the web service"
type textarea "Dun & [PERSON_NAME] USA implements the following industry standard frameworks: …"
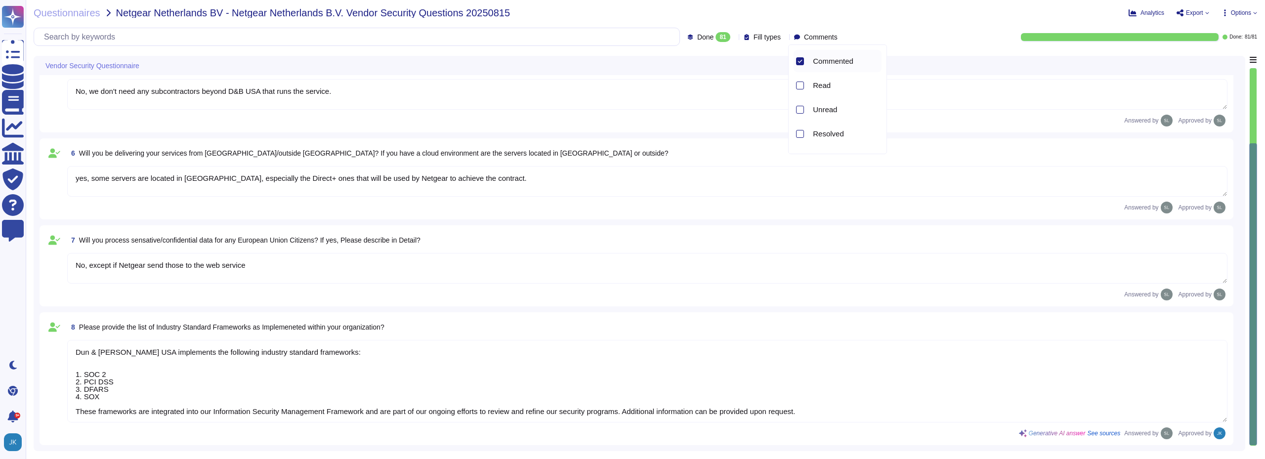
click at [797, 62] on icon at bounding box center [799, 61] width 5 height 5
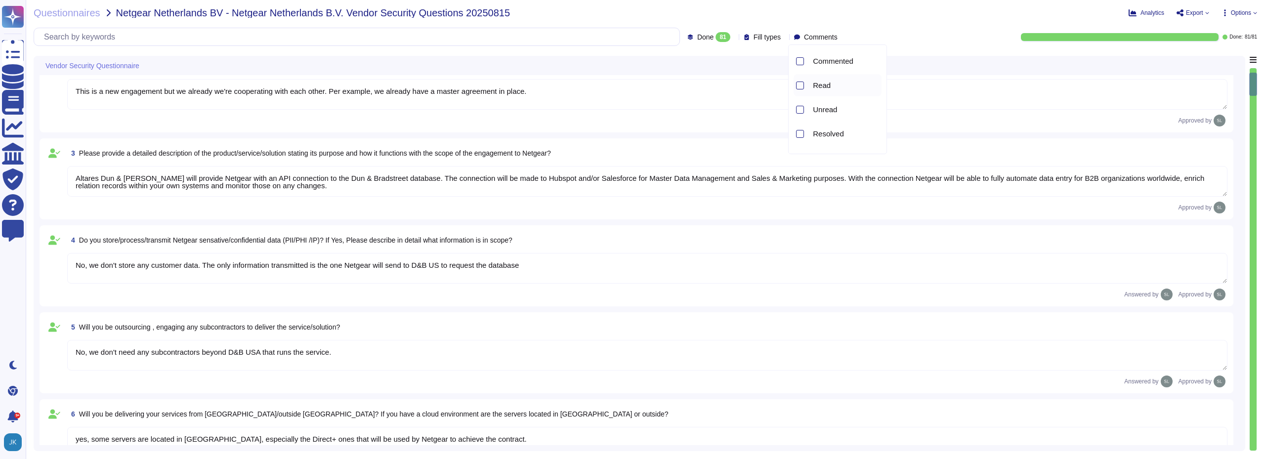
type textarea "yes, some servers are located in [GEOGRAPHIC_DATA], especially the Direct+ ones…"
type textarea "No, except if Netgear send those to the web service"
type textarea "Dun & [PERSON_NAME] USA implements the following industry standard frameworks: …"
type textarea "We're an existing vendor for Netgear Netherlands B.V."
type textarea "This is a new engagement but we already we're cooperating with each other. Per …"
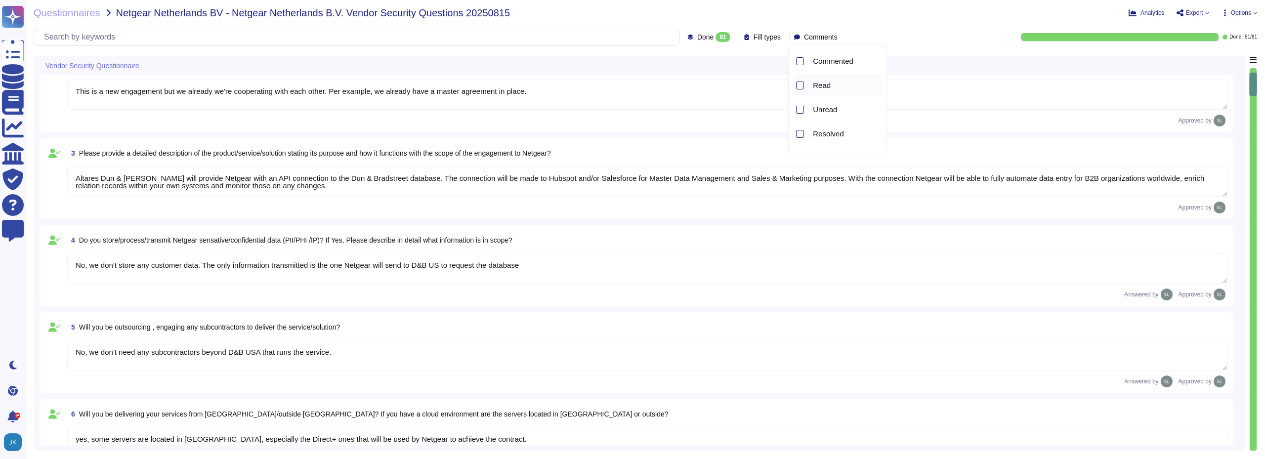
type textarea "Altares Dun & [PERSON_NAME] will provide Netgear with an API connection to the …"
type textarea "No, we don't store any customer data. The only information transmitted is the o…"
type textarea "No, we don't need any subcontractors beyond D&B USA that runs the service."
click at [799, 137] on div at bounding box center [800, 138] width 8 height 8
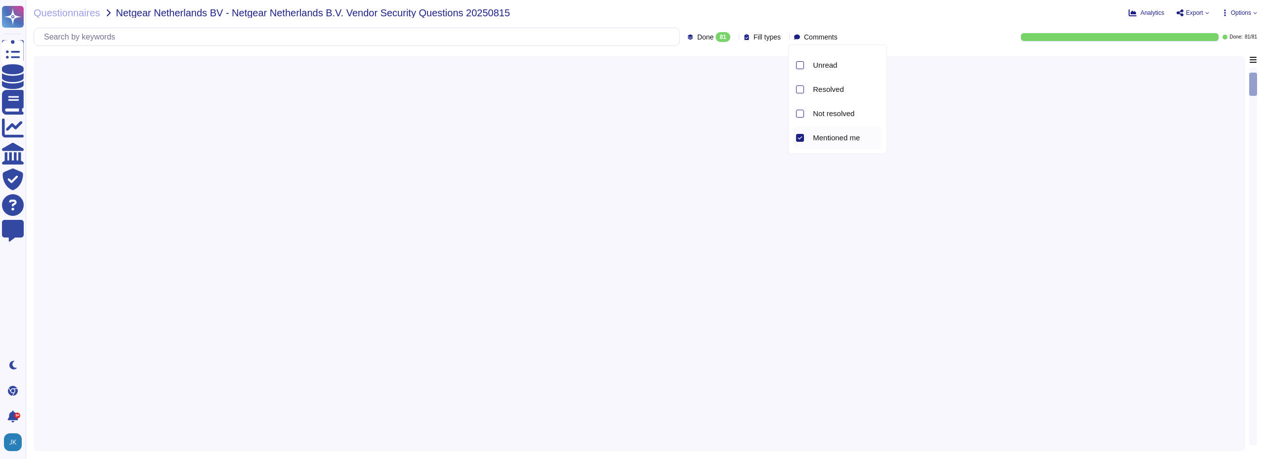
scroll to position [0, 0]
click at [799, 137] on icon at bounding box center [799, 137] width 5 height 5
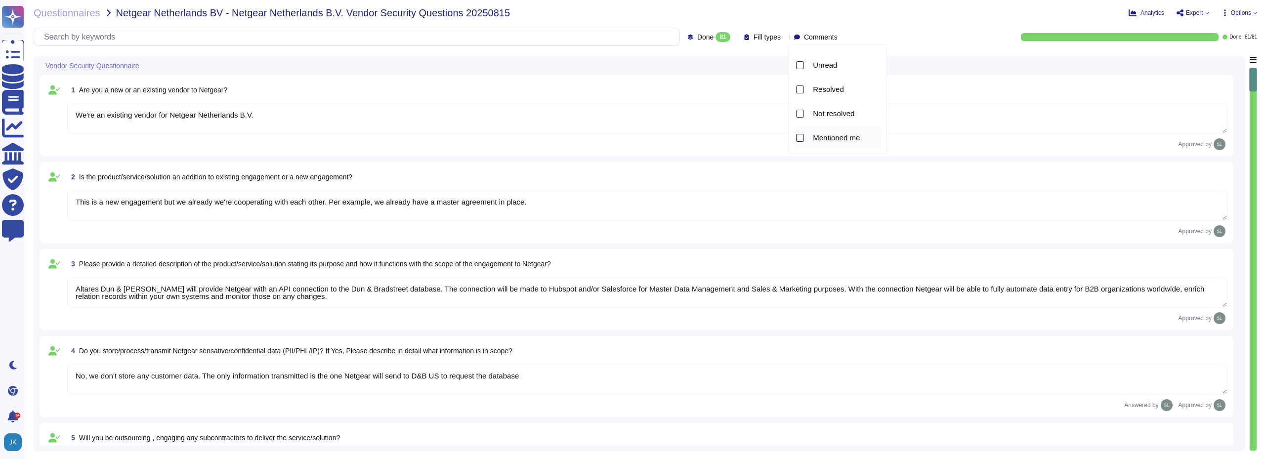
type textarea "We're an existing vendor for Netgear Netherlands B.V."
type textarea "This is a new engagement but we already we're cooperating with each other. Per …"
type textarea "Altares Dun & [PERSON_NAME] will provide Netgear with an API connection to the …"
type textarea "No, we don't store any customer data. The only information transmitted is the o…"
type textarea "No, we don't need any subcontractors beyond D&B USA that runs the service."
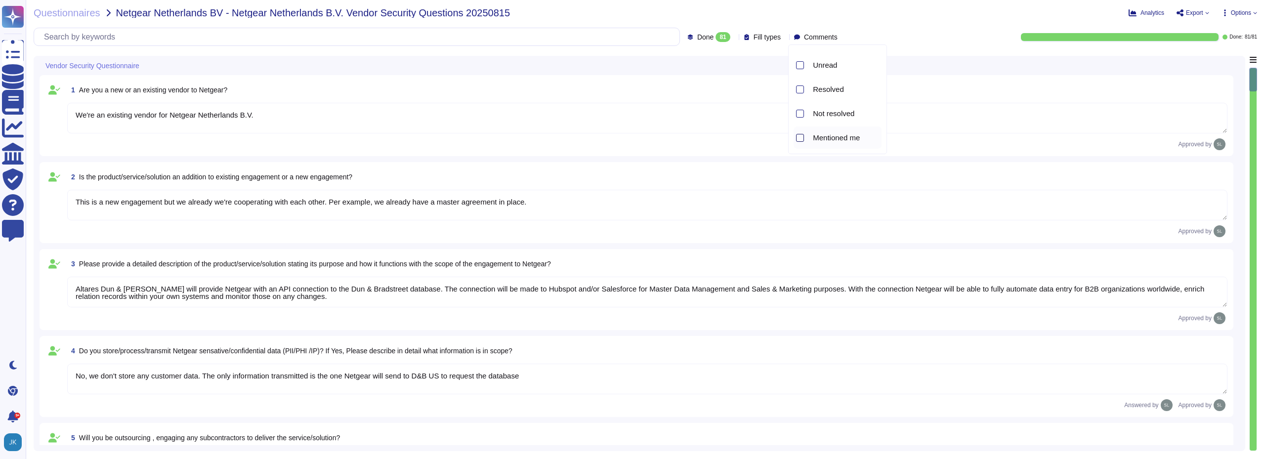
type textarea "yes, some servers are located in [GEOGRAPHIC_DATA], especially the Direct+ ones…"
type textarea "No, except if Netgear send those to the web service"
type textarea "Dun & [PERSON_NAME] USA implements the following industry standard frameworks: …"
click at [770, 39] on div "Fill types" at bounding box center [763, 36] width 41 height 7
click at [715, 39] on div "81" at bounding box center [722, 37] width 14 height 10
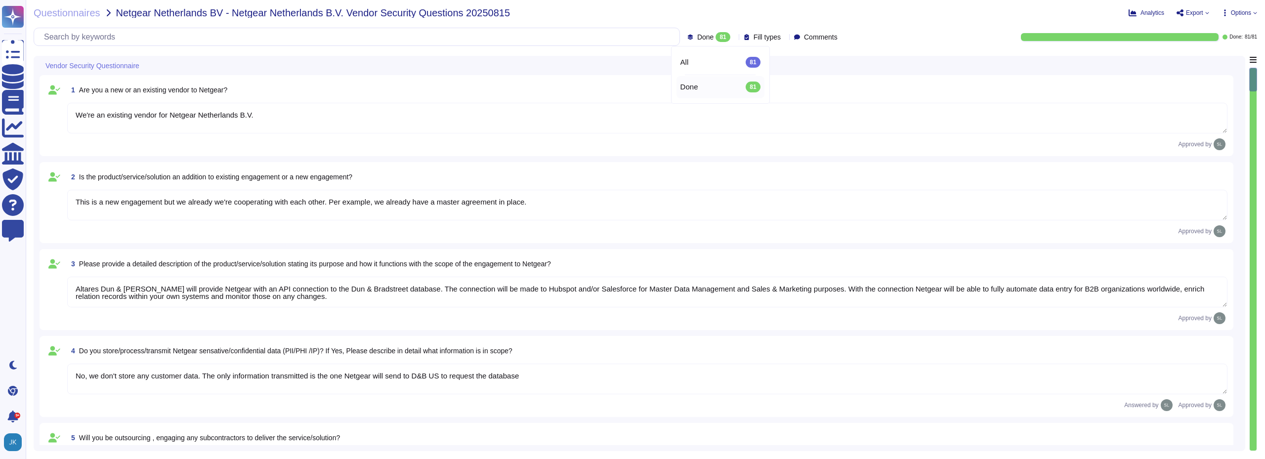
click at [933, 35] on div "Done: 81 / 81" at bounding box center [1055, 37] width 404 height 8
click at [1198, 13] on span "Export" at bounding box center [1194, 13] width 17 height 6
click at [1211, 60] on p "Download" at bounding box center [1228, 72] width 35 height 24
